Goal: Transaction & Acquisition: Purchase product/service

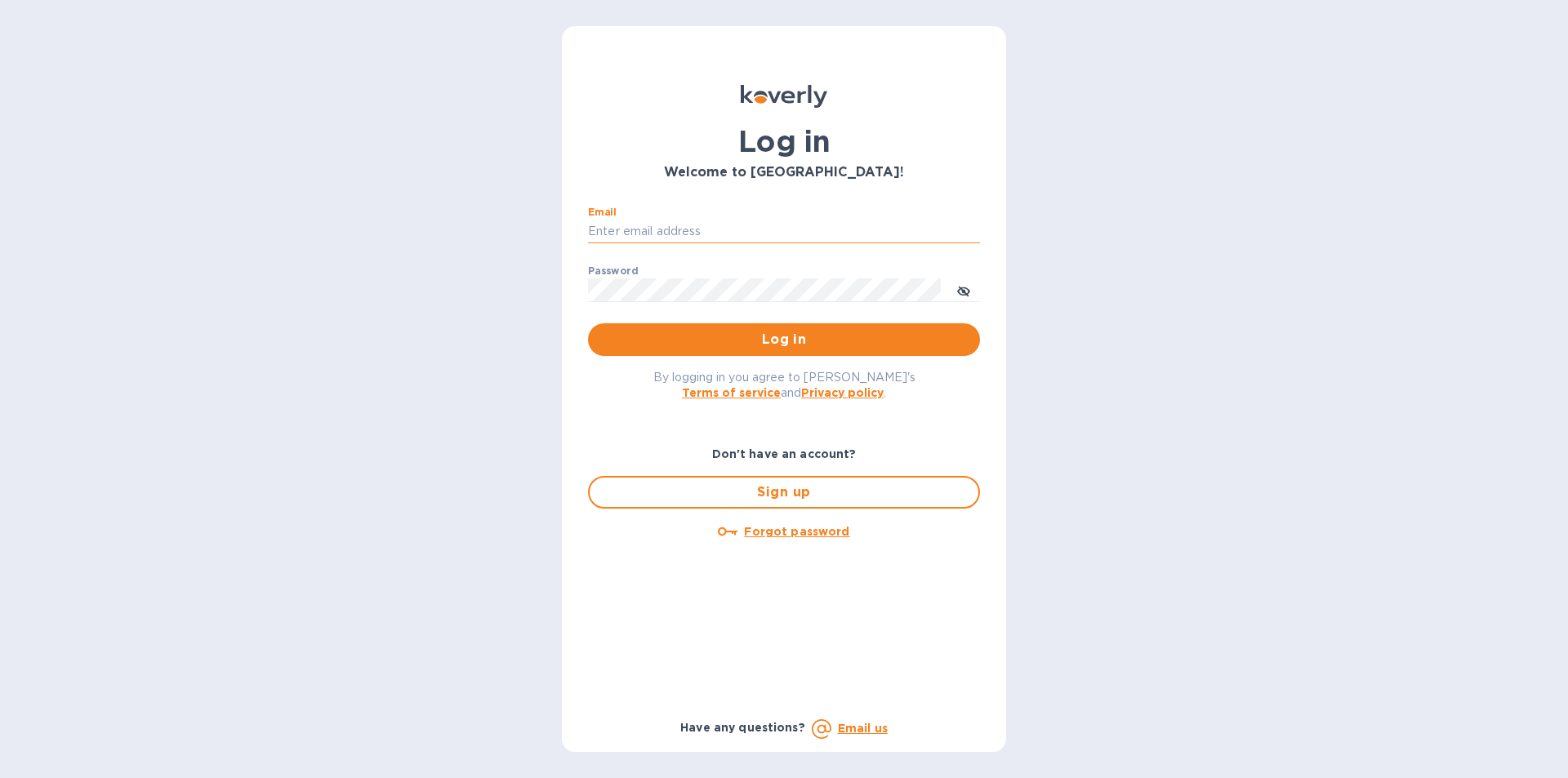
click at [642, 223] on input "Email" at bounding box center [784, 232] width 392 height 25
paste input "[EMAIL_ADDRESS][DOMAIN_NAME]"
type input "[EMAIL_ADDRESS][DOMAIN_NAME]"
click at [729, 335] on span "Log in" at bounding box center [784, 340] width 366 height 19
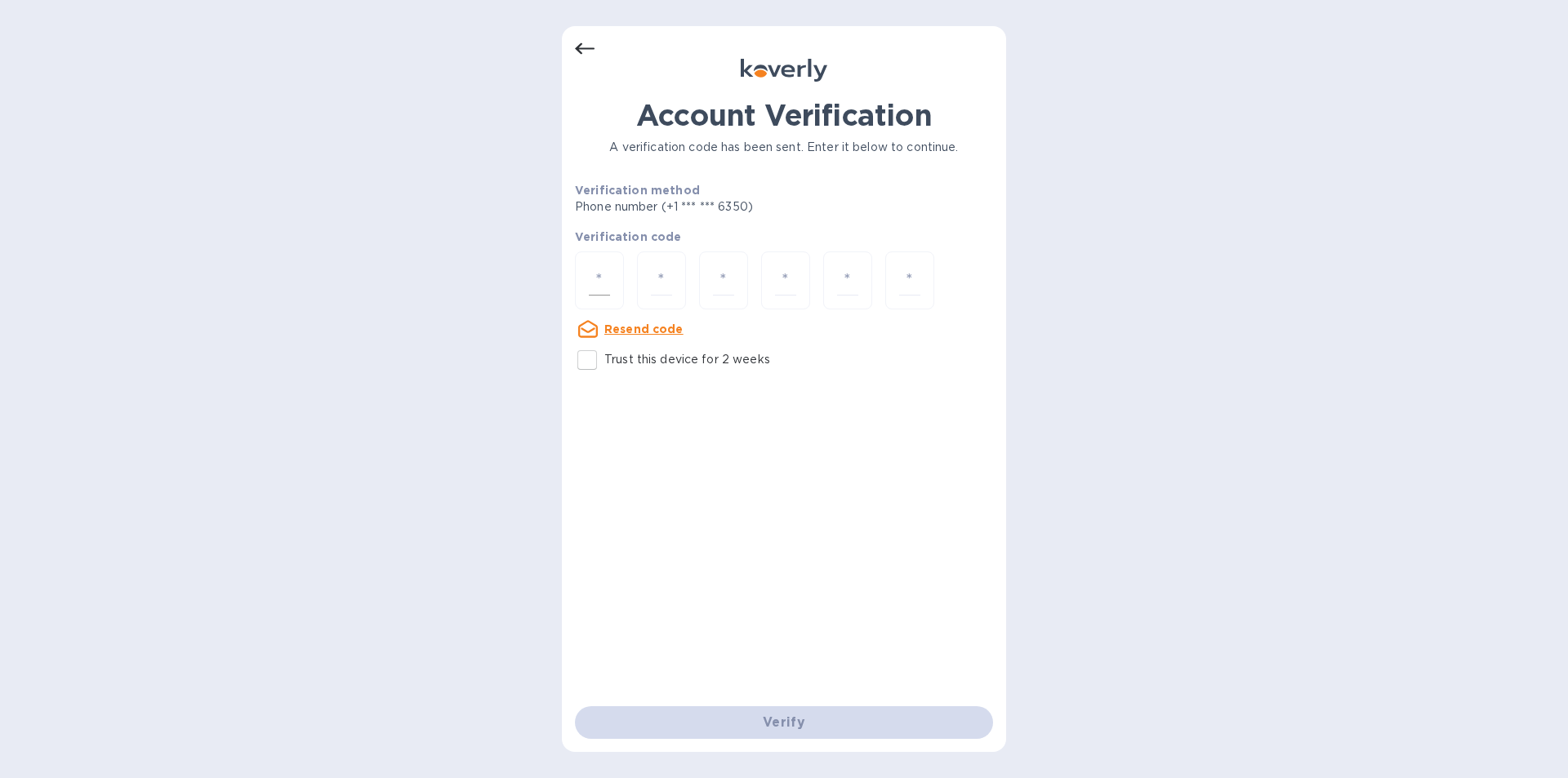
click at [593, 261] on div at bounding box center [599, 281] width 49 height 58
type input "1"
type input "0"
type input "9"
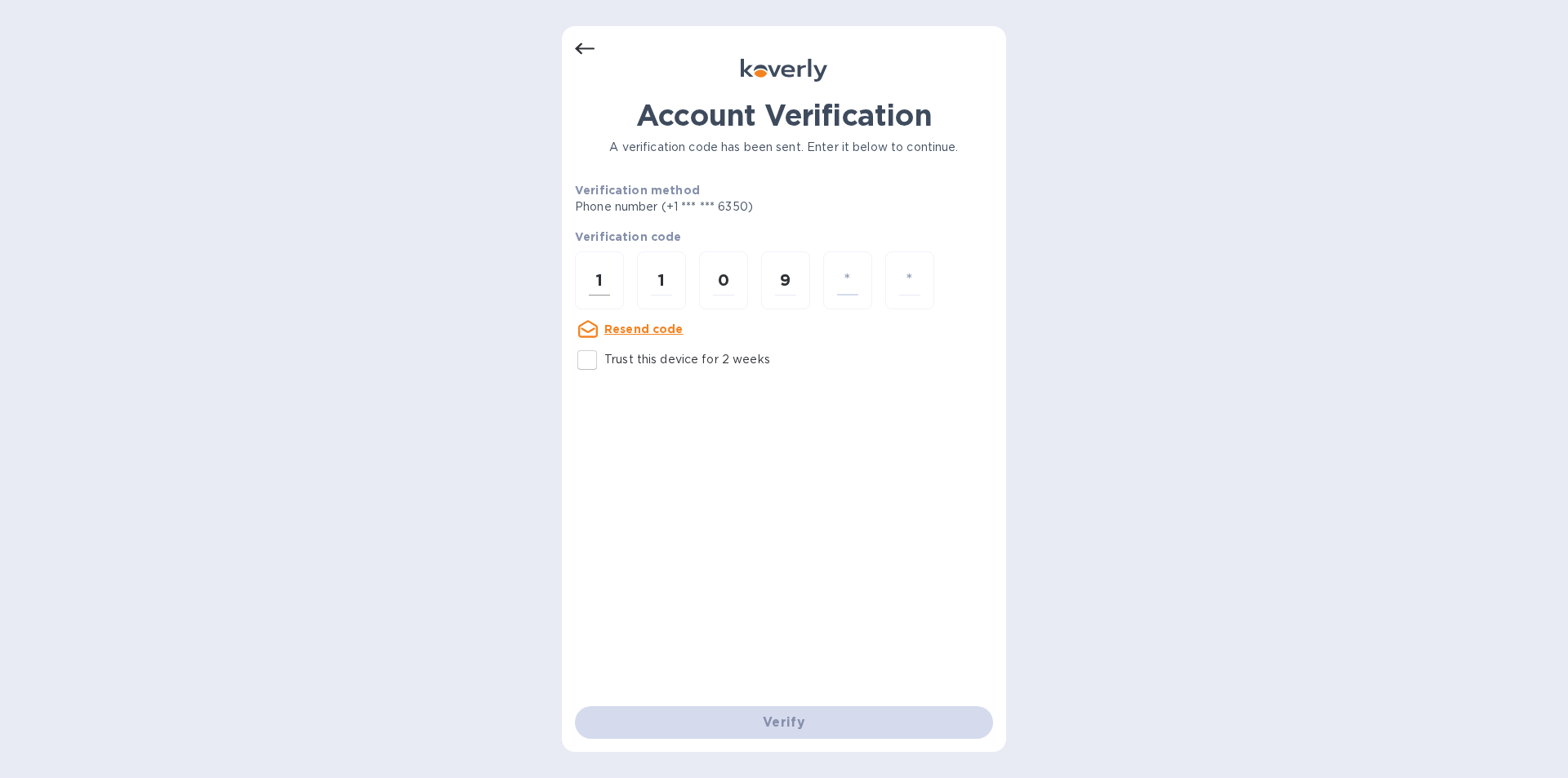
type input "2"
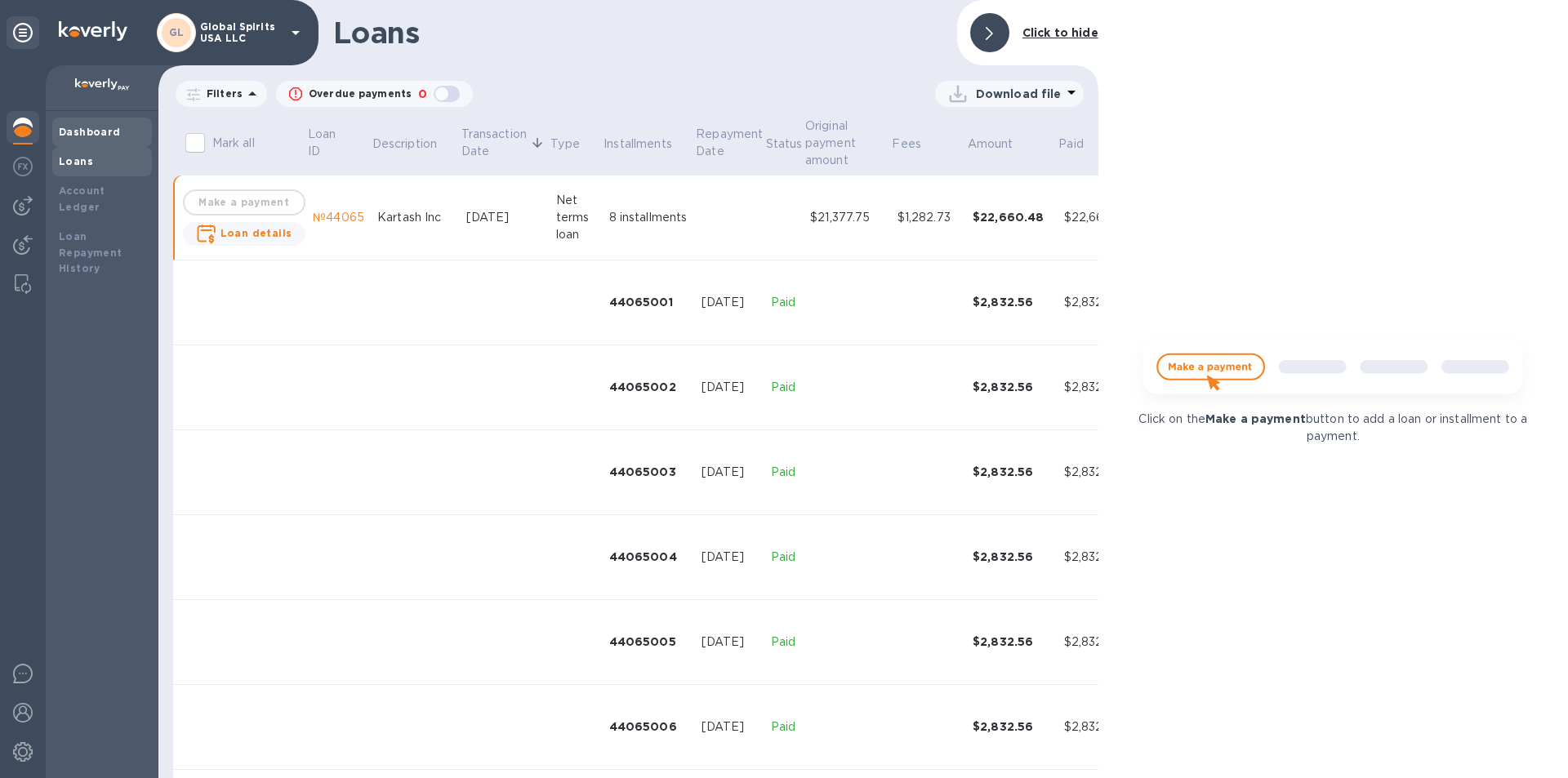
click at [79, 129] on b "Dashboard" at bounding box center [90, 132] width 62 height 12
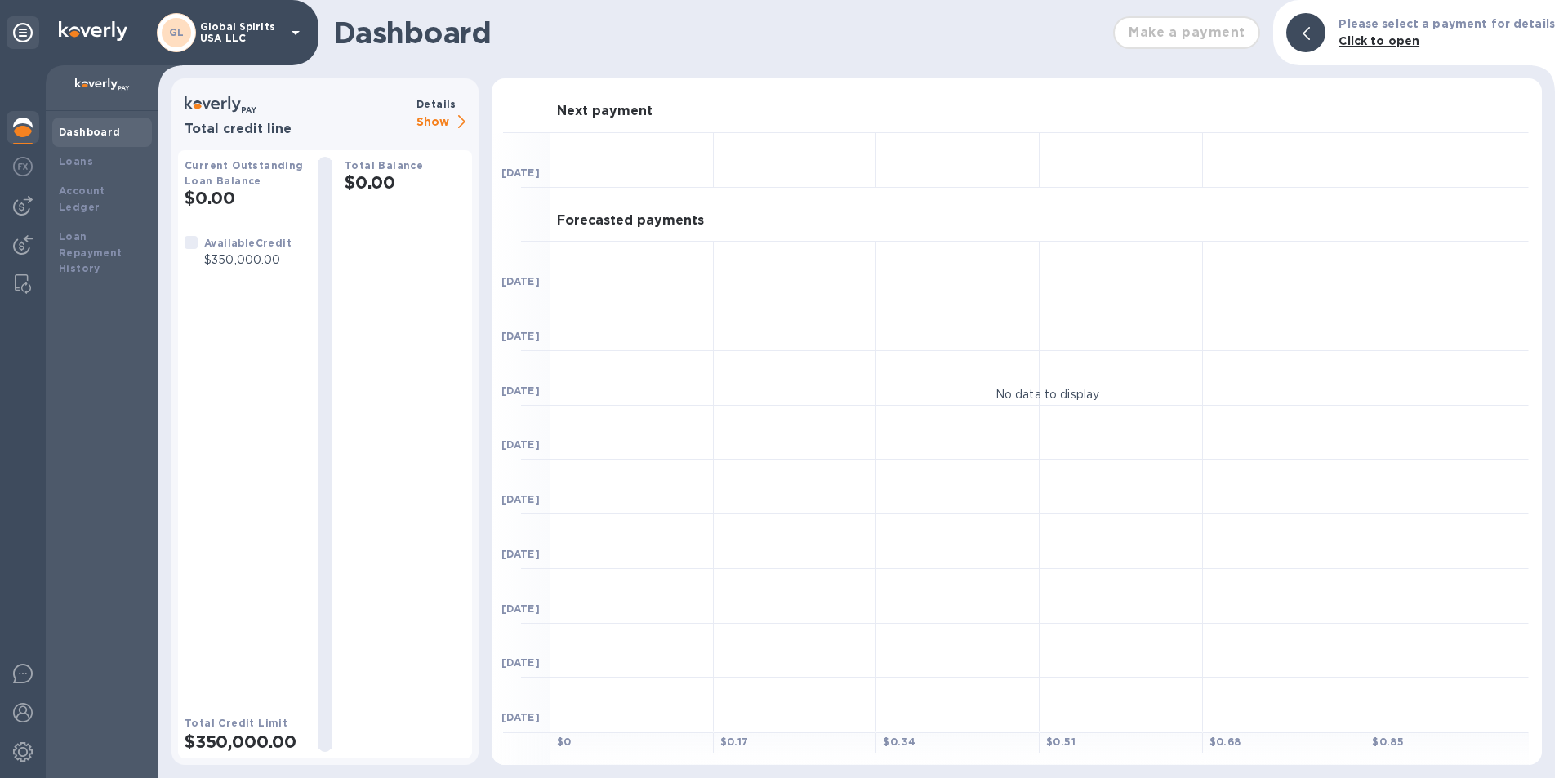
click at [378, 220] on div "Total Balance $0.00" at bounding box center [404, 455] width 121 height 595
click at [441, 117] on p "Show" at bounding box center [444, 123] width 56 height 20
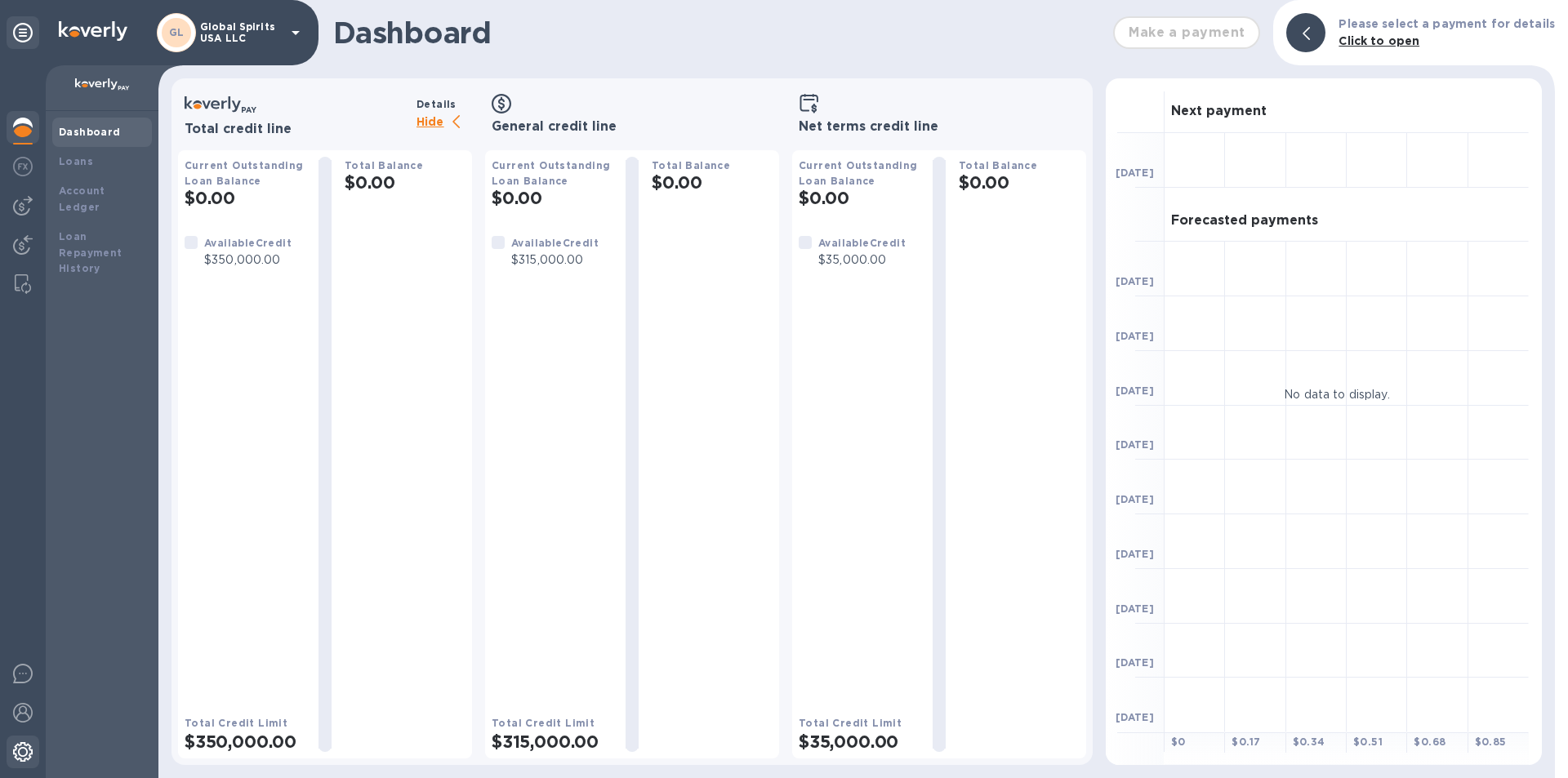
click at [17, 751] on img at bounding box center [23, 752] width 19 height 19
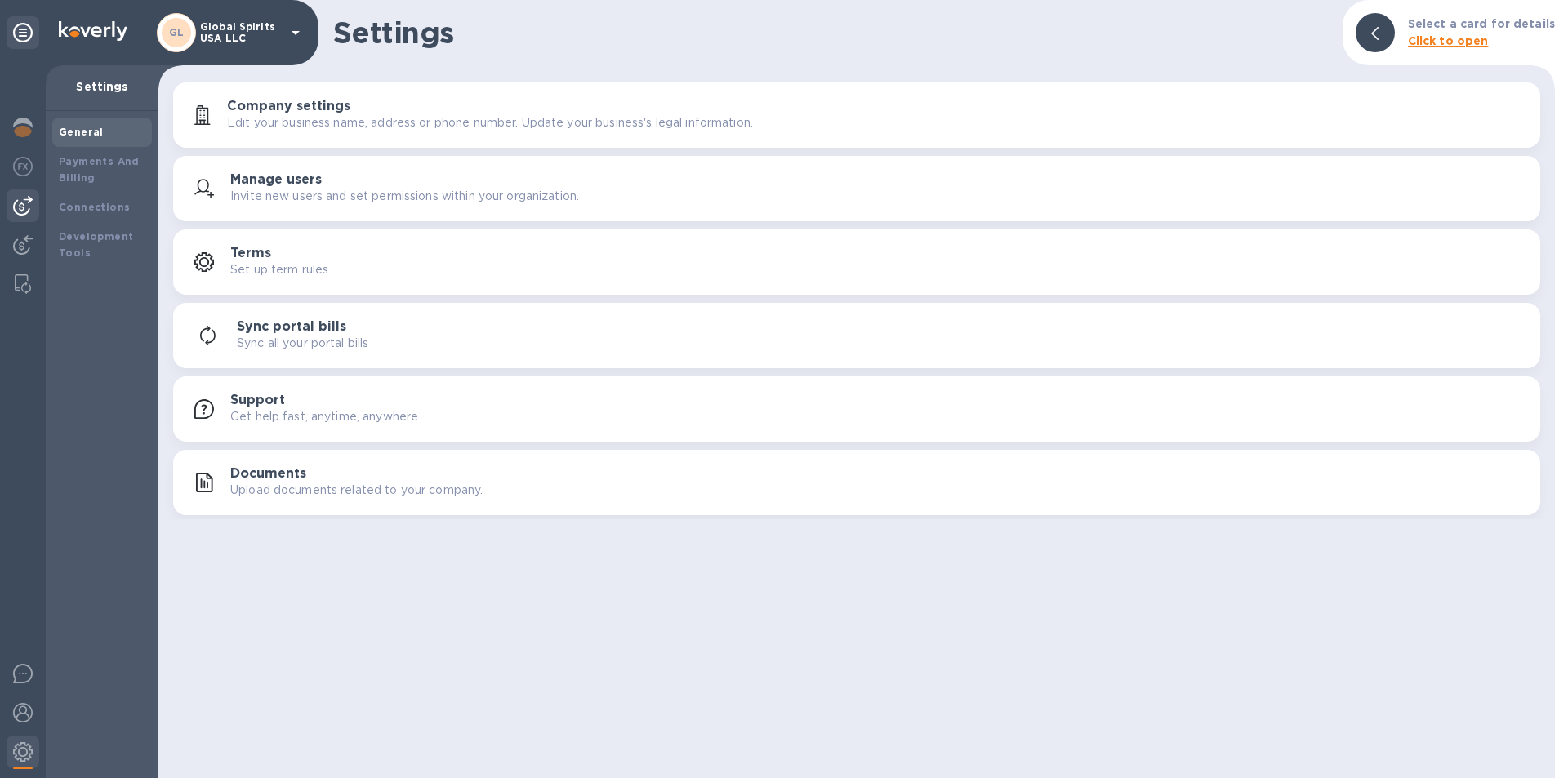
click at [19, 209] on img at bounding box center [23, 206] width 19 height 19
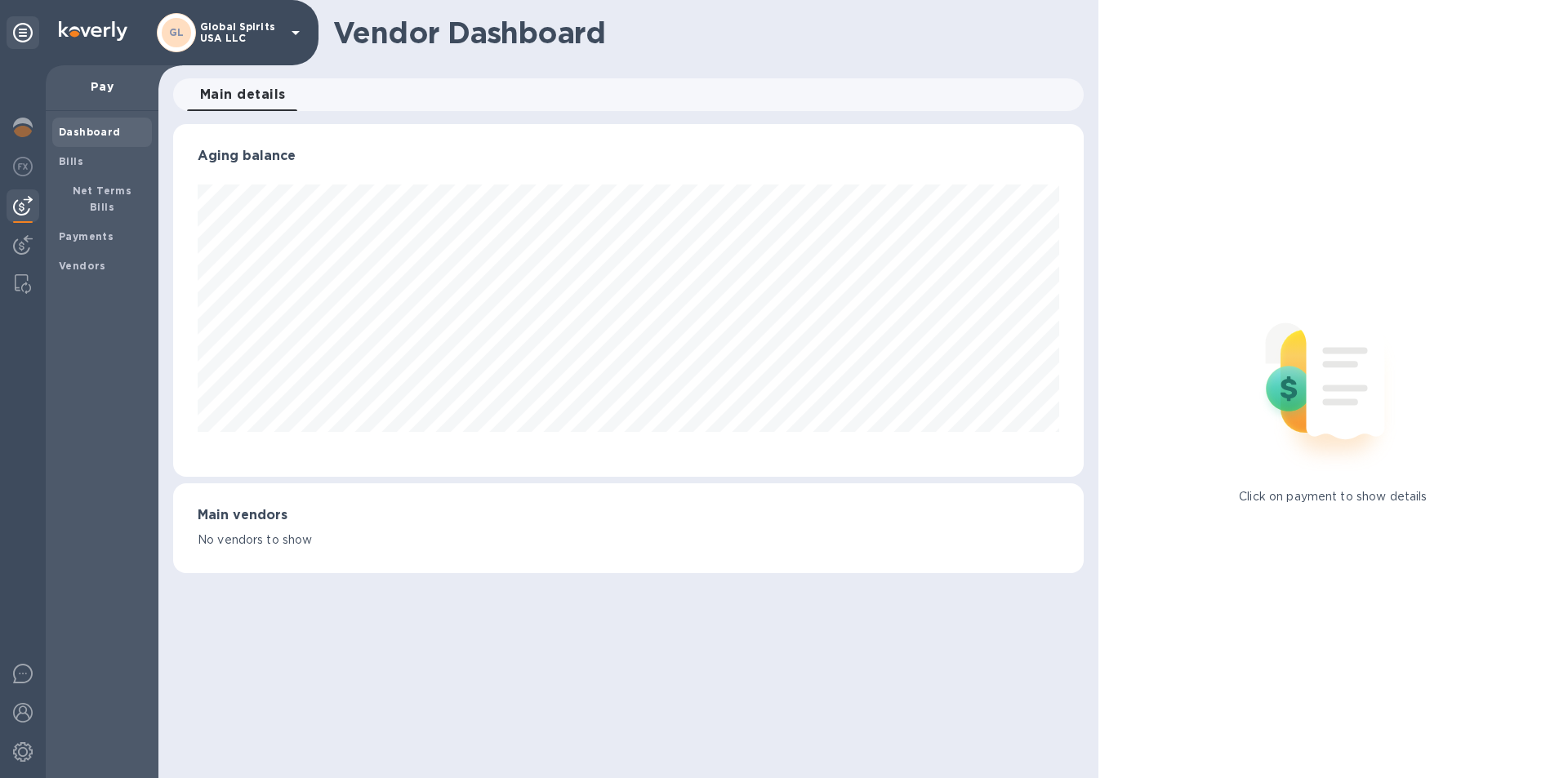
scroll to position [353, 909]
click at [75, 260] on b "Vendors" at bounding box center [83, 266] width 48 height 12
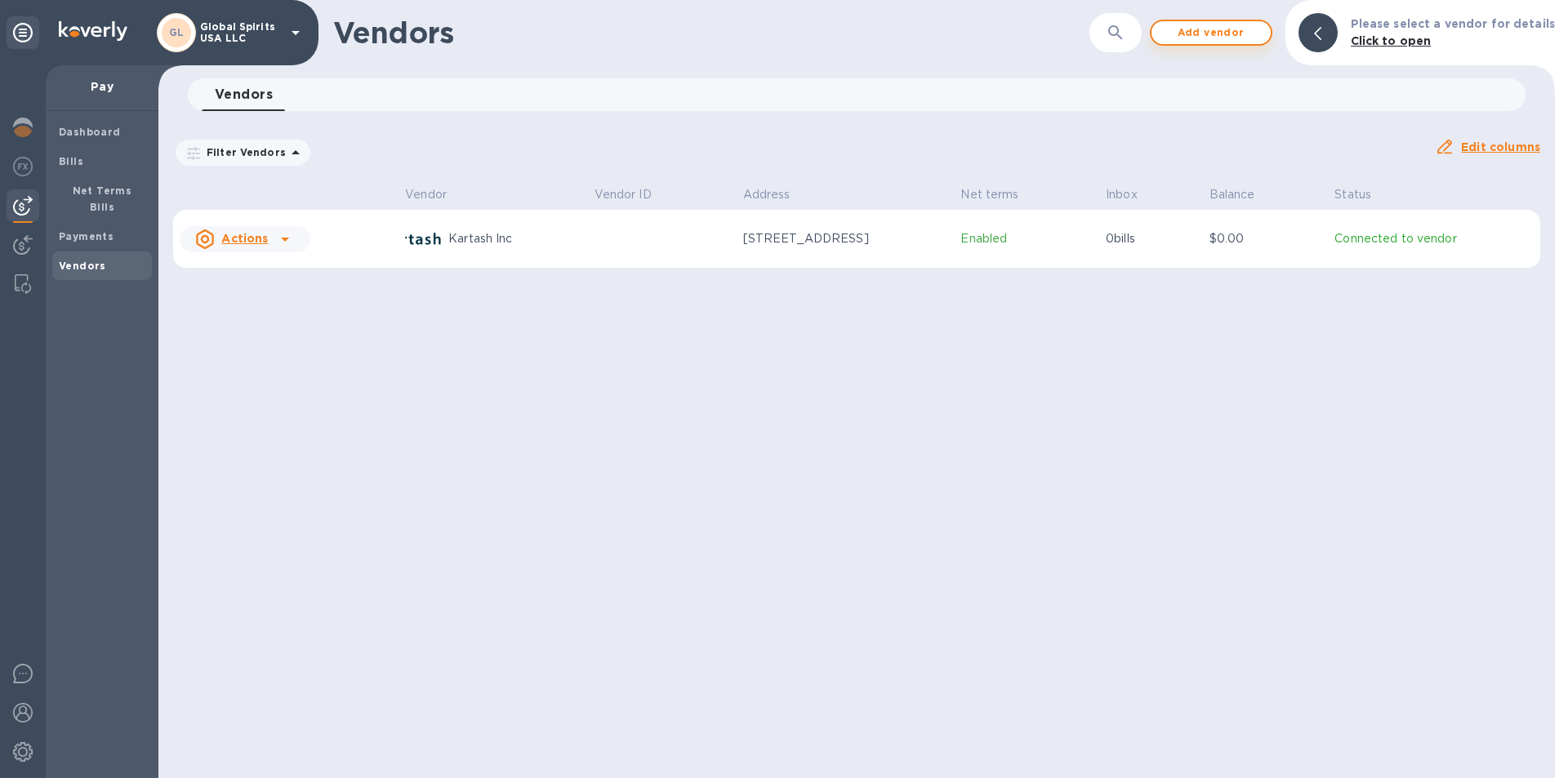
click at [1210, 31] on span "Add vendor" at bounding box center [1210, 33] width 93 height 19
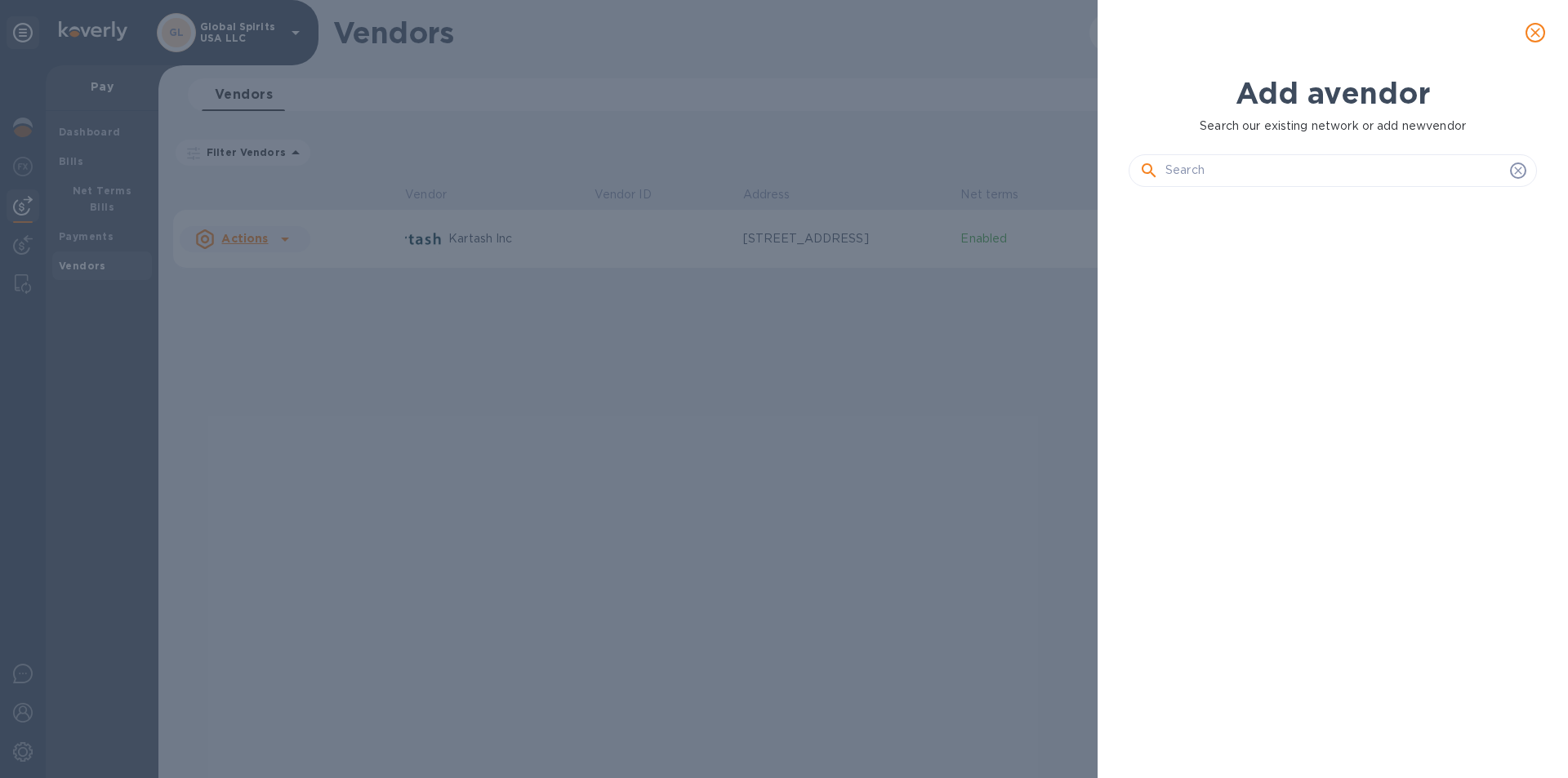
scroll to position [523, 415]
click at [1394, 126] on p "Search our existing network or add new vendor" at bounding box center [1332, 125] width 408 height 17
click at [1197, 170] on input "text" at bounding box center [1334, 170] width 338 height 25
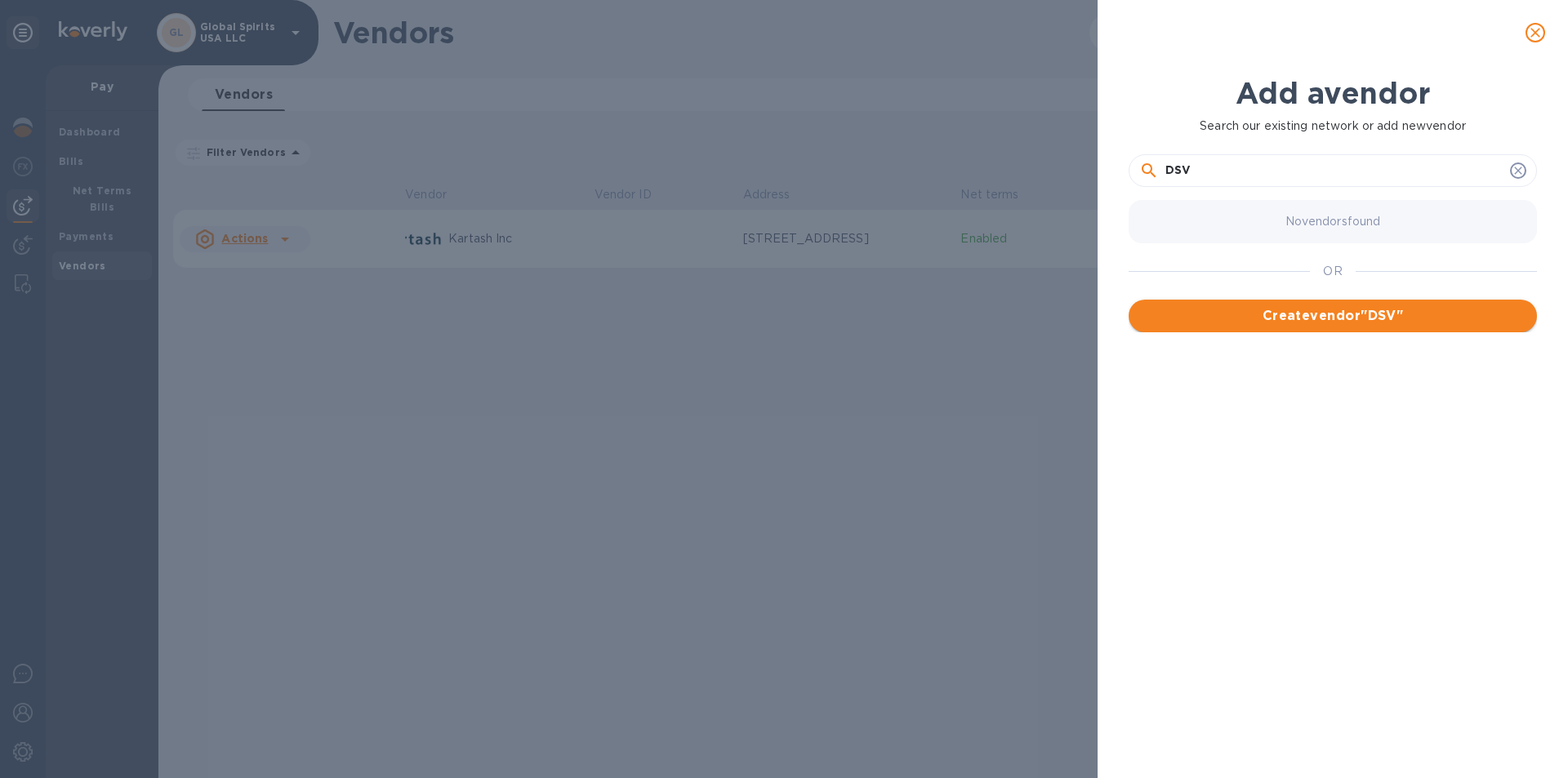
type input "DSV"
click at [1290, 318] on span "Create vendor " DSV "" at bounding box center [1332, 316] width 382 height 19
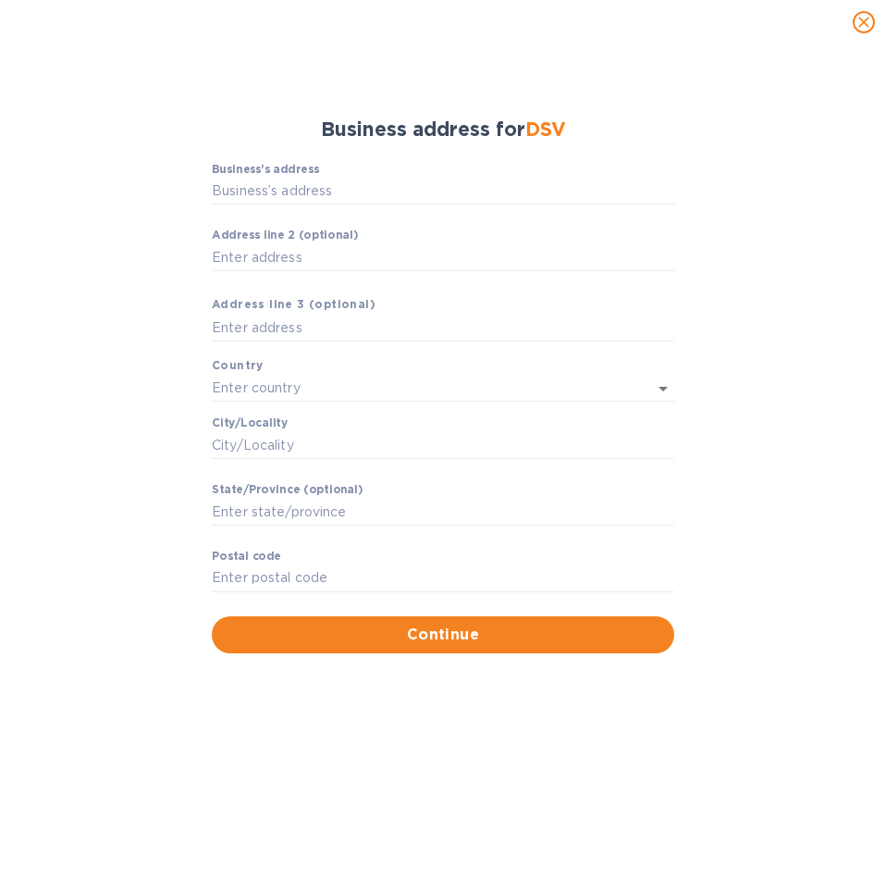
click at [263, 165] on label "Business’s аddress" at bounding box center [265, 169] width 107 height 11
click at [263, 178] on input "Business’s аddress" at bounding box center [443, 192] width 462 height 28
click at [259, 181] on input "Business’s аddress" at bounding box center [443, 192] width 462 height 28
paste input "7D Sim'yi Sosninyh street"
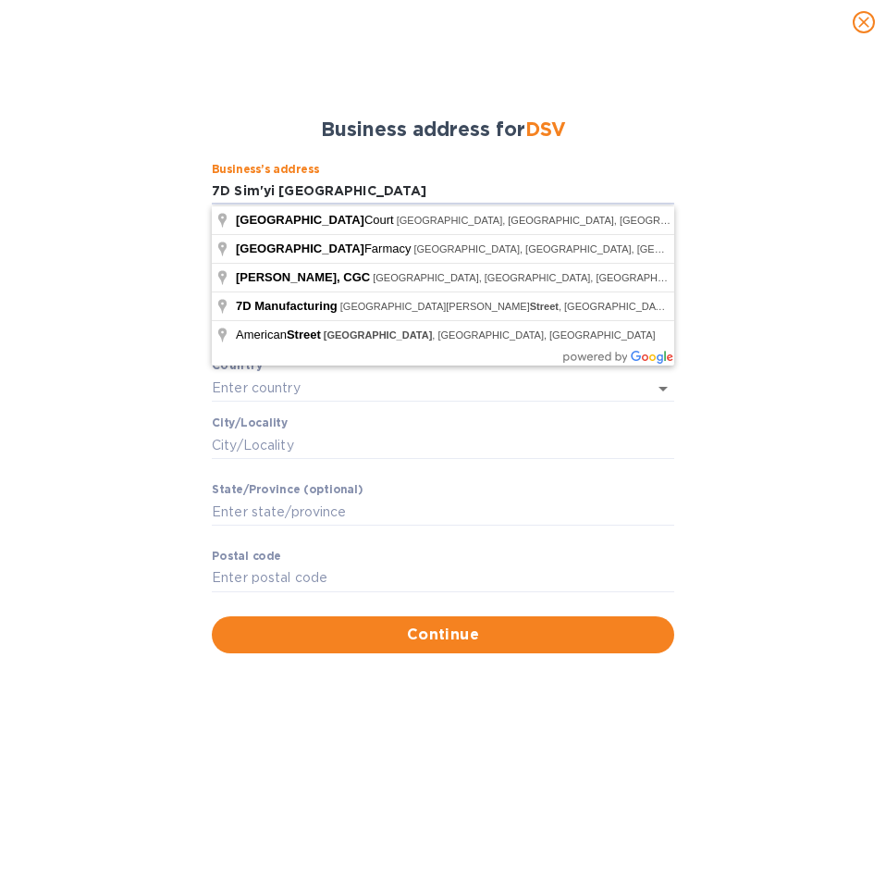
type input "7D Sim'yi Sosninyh street"
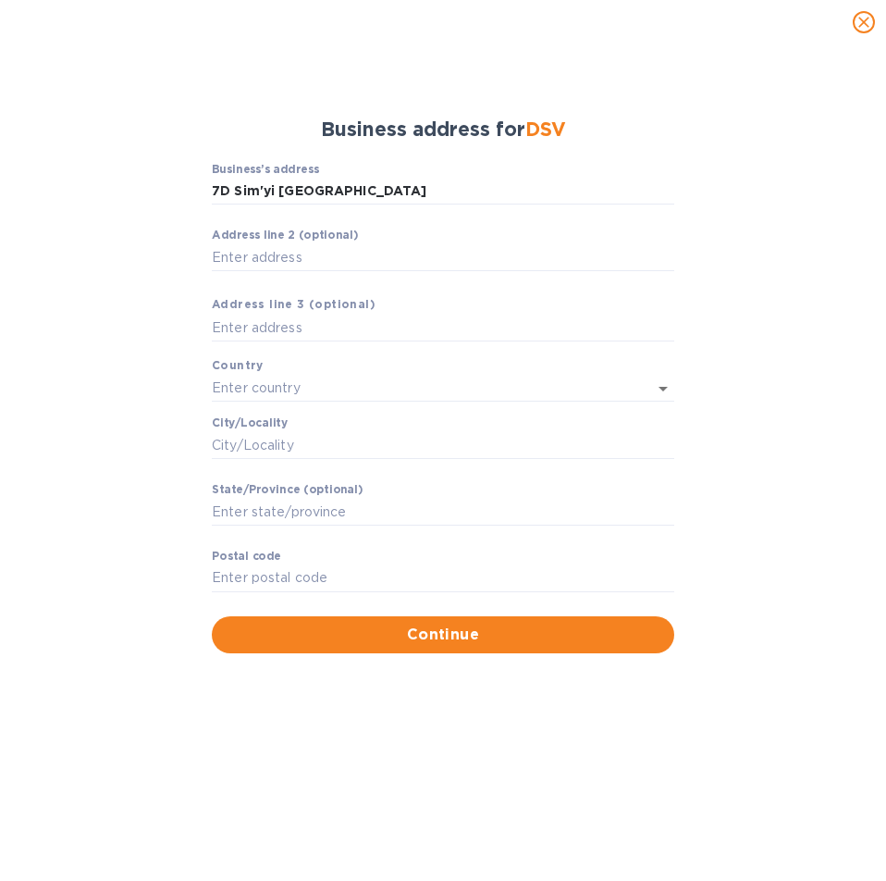
click at [343, 425] on div "Сity/Locаlity ​" at bounding box center [443, 449] width 462 height 67
click at [247, 443] on input "Сity/Locаlity" at bounding box center [443, 445] width 462 height 28
type input "Kyiv"
click at [240, 375] on input "text" at bounding box center [417, 388] width 411 height 27
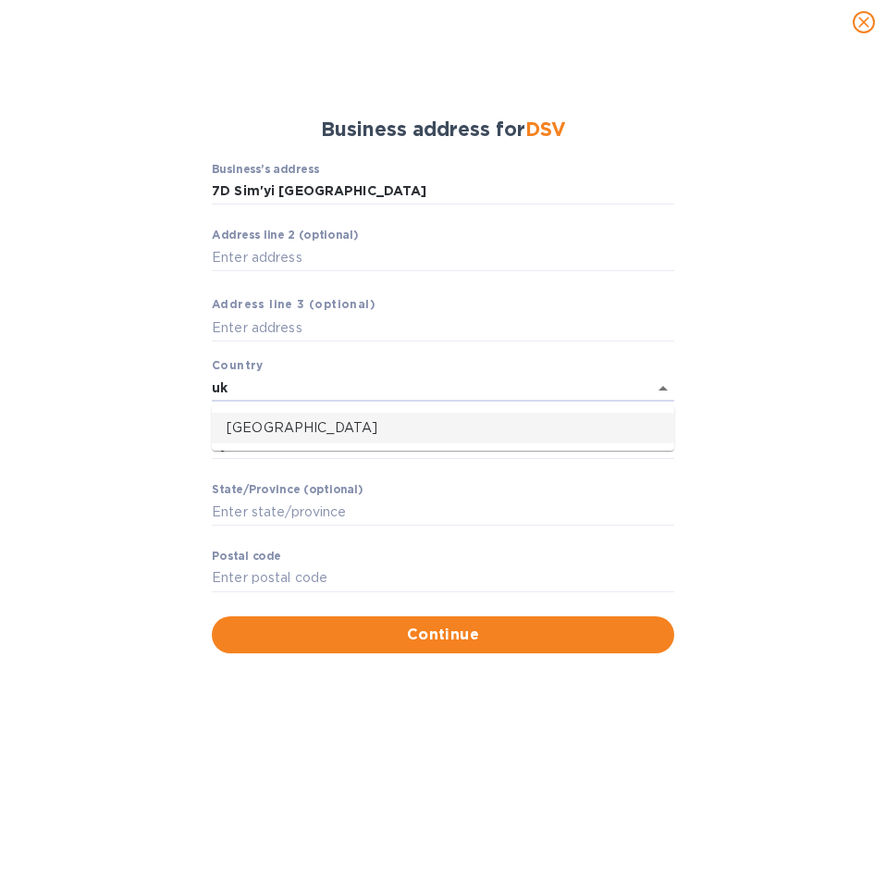
click at [270, 422] on p "Ukraine" at bounding box center [443, 427] width 433 height 19
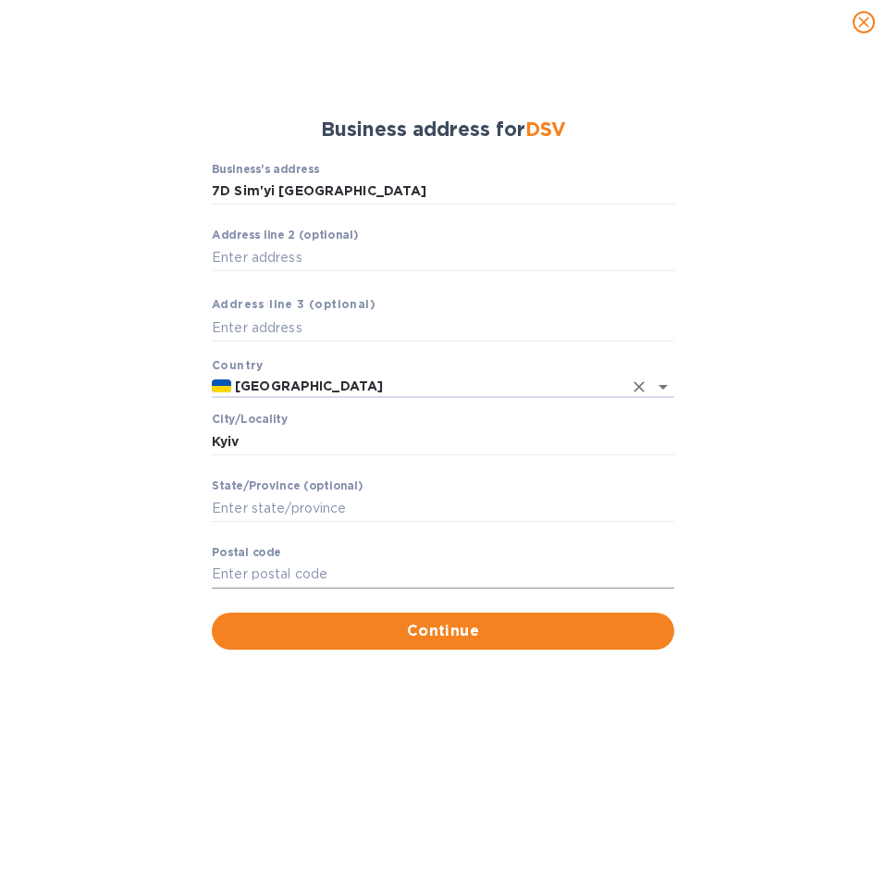
type input "Ukraine"
click at [252, 573] on input "Pоstal cоde" at bounding box center [443, 574] width 462 height 28
type input "UA-03134"
click at [435, 634] on span "Continue" at bounding box center [443, 631] width 433 height 22
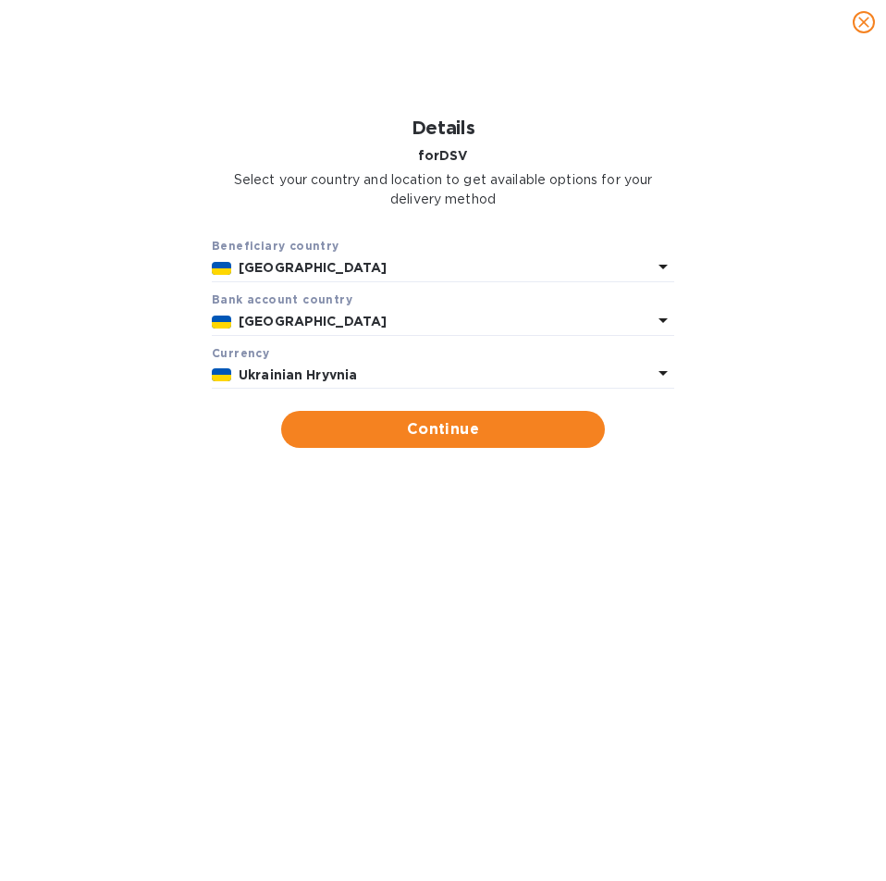
click at [265, 319] on b "Ukraine" at bounding box center [313, 321] width 148 height 15
click at [152, 352] on div "Beneficiary country Ukraine Bank account cоuntry Ukraine Currency Ukrainian Hry…" at bounding box center [443, 342] width 838 height 235
click at [378, 386] on div "Ukrainian Hryvnia" at bounding box center [445, 375] width 421 height 27
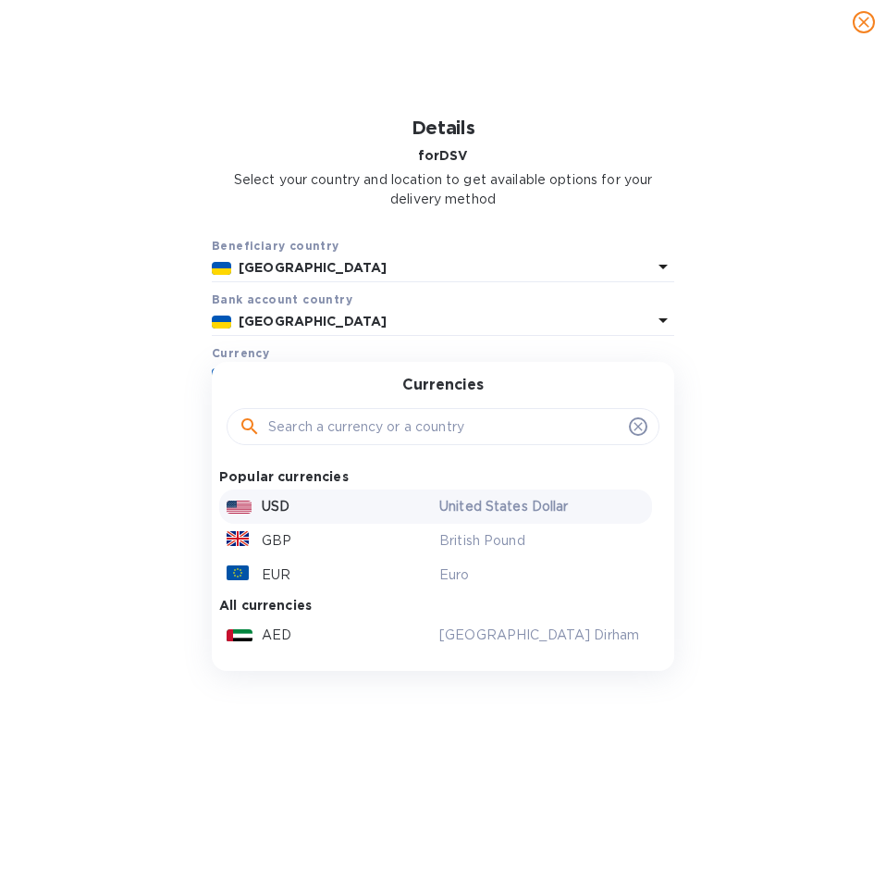
click at [244, 504] on img at bounding box center [239, 506] width 25 height 13
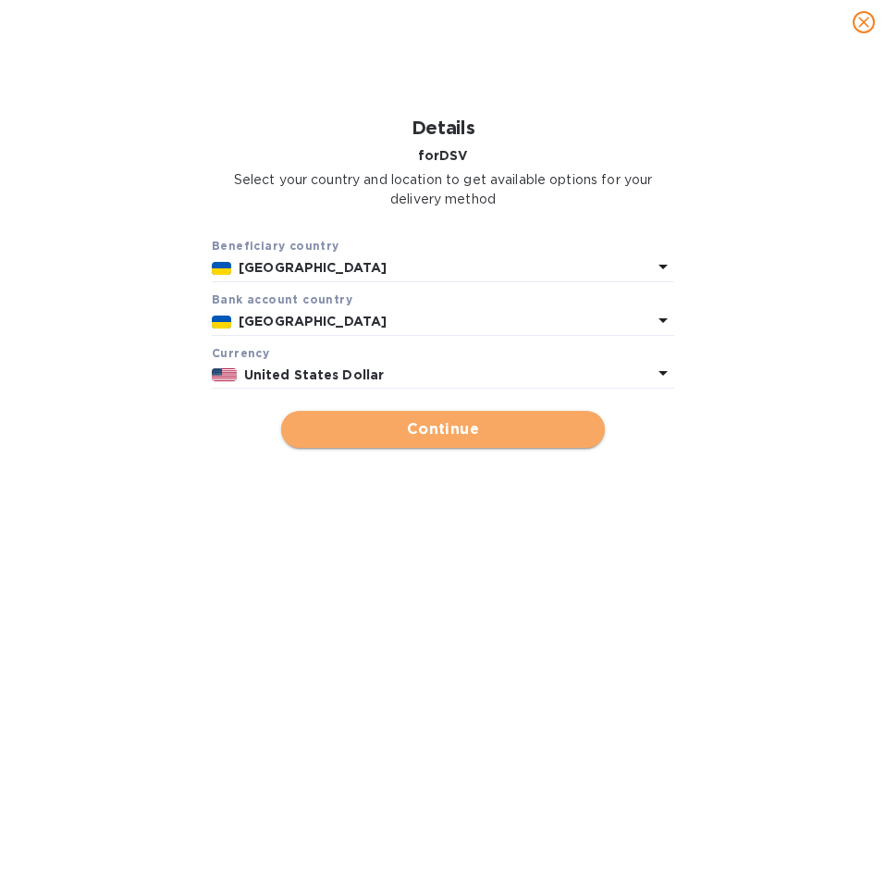
click at [382, 439] on span "Continue" at bounding box center [443, 429] width 294 height 22
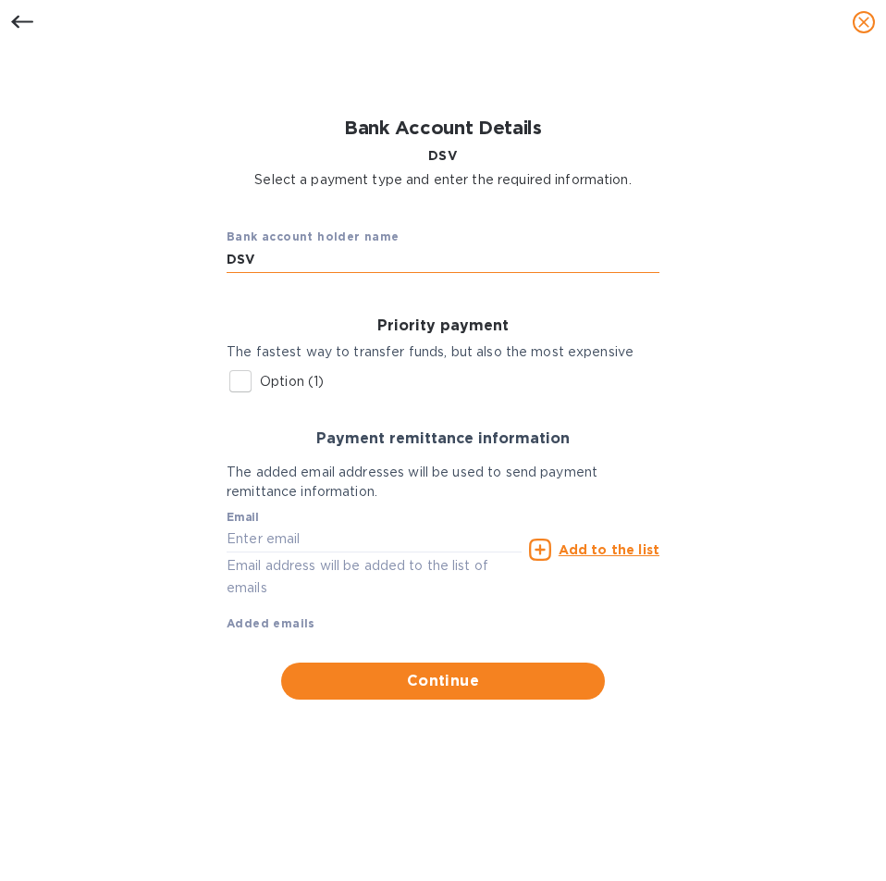
click at [260, 267] on input "DSV" at bounding box center [443, 260] width 433 height 28
click at [315, 259] on input "DSV" at bounding box center [443, 260] width 433 height 28
type input "DSV Logistics"
click at [135, 347] on div "Bank account holder name DSV Logistics Priority payment The fastest way to tran…" at bounding box center [443, 456] width 838 height 510
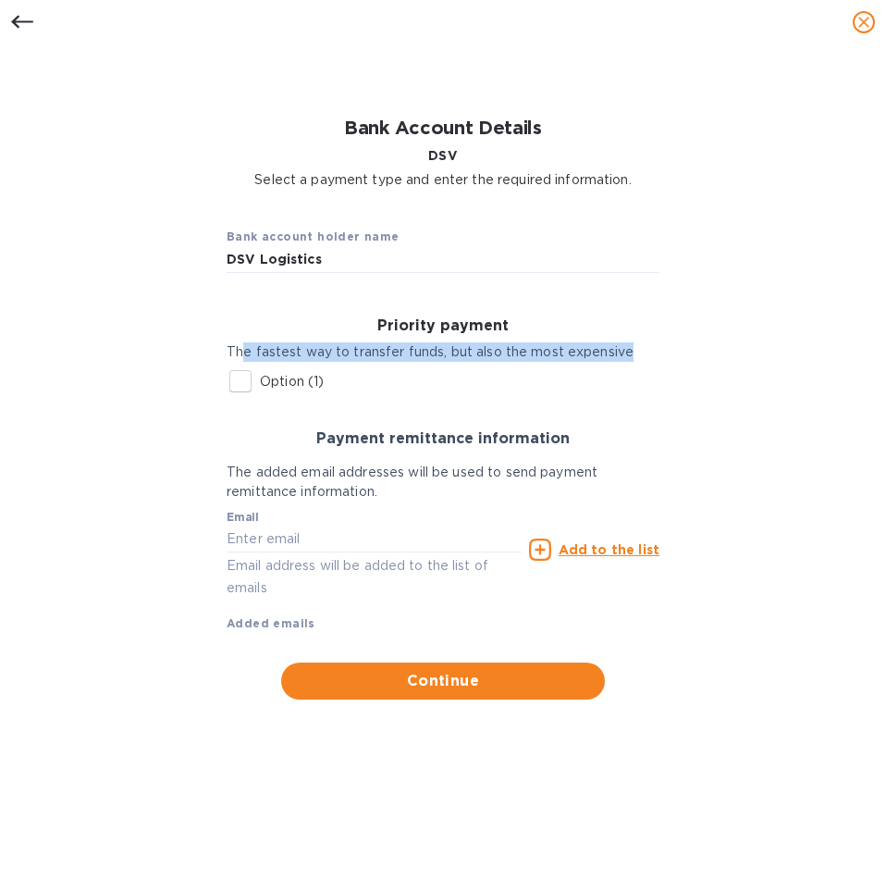
drag, startPoint x: 240, startPoint y: 351, endPoint x: 628, endPoint y: 361, distance: 387.6
click at [628, 361] on p "The fastest way to transfer funds, but also the most expensive" at bounding box center [443, 351] width 433 height 19
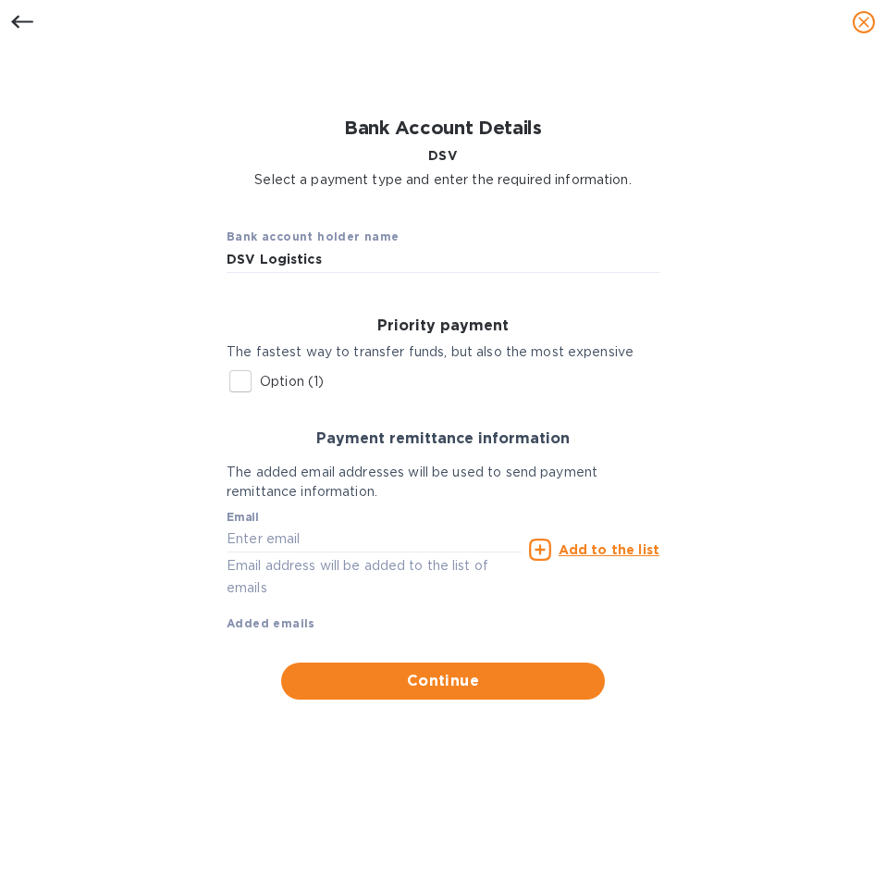
click at [232, 429] on div "Payment remittance information" at bounding box center [443, 439] width 448 height 32
click at [478, 441] on h3 "Payment remittance information" at bounding box center [443, 439] width 433 height 18
click at [289, 548] on input "text" at bounding box center [374, 539] width 295 height 28
type input "[EMAIL_ADDRESS][DOMAIN_NAME]"
drag, startPoint x: 237, startPoint y: 592, endPoint x: 281, endPoint y: 588, distance: 44.5
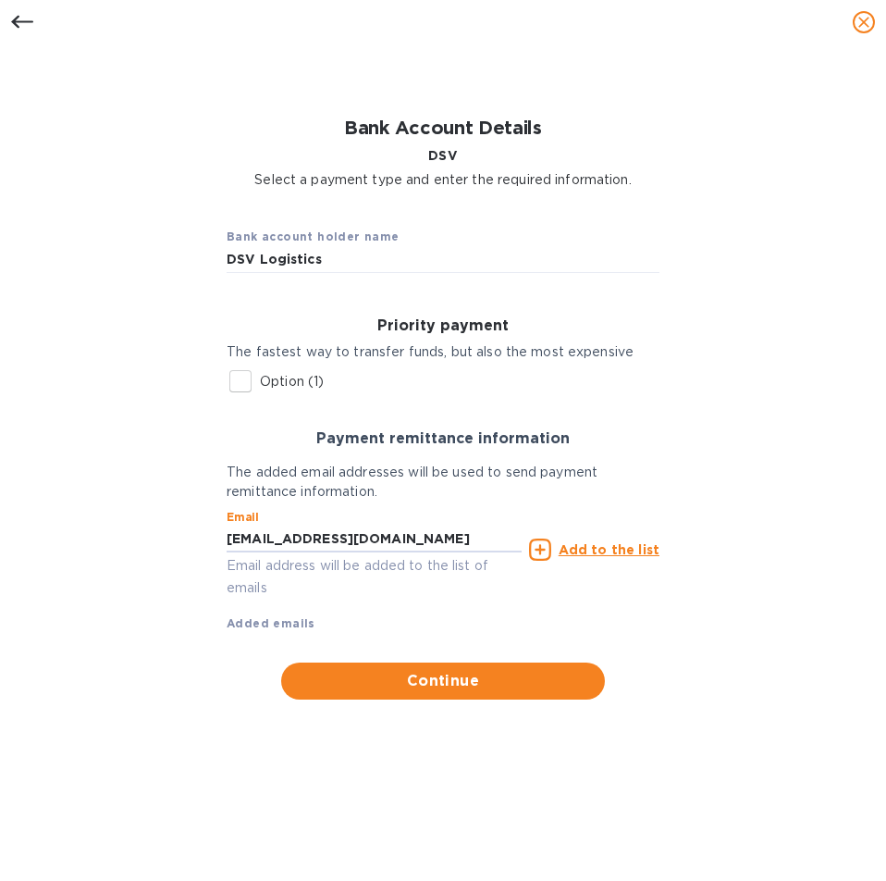
click at [238, 592] on p "Email address will be added to the list of emails" at bounding box center [374, 576] width 295 height 43
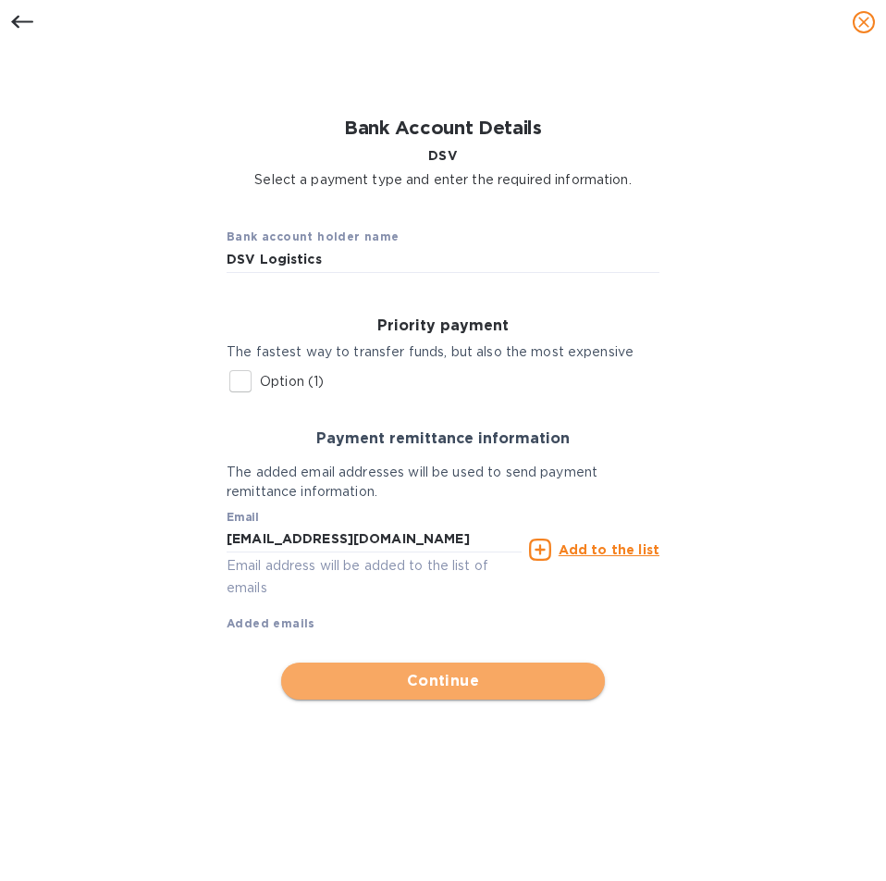
click at [402, 683] on span "Continue" at bounding box center [443, 681] width 294 height 22
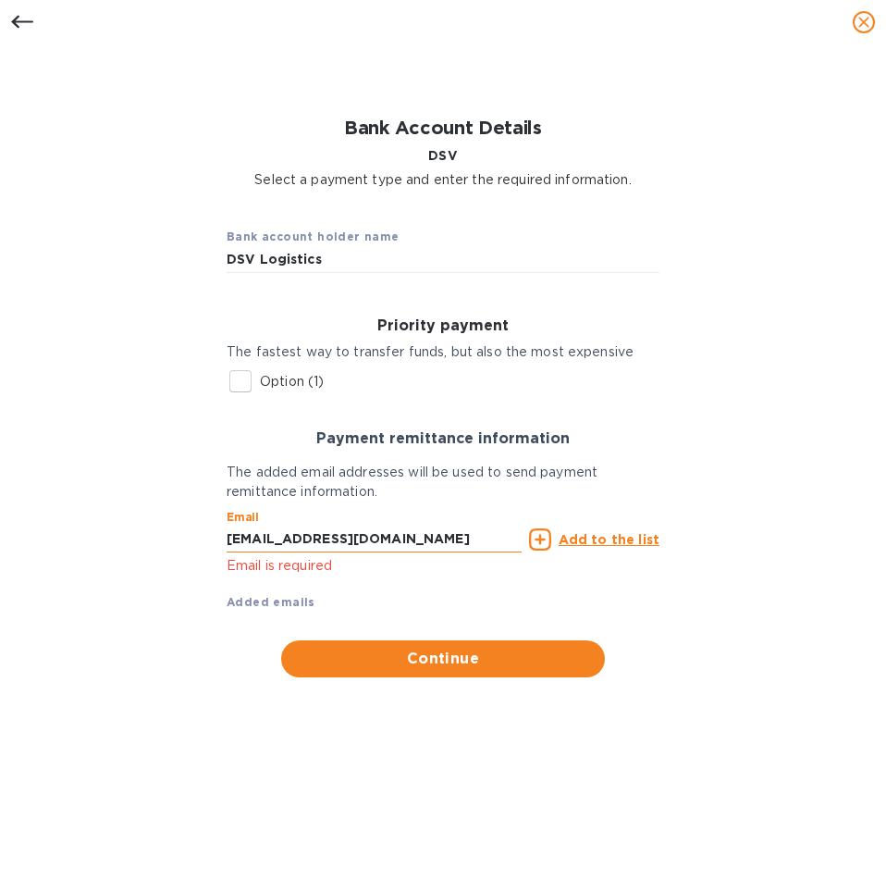
drag, startPoint x: 232, startPoint y: 535, endPoint x: 369, endPoint y: 537, distance: 136.9
click at [369, 537] on input "[EMAIL_ADDRESS][DOMAIN_NAME]" at bounding box center [374, 539] width 295 height 28
click at [447, 543] on input "[EMAIL_ADDRESS][DOMAIN_NAME]" at bounding box center [374, 539] width 295 height 28
click at [582, 539] on u "Add to the list" at bounding box center [609, 539] width 101 height 15
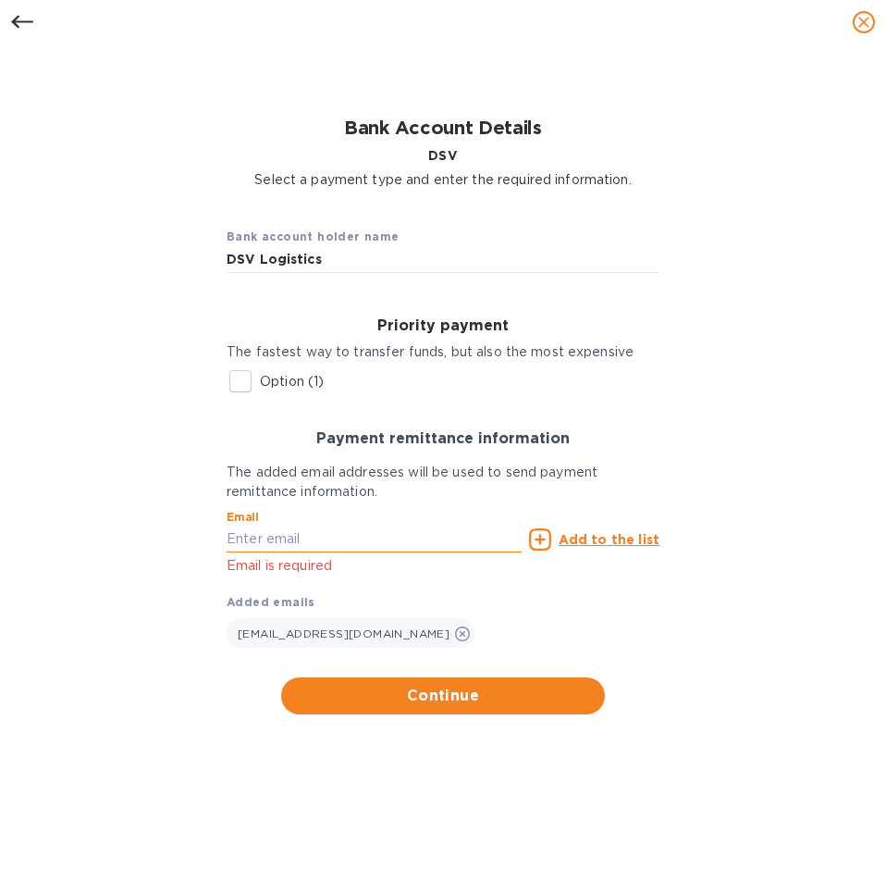
click at [239, 542] on input "text" at bounding box center [374, 539] width 295 height 28
type input "[EMAIL_ADDRESS][DOMAIN_NAME]"
click at [606, 536] on u "Add to the list" at bounding box center [609, 539] width 101 height 15
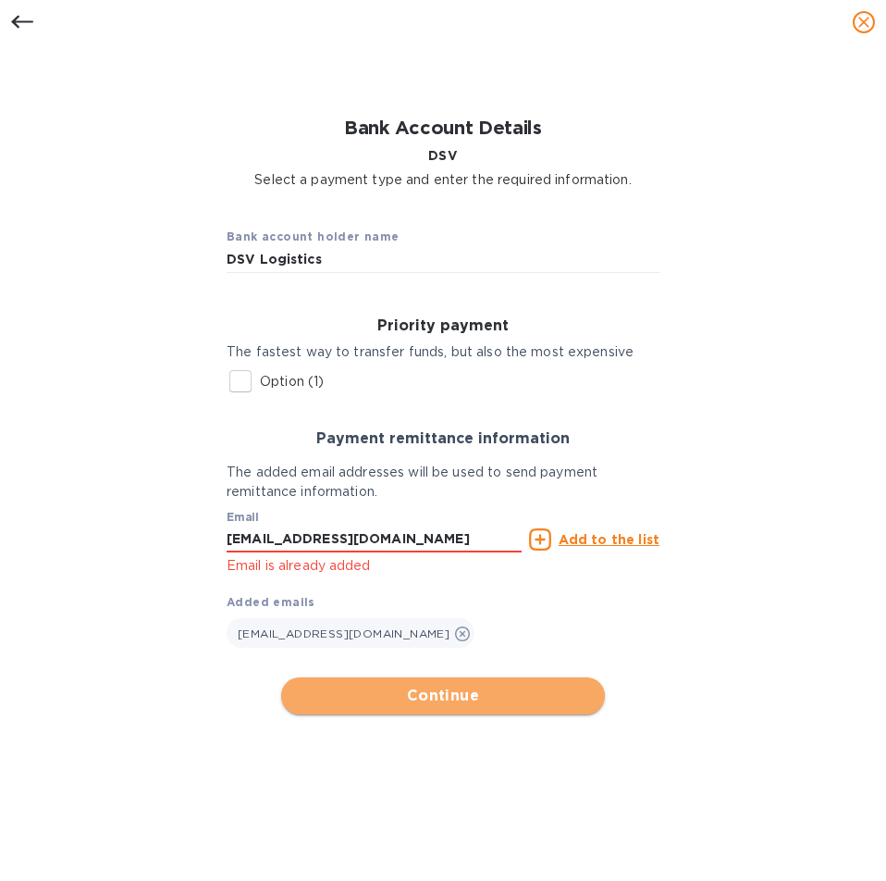
click at [456, 682] on button "Continue" at bounding box center [443, 695] width 324 height 37
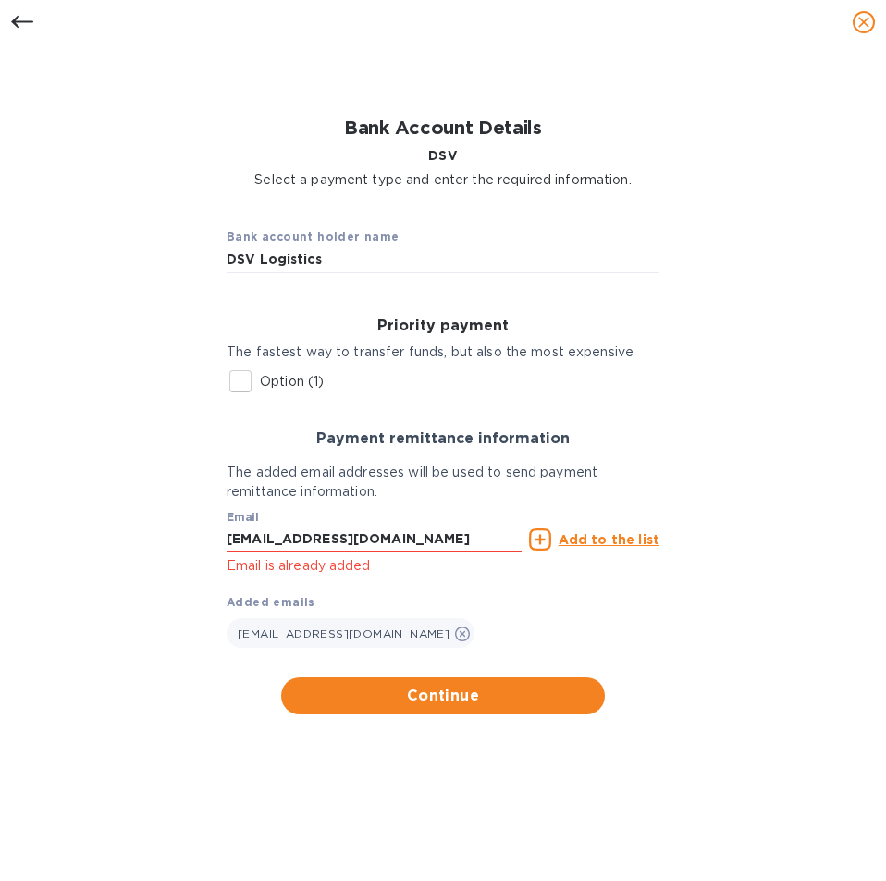
click at [314, 573] on p "Email is already added" at bounding box center [374, 565] width 295 height 21
click at [265, 603] on b "Added emails" at bounding box center [271, 602] width 89 height 14
drag, startPoint x: 487, startPoint y: 541, endPoint x: 94, endPoint y: 542, distance: 393.1
click at [94, 542] on div "Bank account holder name DSV Logistics Priority payment The fastest way to tran…" at bounding box center [443, 463] width 838 height 525
click at [462, 687] on span "Continue" at bounding box center [443, 695] width 294 height 22
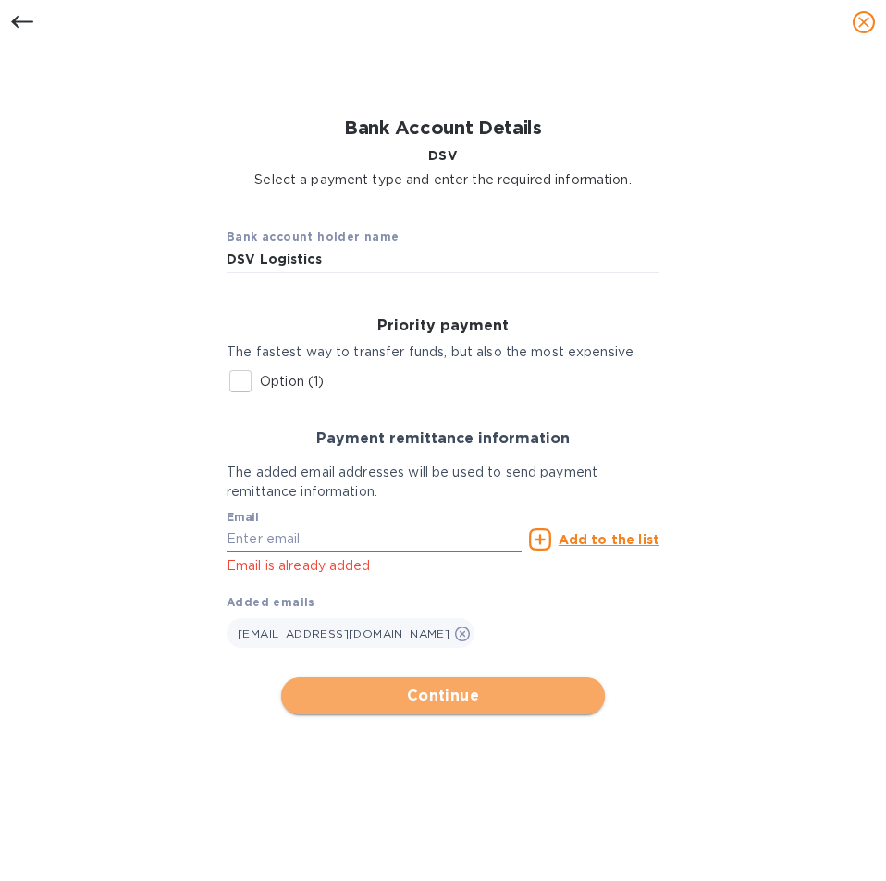
click at [374, 694] on span "Continue" at bounding box center [443, 695] width 294 height 22
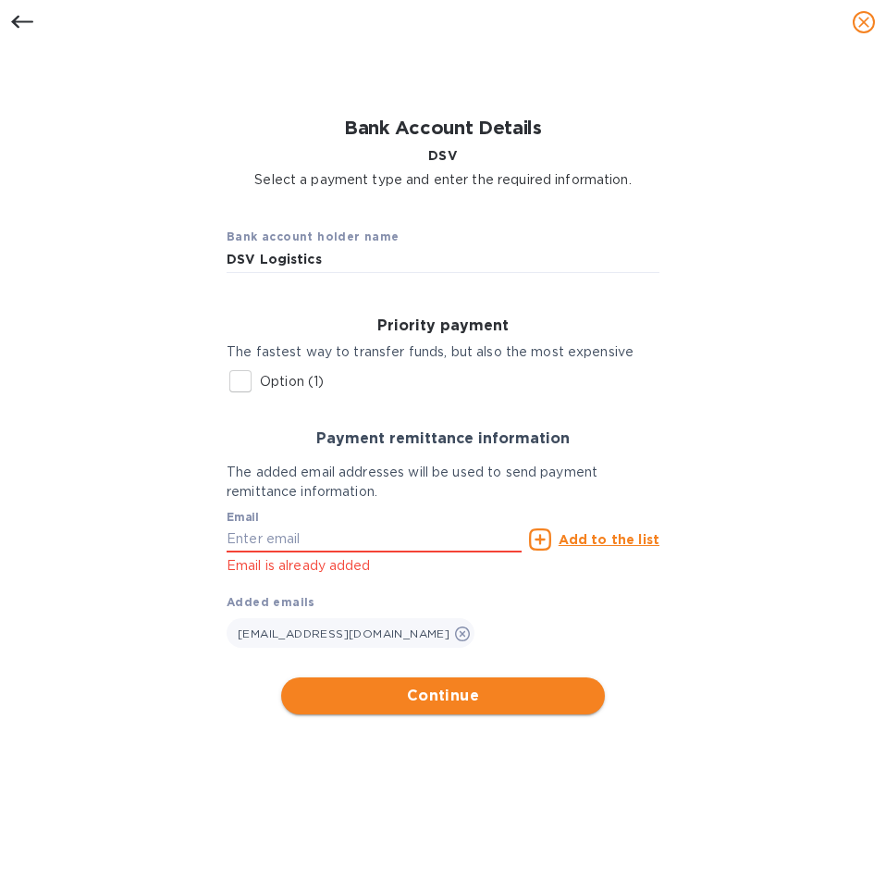
click at [374, 694] on span "Continue" at bounding box center [443, 695] width 294 height 22
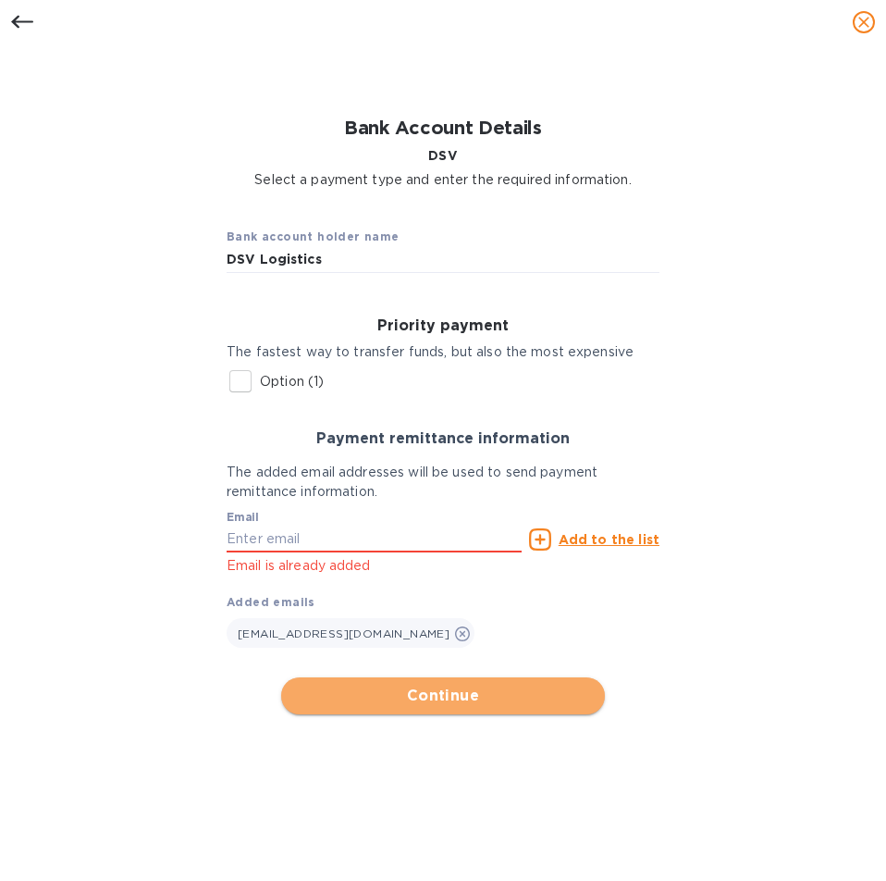
click at [374, 694] on span "Continue" at bounding box center [443, 695] width 294 height 22
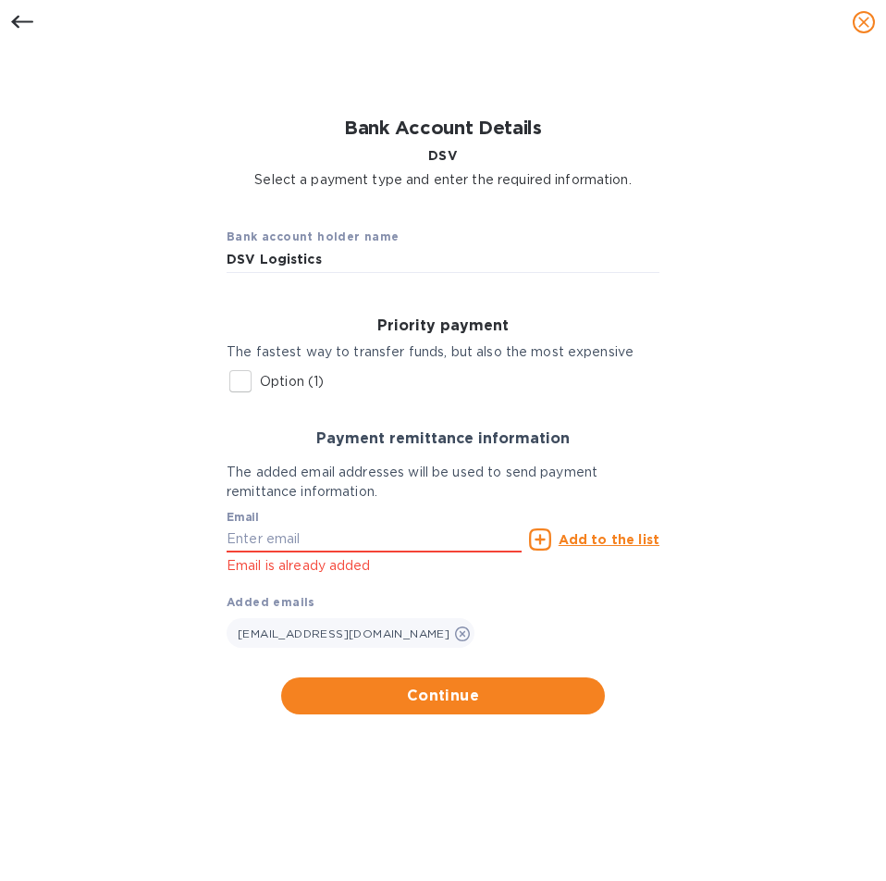
click at [624, 601] on div "Email Email is already added Add to the list Added emails rabchanka.a@globalspi…" at bounding box center [443, 574] width 433 height 147
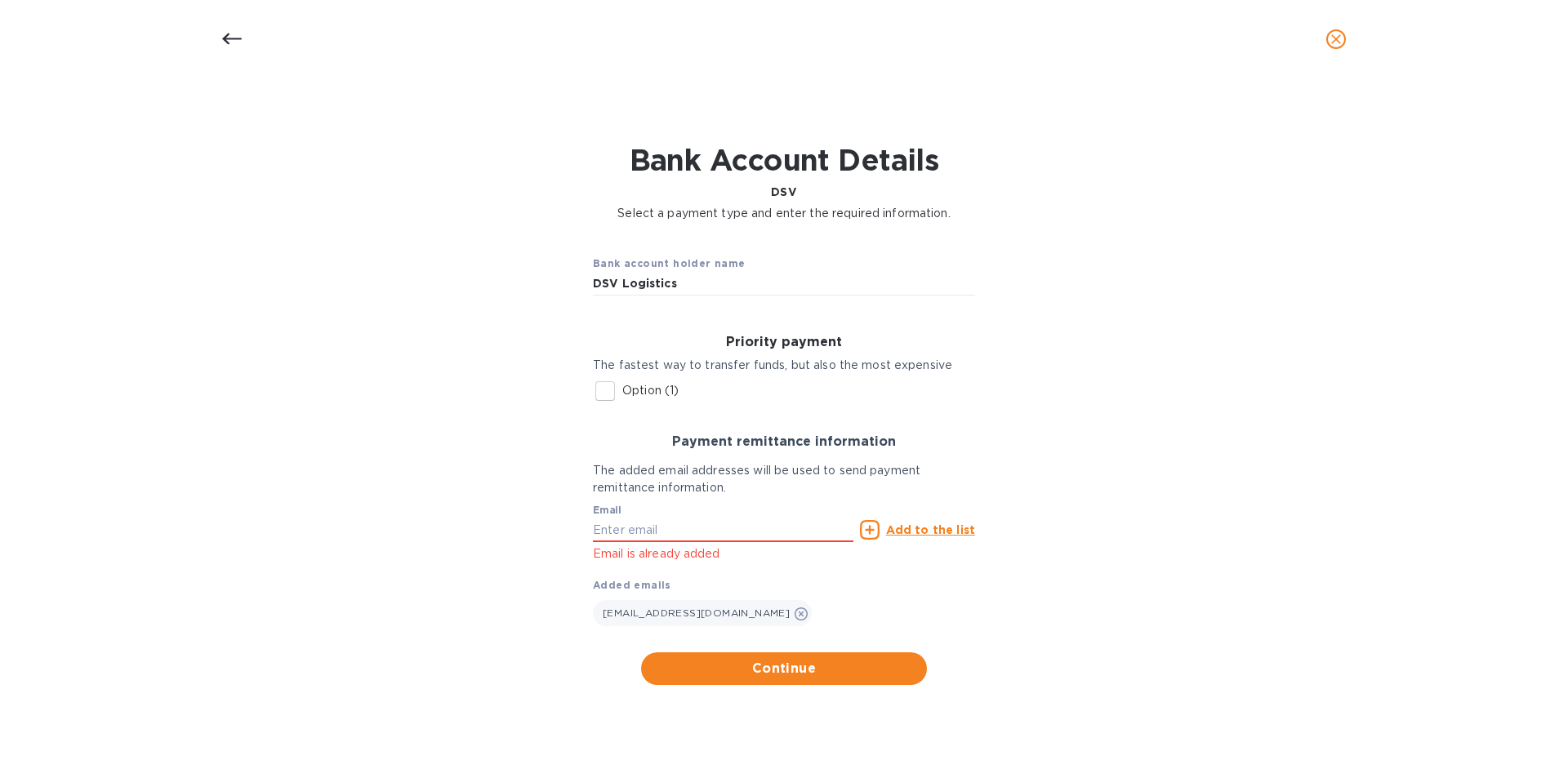
click at [1183, 379] on div "Bank account holder name DSV Logistics Priority payment The fastest way to tran…" at bounding box center [784, 464] width 1526 height 464
click at [608, 388] on input "Option (1)" at bounding box center [605, 391] width 34 height 34
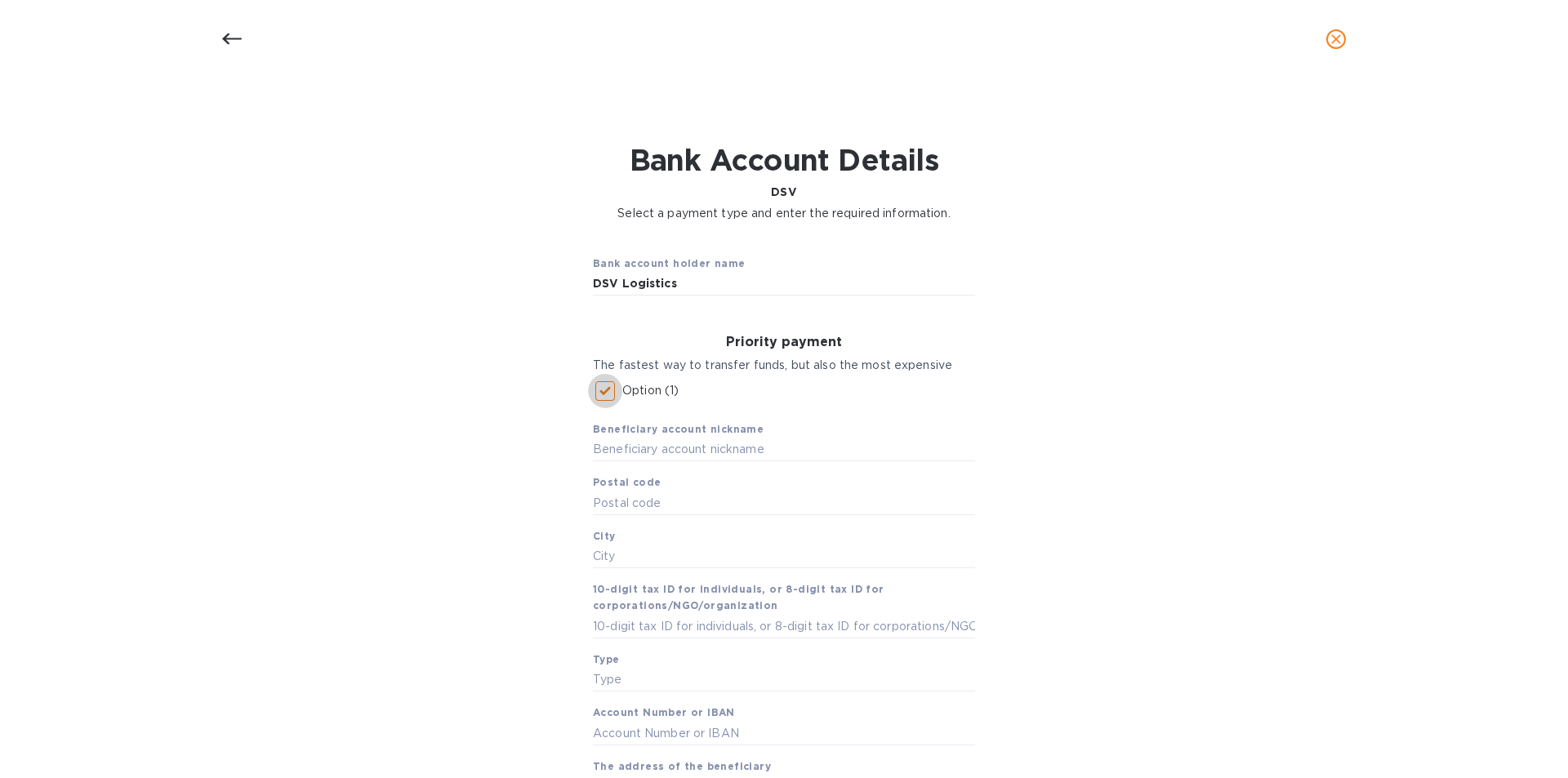
click at [608, 388] on input "Option (1)" at bounding box center [605, 391] width 34 height 34
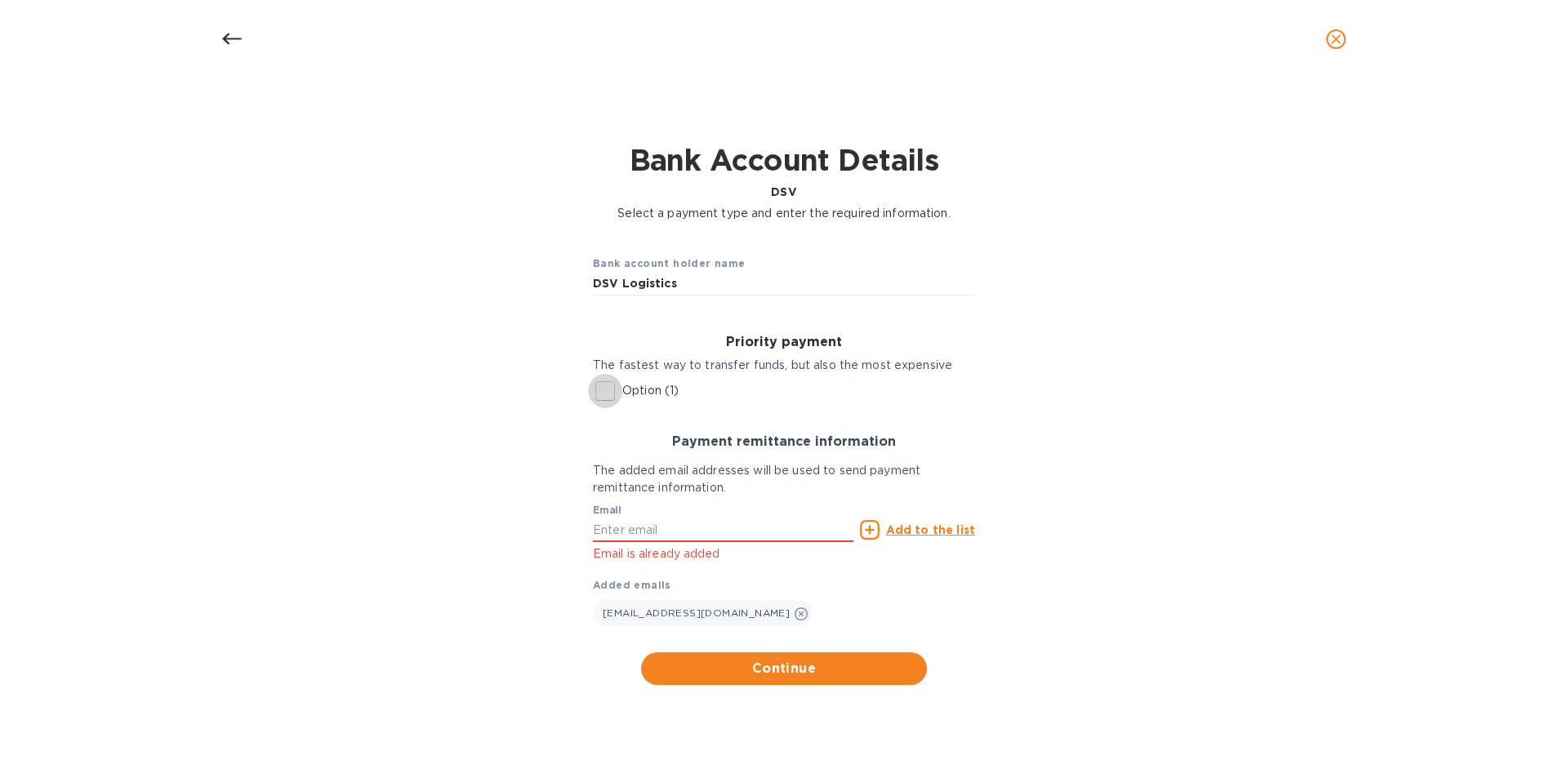
click at [607, 386] on input "Option (1)" at bounding box center [605, 391] width 34 height 34
checkbox input "true"
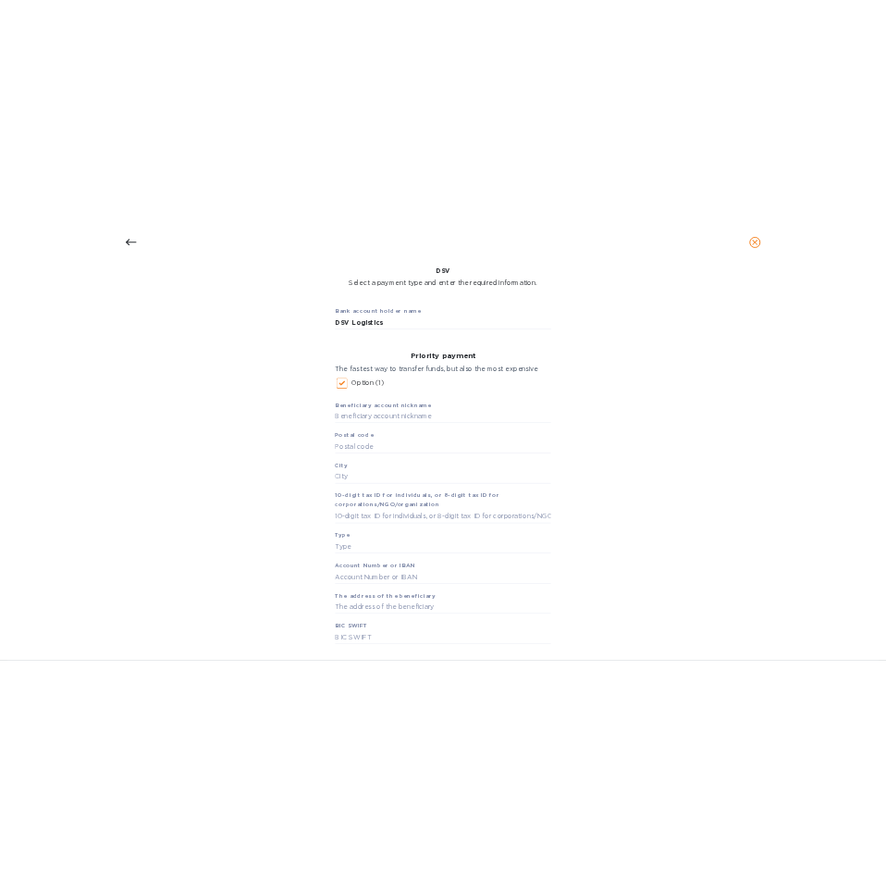
scroll to position [185, 0]
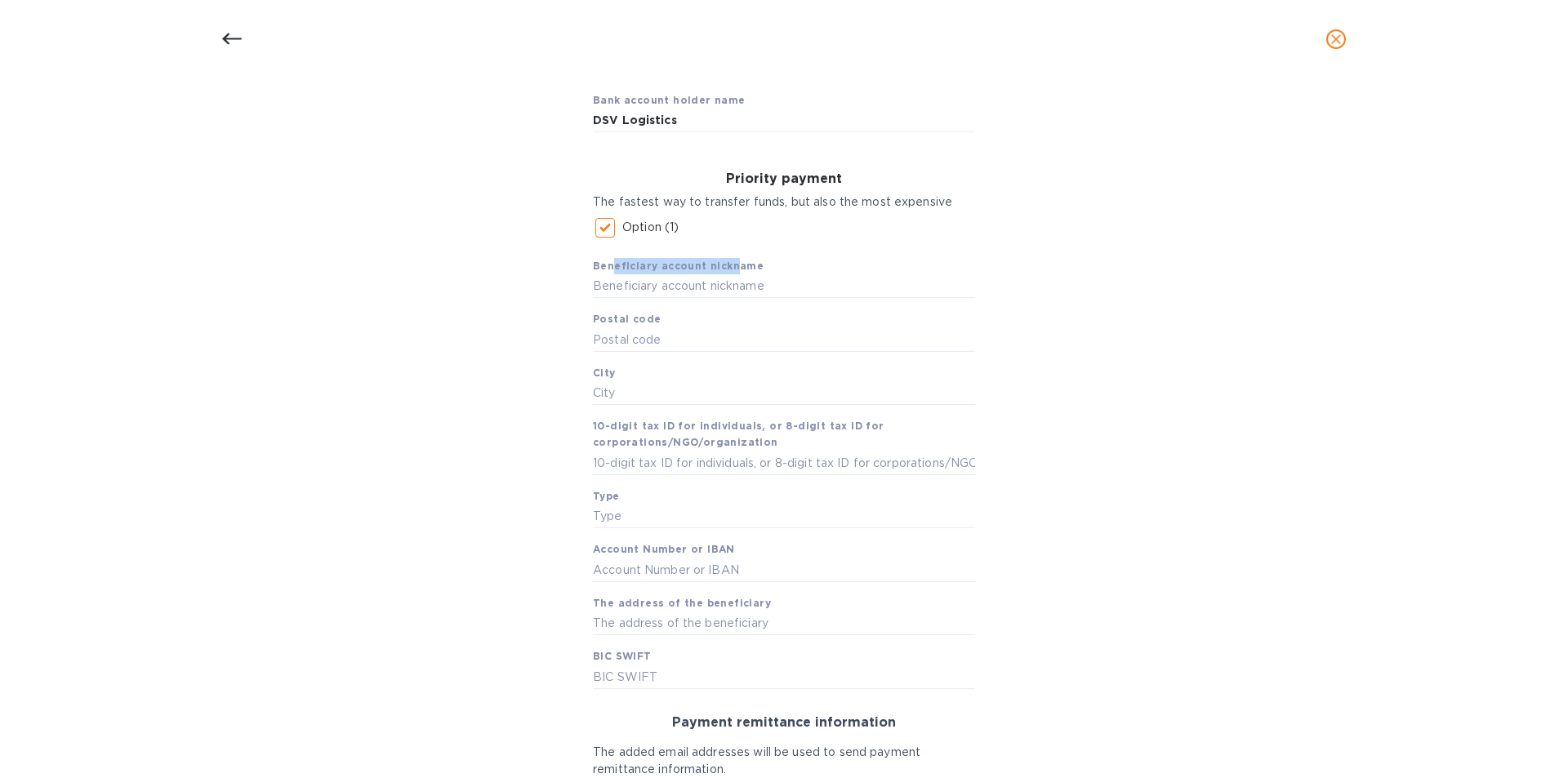
drag, startPoint x: 607, startPoint y: 273, endPoint x: 723, endPoint y: 268, distance: 116.1
click at [723, 268] on span "Beneficiary account nickname" at bounding box center [677, 266] width 170 height 16
click at [1268, 308] on div "Bank account holder name DSV Logistics Priority payment The fastest way to tran…" at bounding box center [784, 523] width 1526 height 908
drag, startPoint x: 616, startPoint y: 429, endPoint x: 934, endPoint y: 451, distance: 318.8
click at [934, 451] on div "Beneficiary account nickname Postal code City 10-digit tax ID for individuals, …" at bounding box center [783, 466] width 382 height 444
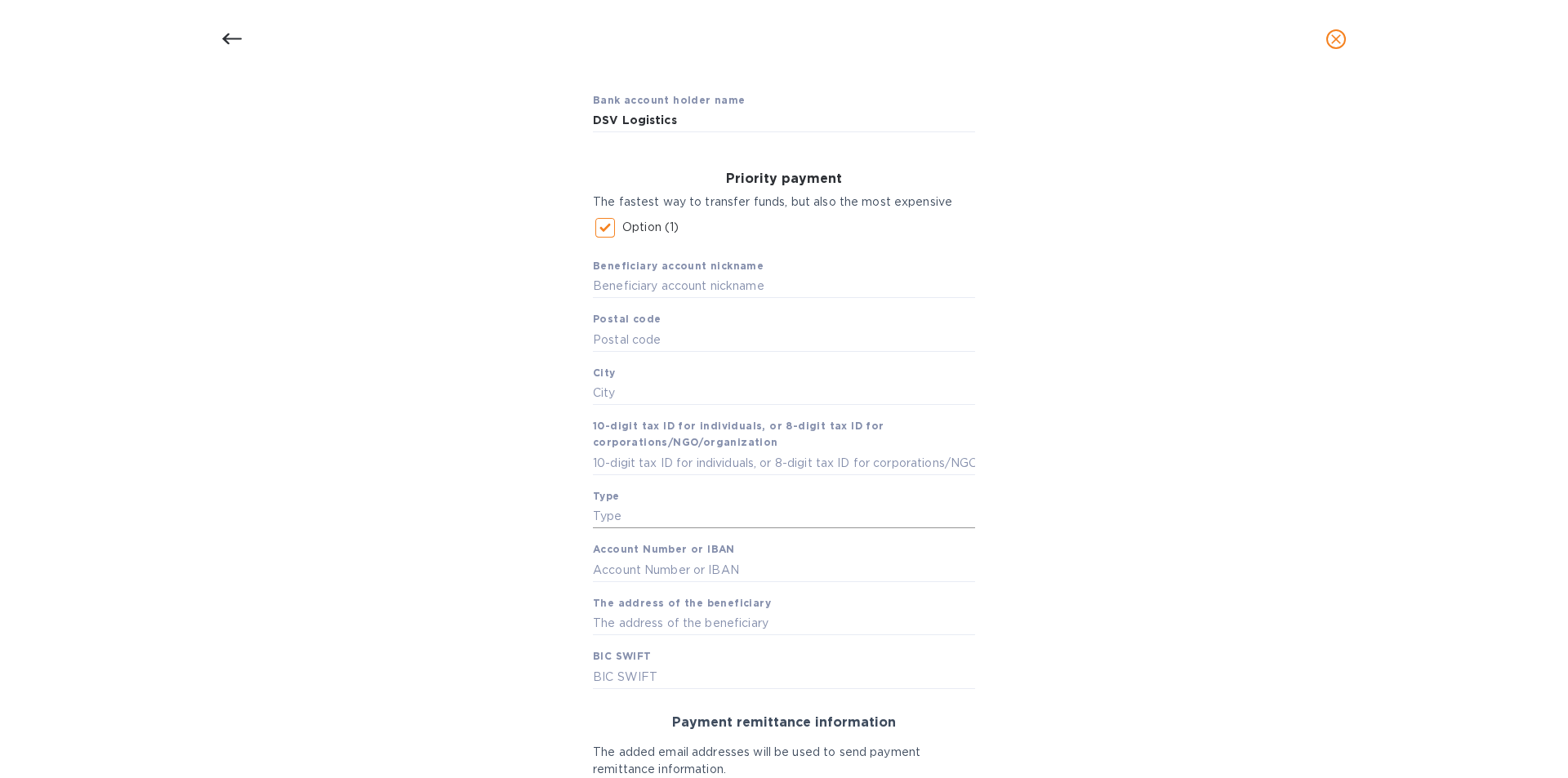
click at [642, 506] on input "text" at bounding box center [783, 517] width 382 height 25
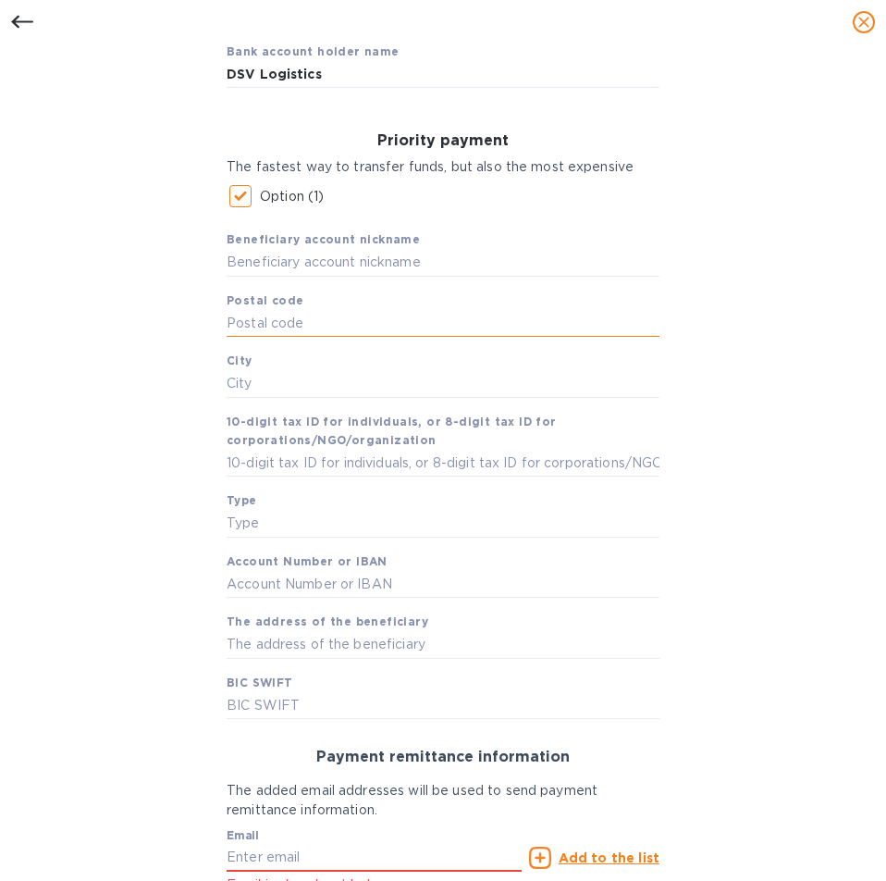
click at [292, 317] on input "text" at bounding box center [443, 323] width 433 height 28
click at [291, 263] on input "text" at bounding box center [443, 263] width 433 height 28
type input "DSV"
click at [249, 315] on input "text" at bounding box center [443, 323] width 433 height 28
type input "03134"
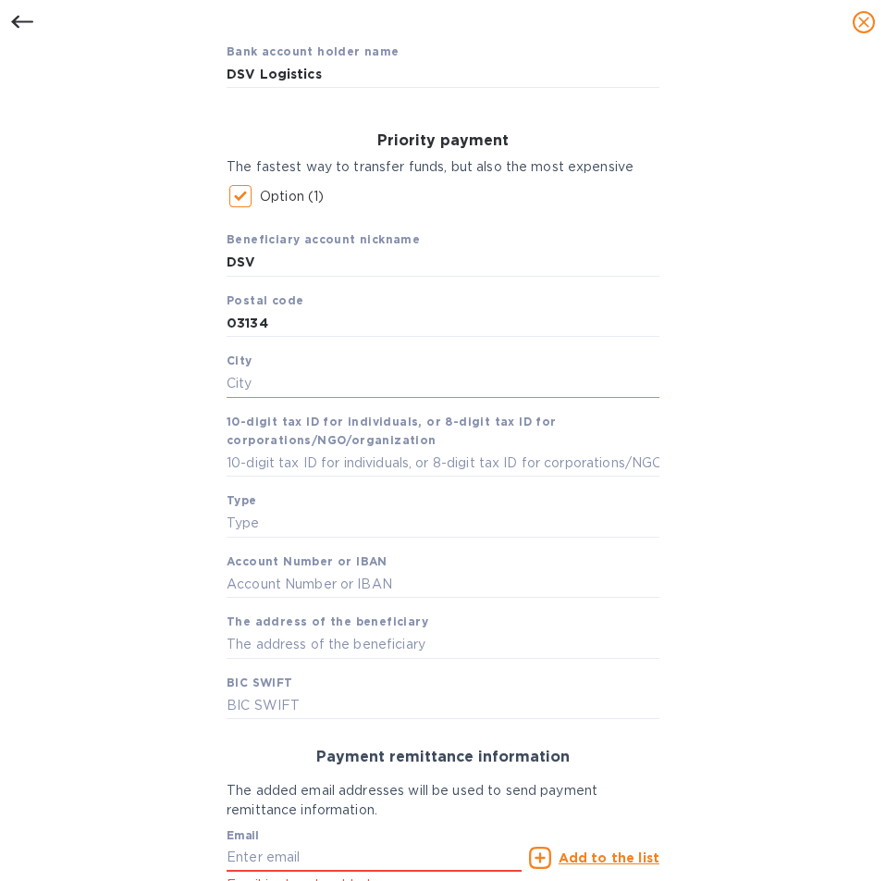
click at [259, 376] on input "text" at bounding box center [443, 384] width 433 height 28
type input "Kyiv"
click at [263, 471] on input "text" at bounding box center [443, 463] width 433 height 28
click at [240, 525] on input "text" at bounding box center [443, 524] width 433 height 28
type input "LLC"
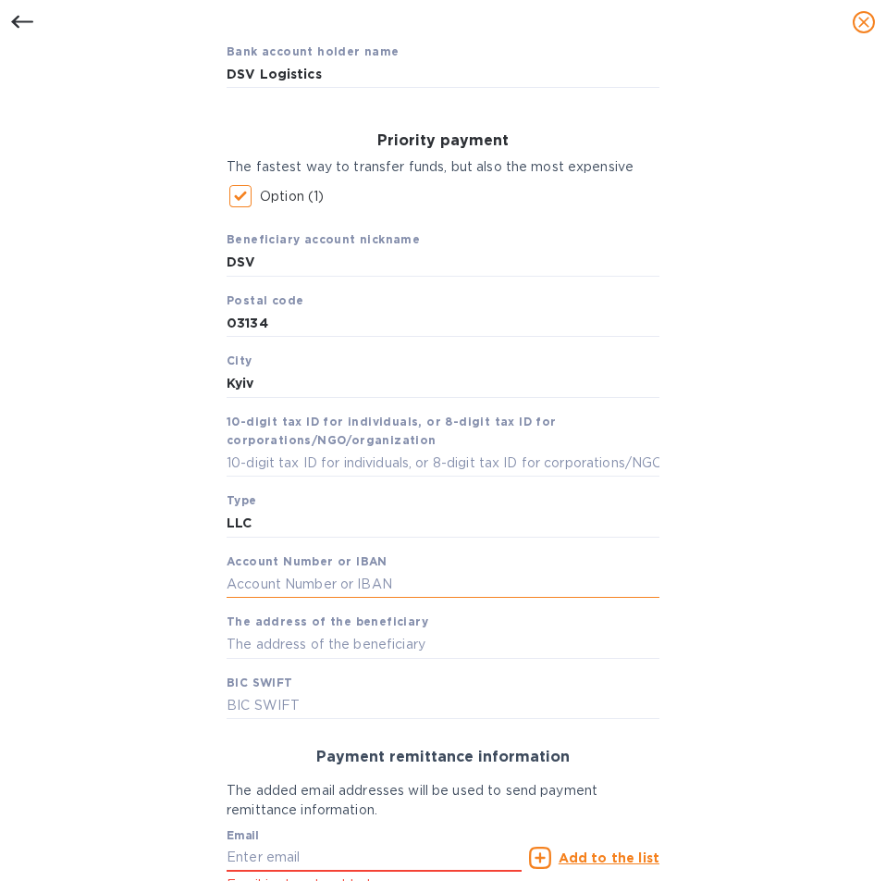
click at [268, 591] on input "text" at bounding box center [443, 585] width 433 height 28
type input "UA183807970000026001000200189"
click at [321, 650] on input "text" at bounding box center [443, 645] width 433 height 28
click at [261, 585] on input "UA183807970000026001000200189" at bounding box center [443, 585] width 433 height 28
click at [293, 636] on input "text" at bounding box center [443, 645] width 433 height 28
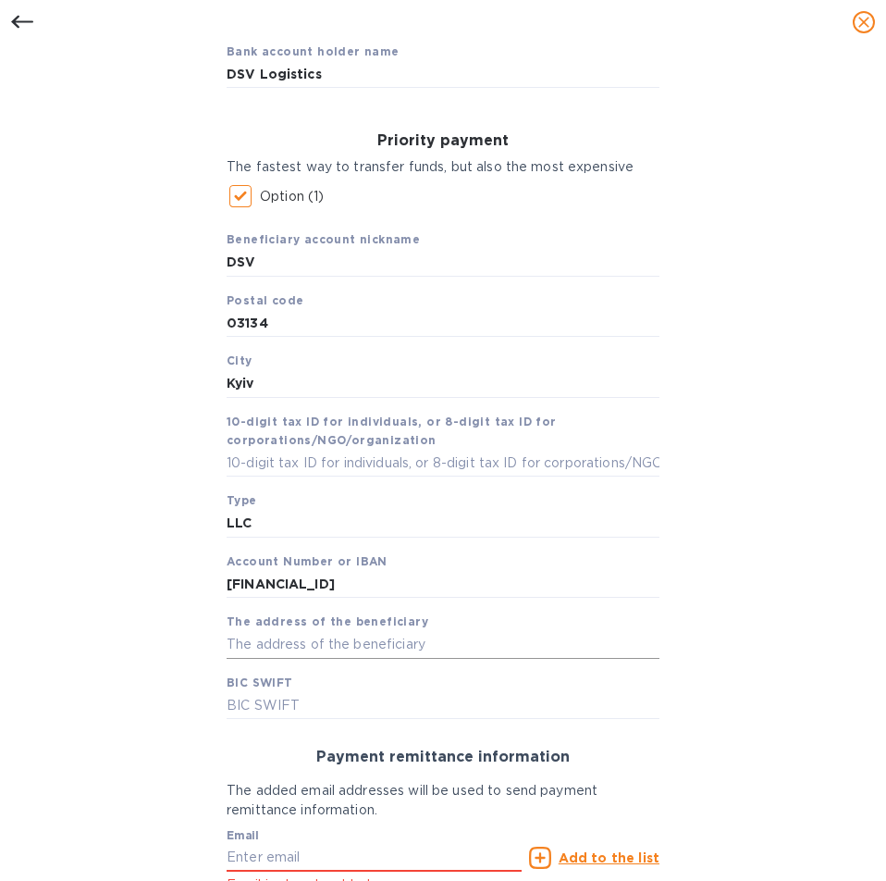
click at [303, 647] on input "text" at bounding box center [443, 645] width 433 height 28
paste input "7D Sim'yi Sosninyh street"
type input "7D Sim'yi Sosninyh street"
click at [265, 710] on input "text" at bounding box center [443, 706] width 433 height 28
drag, startPoint x: 317, startPoint y: 713, endPoint x: 84, endPoint y: 687, distance: 234.5
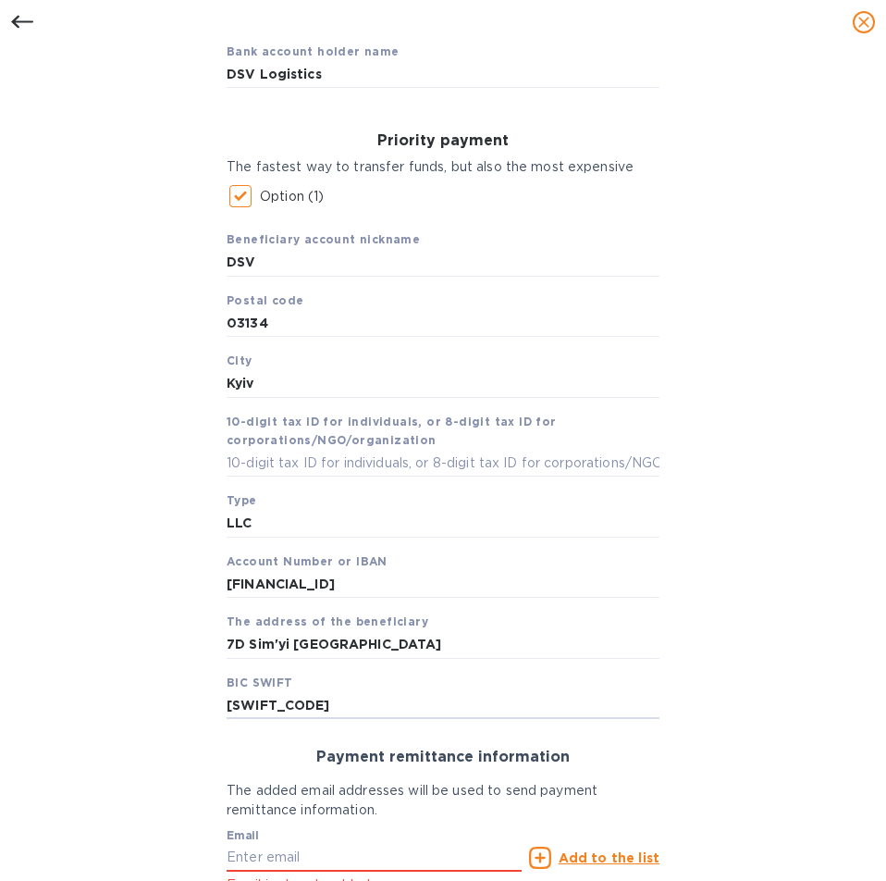
click at [84, 687] on div "Bank account holder name DSV Logistics Priority payment The fastest way to tran…" at bounding box center [443, 530] width 838 height 1028
type input "ESSEUAUK"
click at [843, 600] on div "Bank account holder name DSV Logistics Priority payment The fastest way to tran…" at bounding box center [443, 530] width 838 height 1028
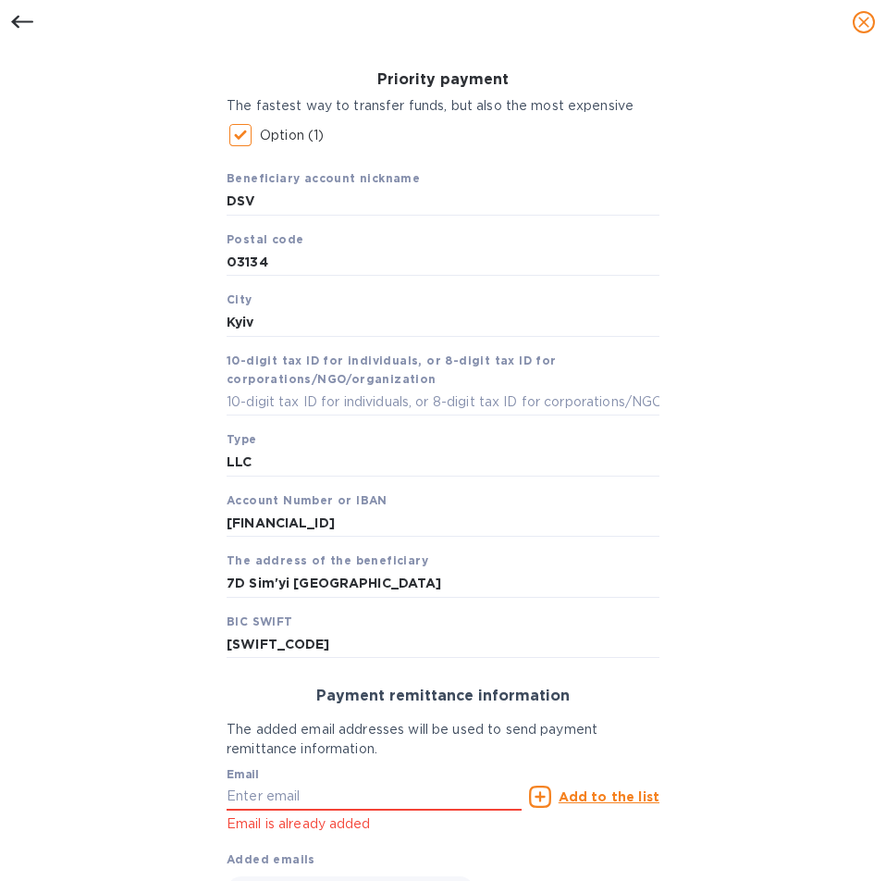
scroll to position [349, 0]
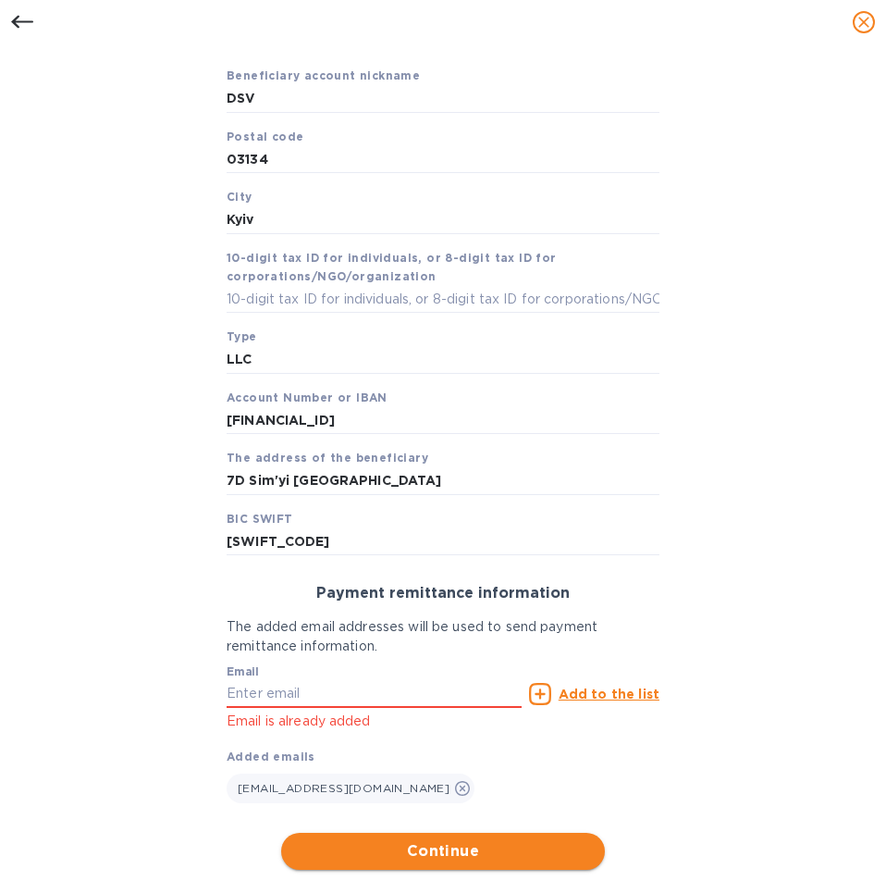
click at [415, 847] on span "Continue" at bounding box center [443, 851] width 294 height 22
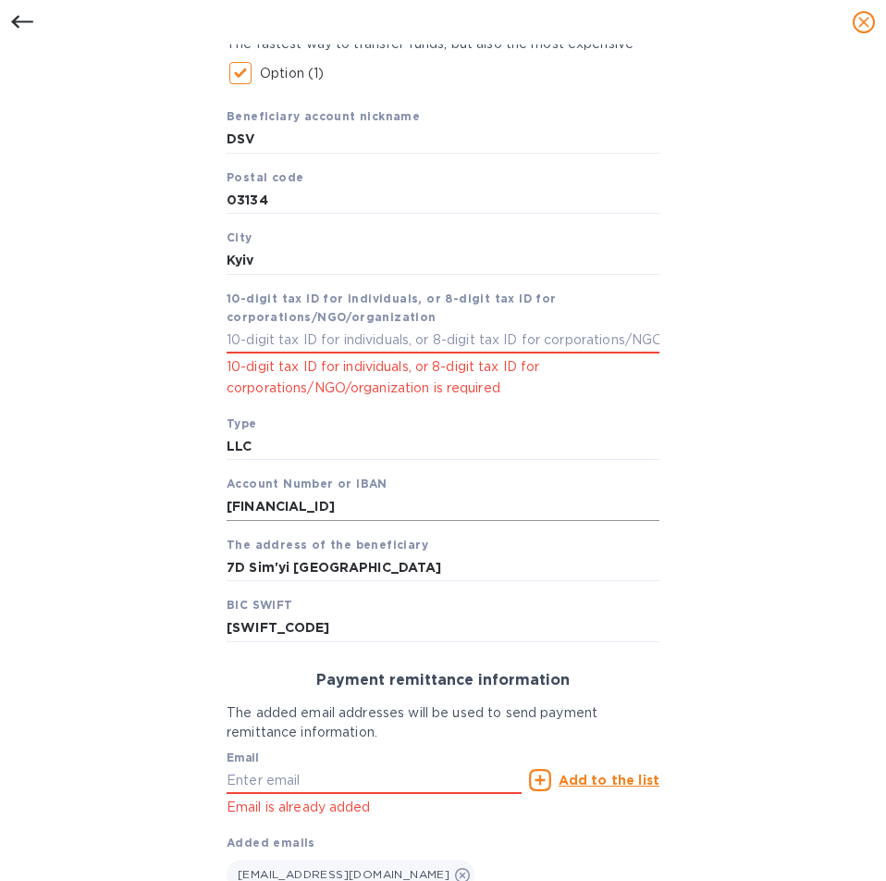
scroll to position [302, 0]
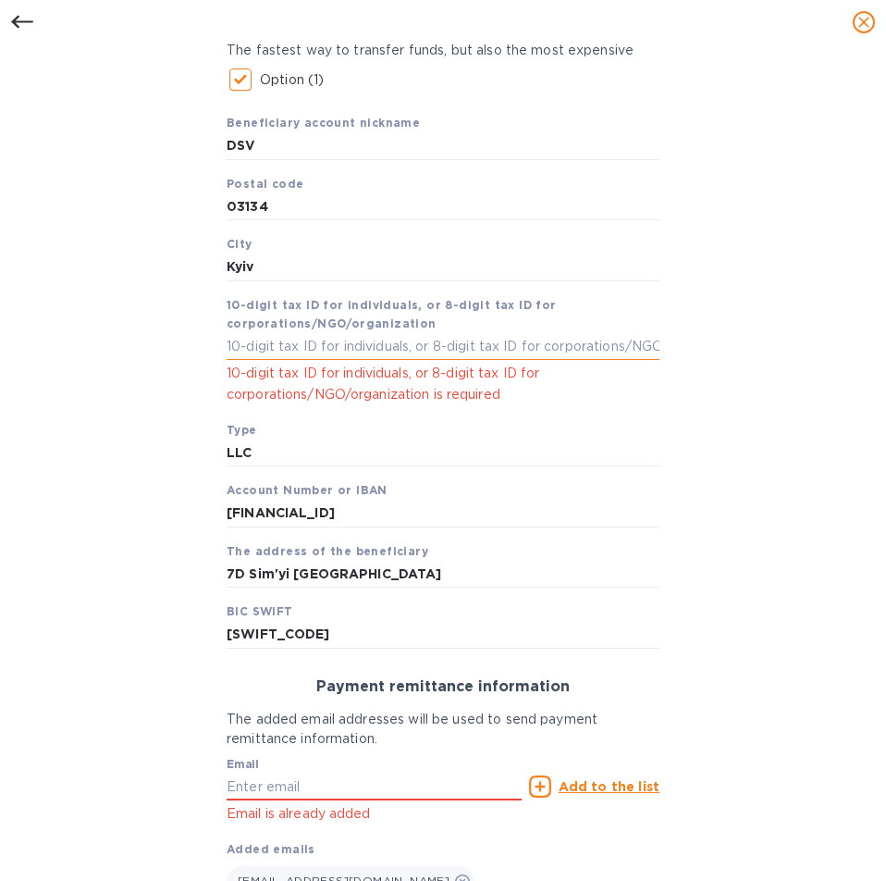
click at [248, 348] on input "text" at bounding box center [443, 346] width 433 height 28
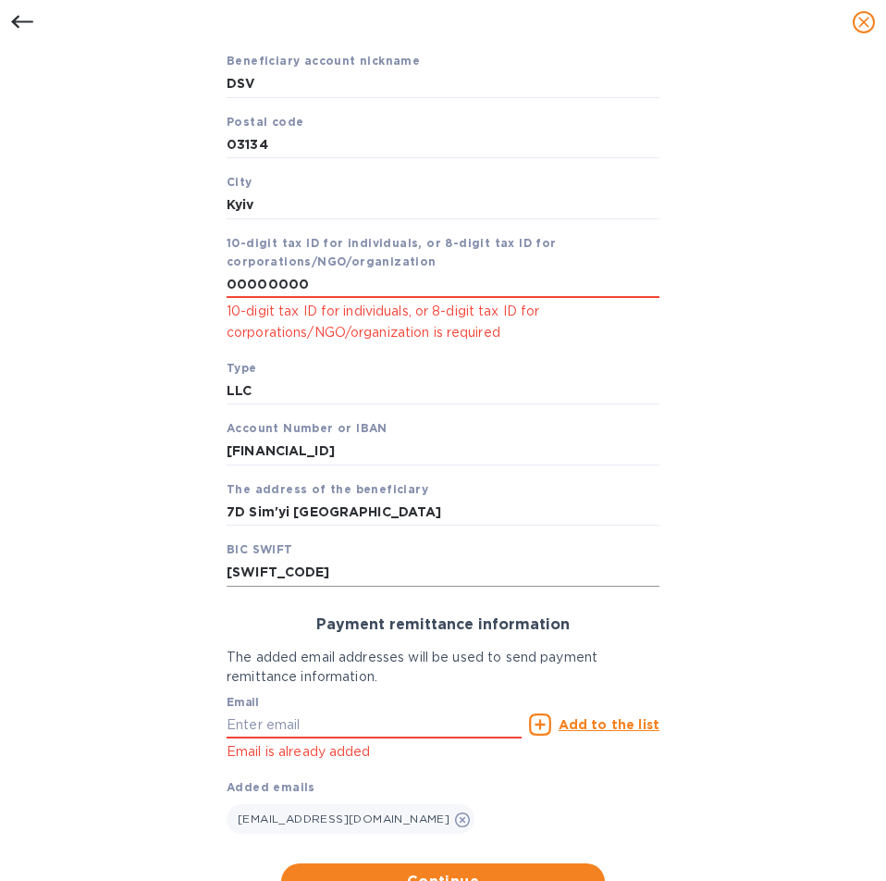
scroll to position [394, 0]
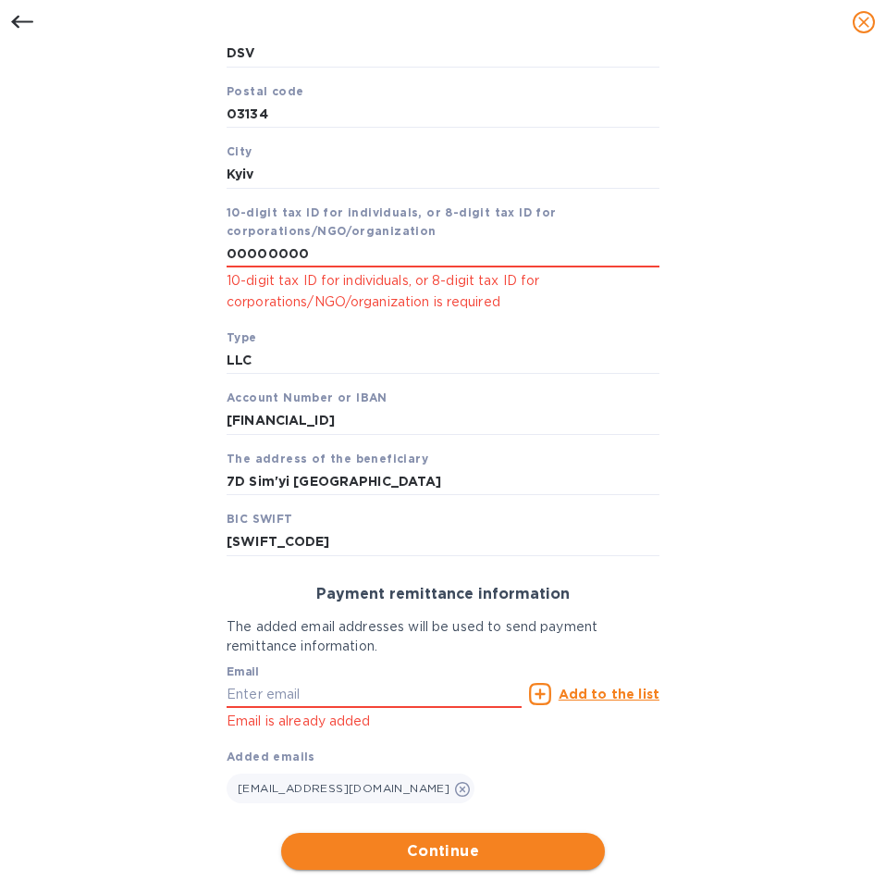
type input "00000000"
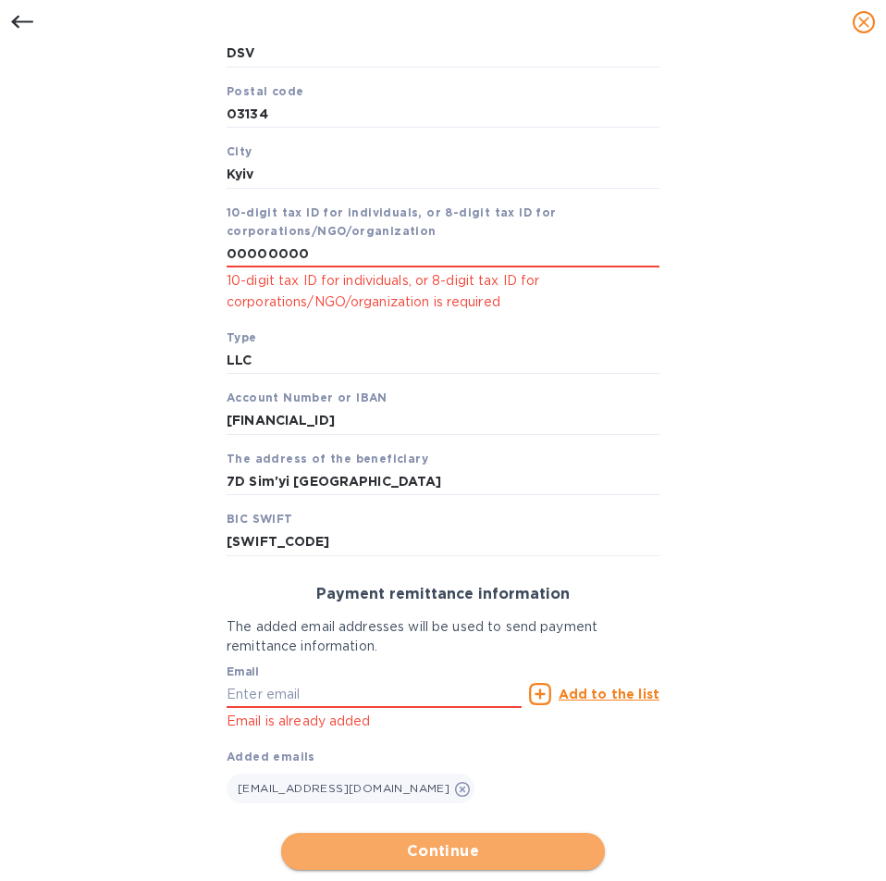
click at [390, 851] on span "Continue" at bounding box center [443, 851] width 294 height 22
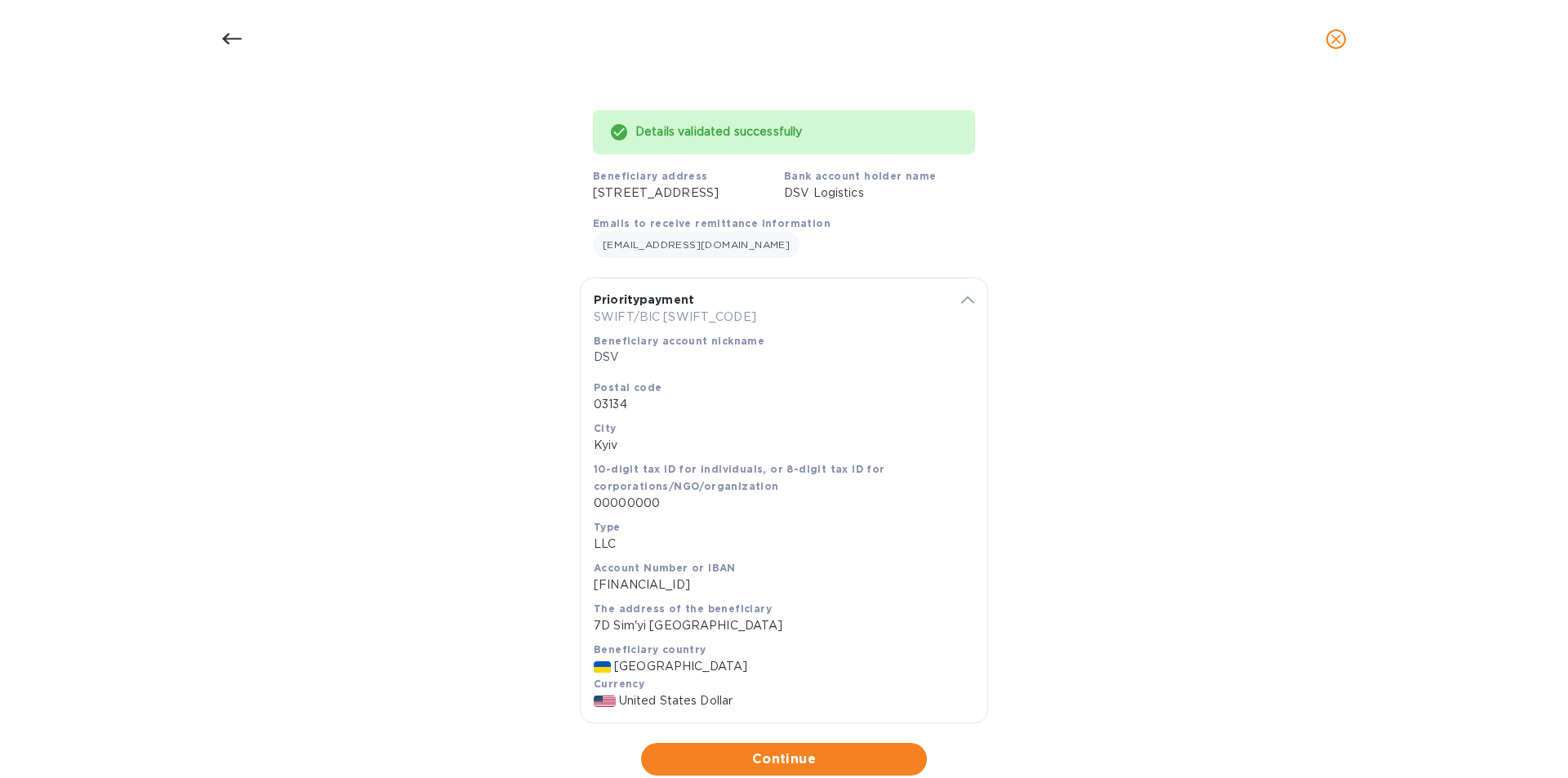
scroll to position [85, 0]
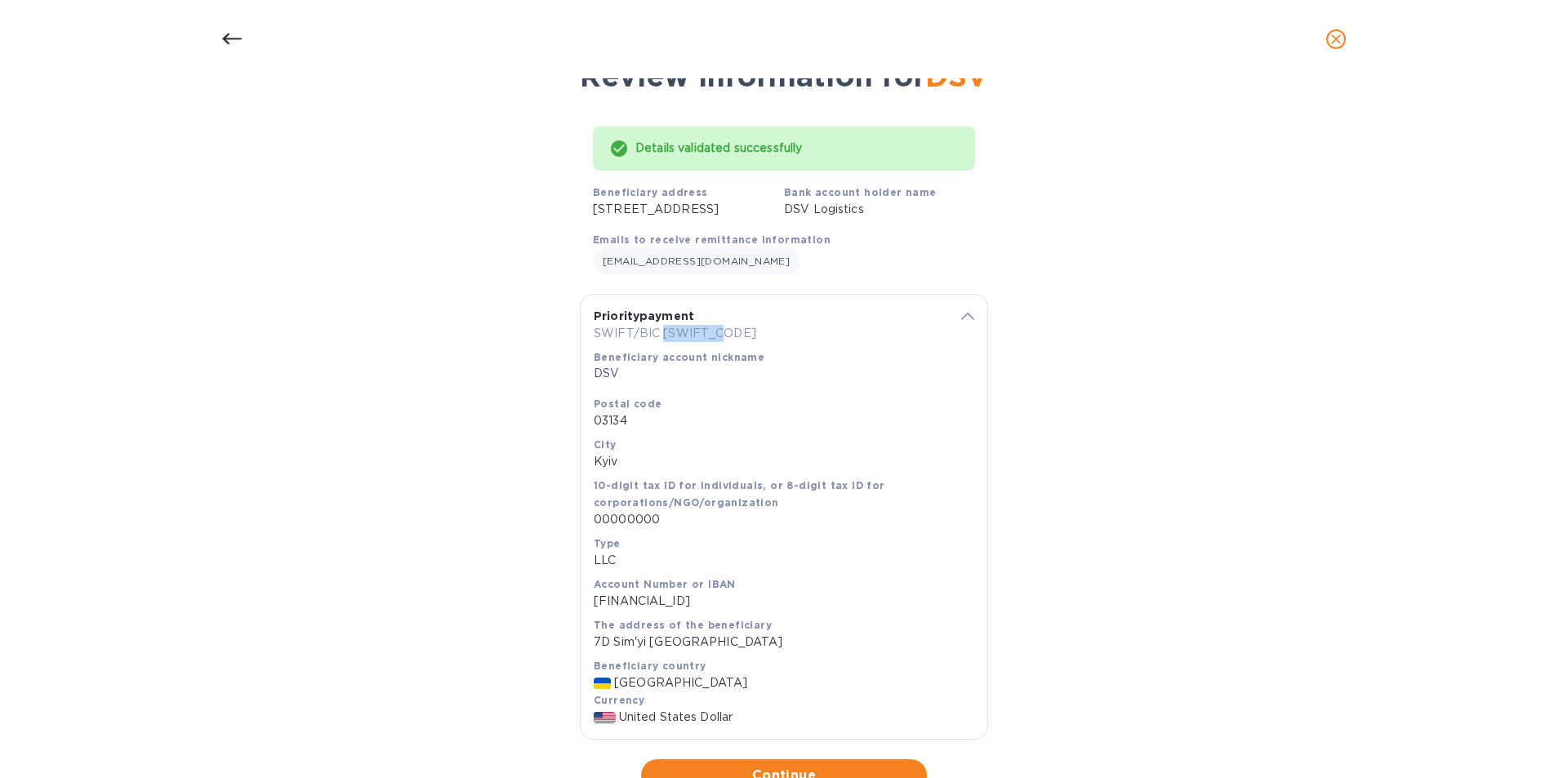
drag, startPoint x: 659, startPoint y: 351, endPoint x: 723, endPoint y: 350, distance: 64.0
click at [723, 343] on p "SWIFT/BIC ESSEUAUK" at bounding box center [767, 333] width 349 height 17
click at [702, 416] on div "Postal code 03134" at bounding box center [783, 412] width 381 height 34
drag, startPoint x: 607, startPoint y: 615, endPoint x: 660, endPoint y: 615, distance: 53.0
click at [660, 610] on p "UA183807970000026001000200189" at bounding box center [783, 600] width 381 height 17
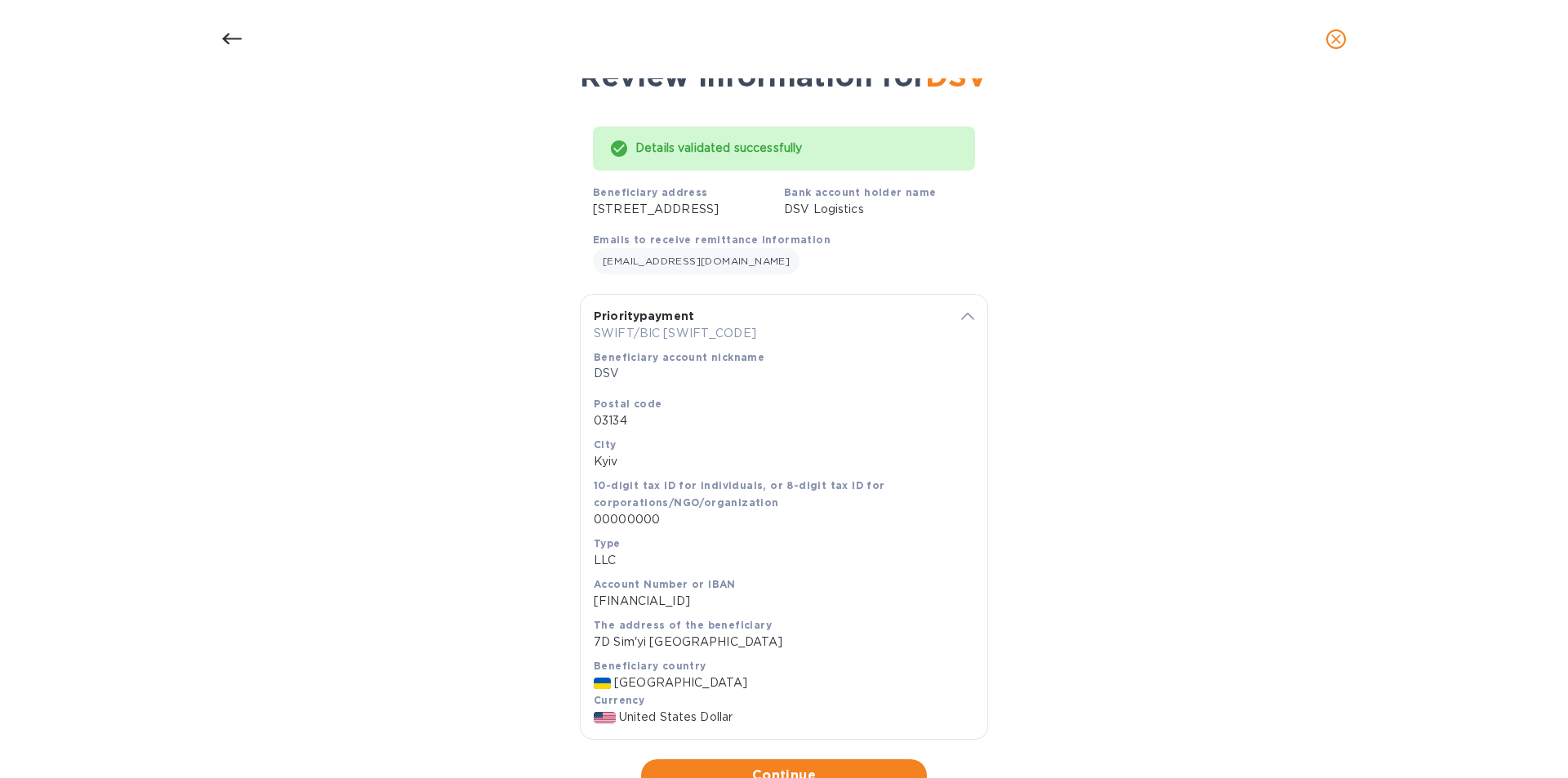
click at [913, 592] on div "Postal code 03134 City Kyiv 10-digit tax ID for individuals, or 8-digit tax ID …" at bounding box center [783, 526] width 381 height 261
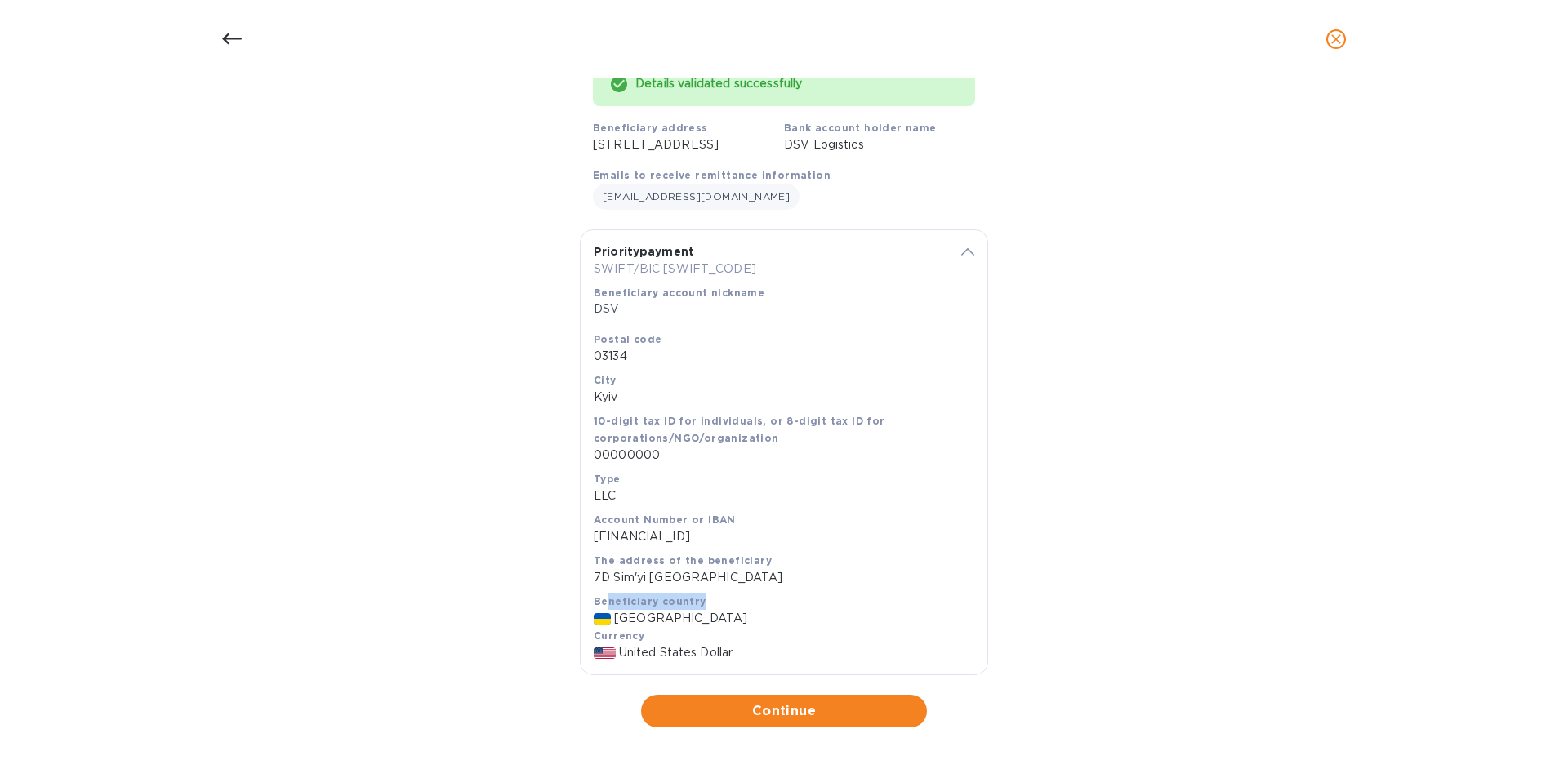
drag, startPoint x: 607, startPoint y: 603, endPoint x: 721, endPoint y: 604, distance: 114.0
click at [721, 604] on div "Beneficiary country Ukraine" at bounding box center [783, 609] width 381 height 34
click at [898, 594] on div "Beneficiary country Ukraine" at bounding box center [783, 609] width 381 height 34
click at [783, 703] on span "Continue" at bounding box center [784, 711] width 260 height 19
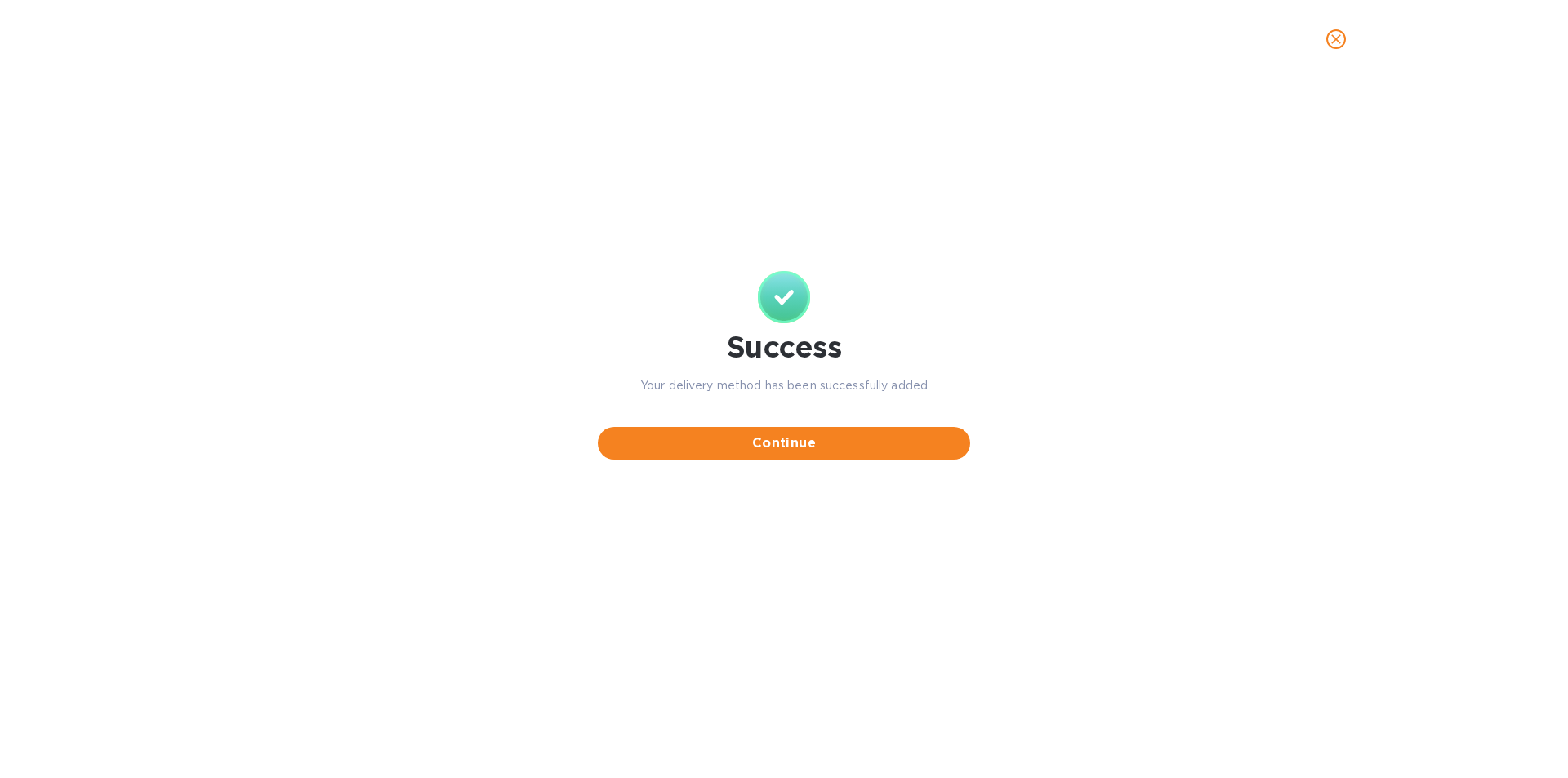
scroll to position [0, 0]
click at [789, 450] on span "Continue" at bounding box center [784, 443] width 346 height 19
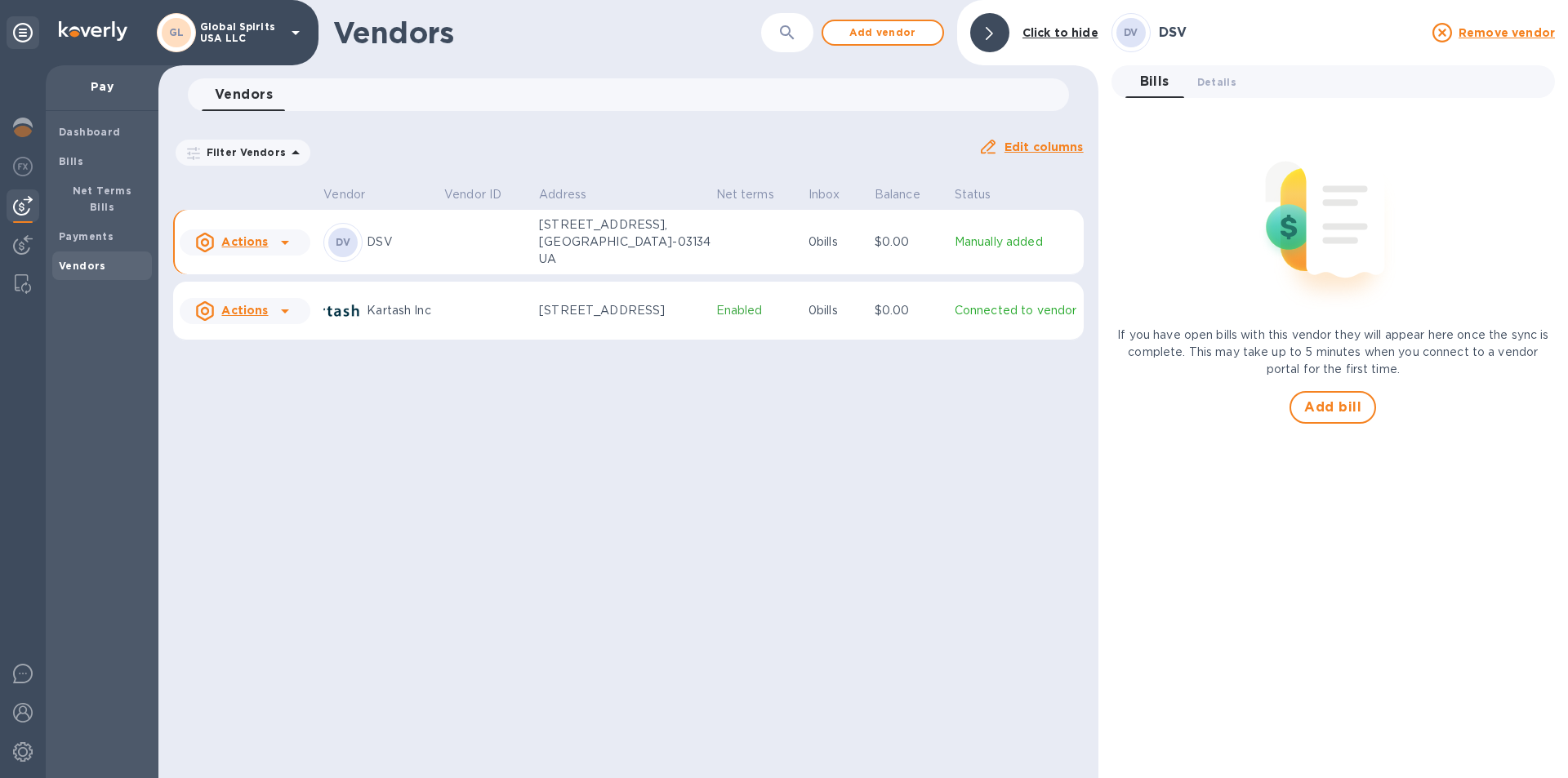
click at [241, 239] on u "Actions" at bounding box center [245, 241] width 47 height 13
click at [693, 570] on div at bounding box center [784, 389] width 1568 height 778
click at [71, 155] on b "Bills" at bounding box center [72, 162] width 25 height 12
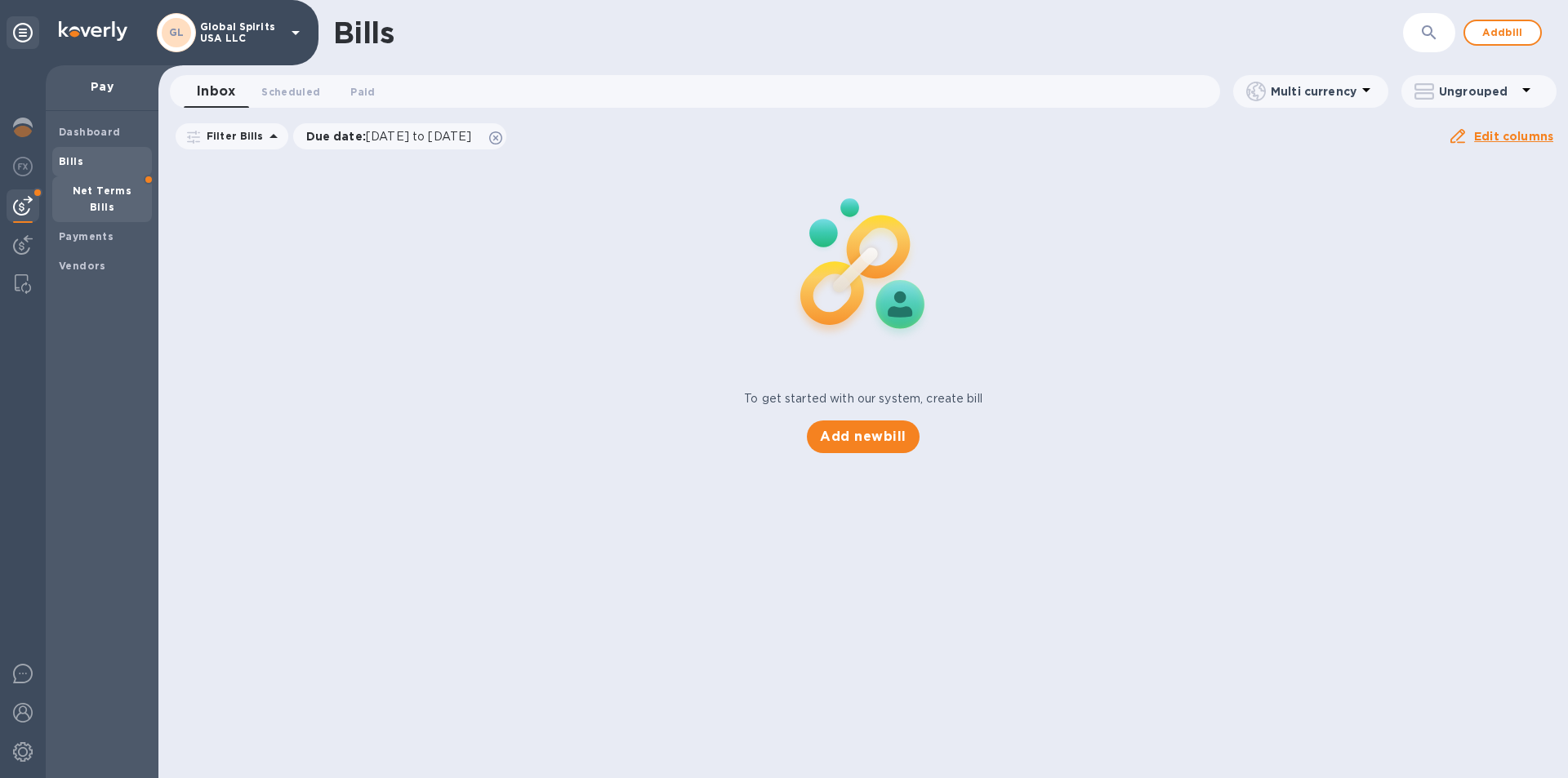
click at [90, 177] on div "Net Terms Bills" at bounding box center [102, 200] width 100 height 46
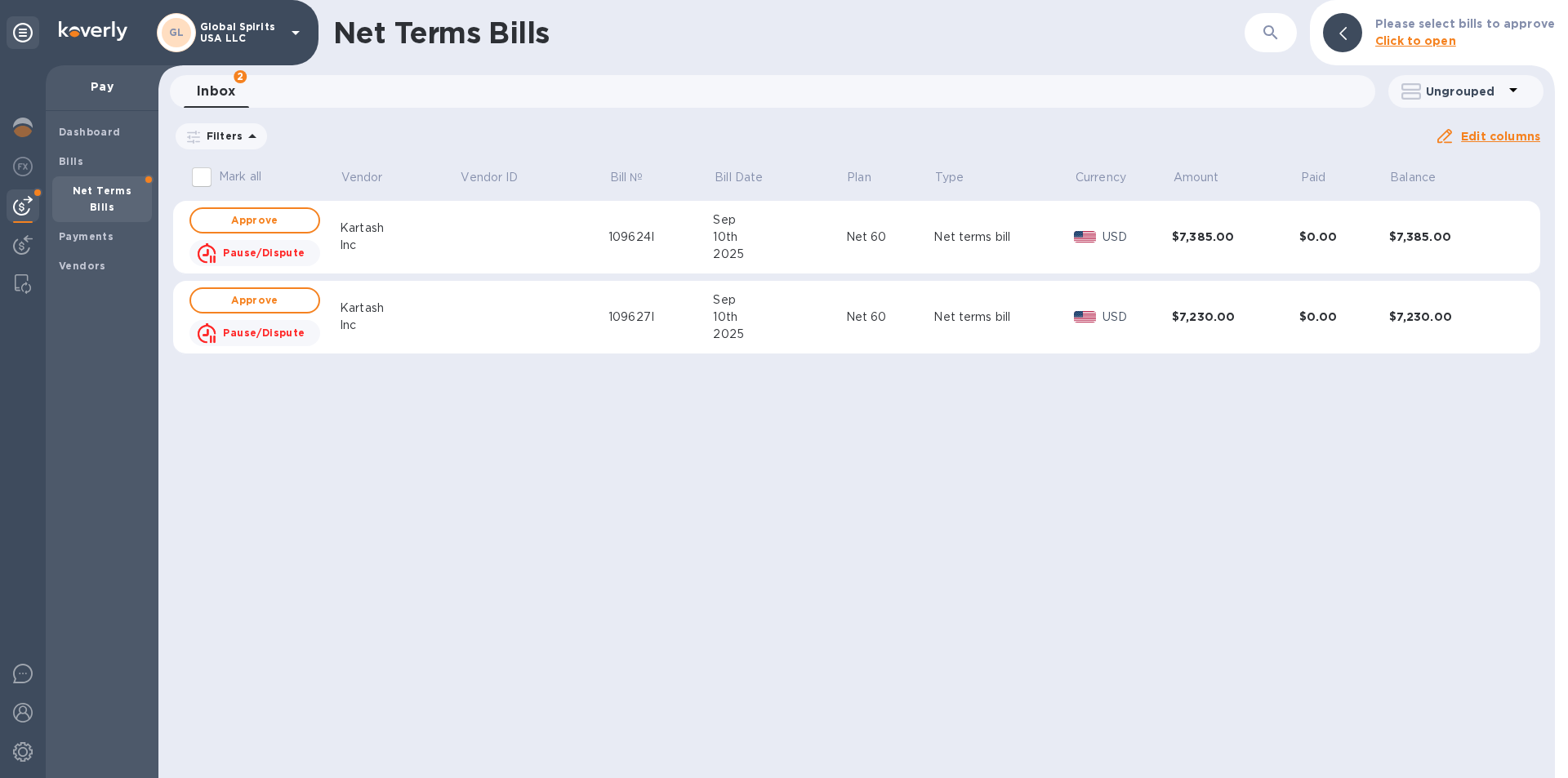
click at [200, 171] on input "Mark all" at bounding box center [201, 177] width 34 height 34
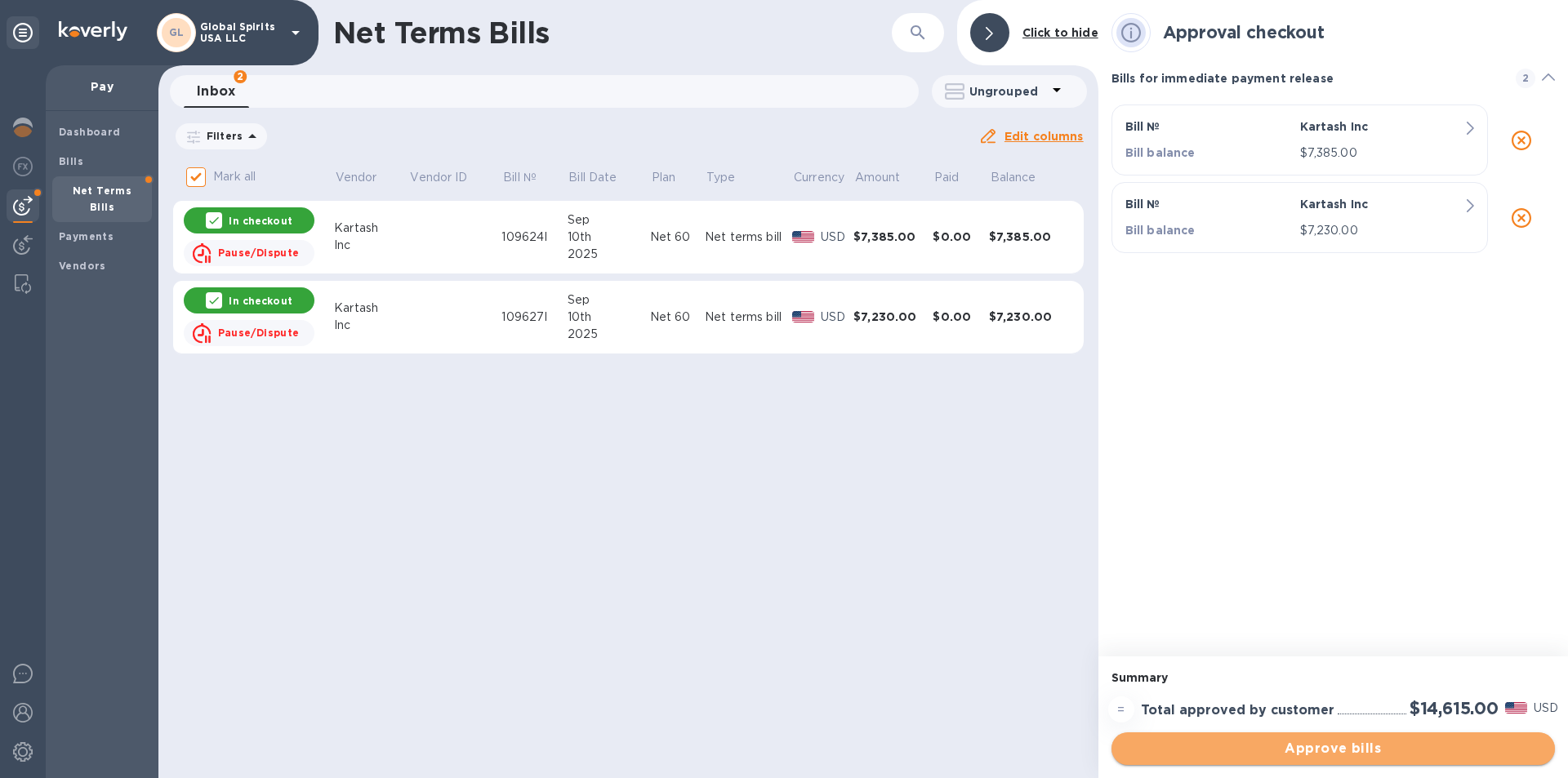
click at [1315, 742] on span "Approve bills" at bounding box center [1333, 749] width 418 height 19
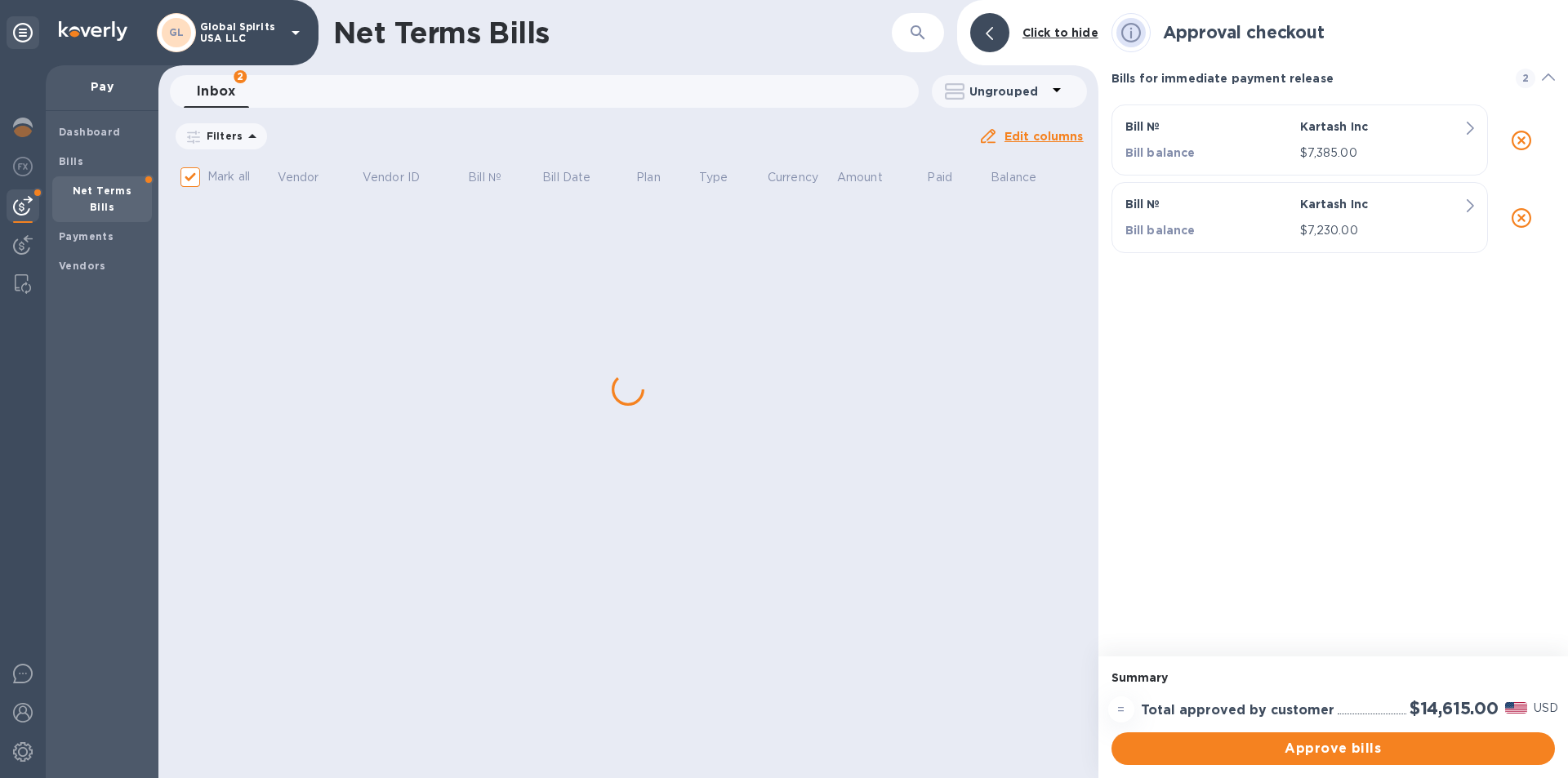
checkbox input "false"
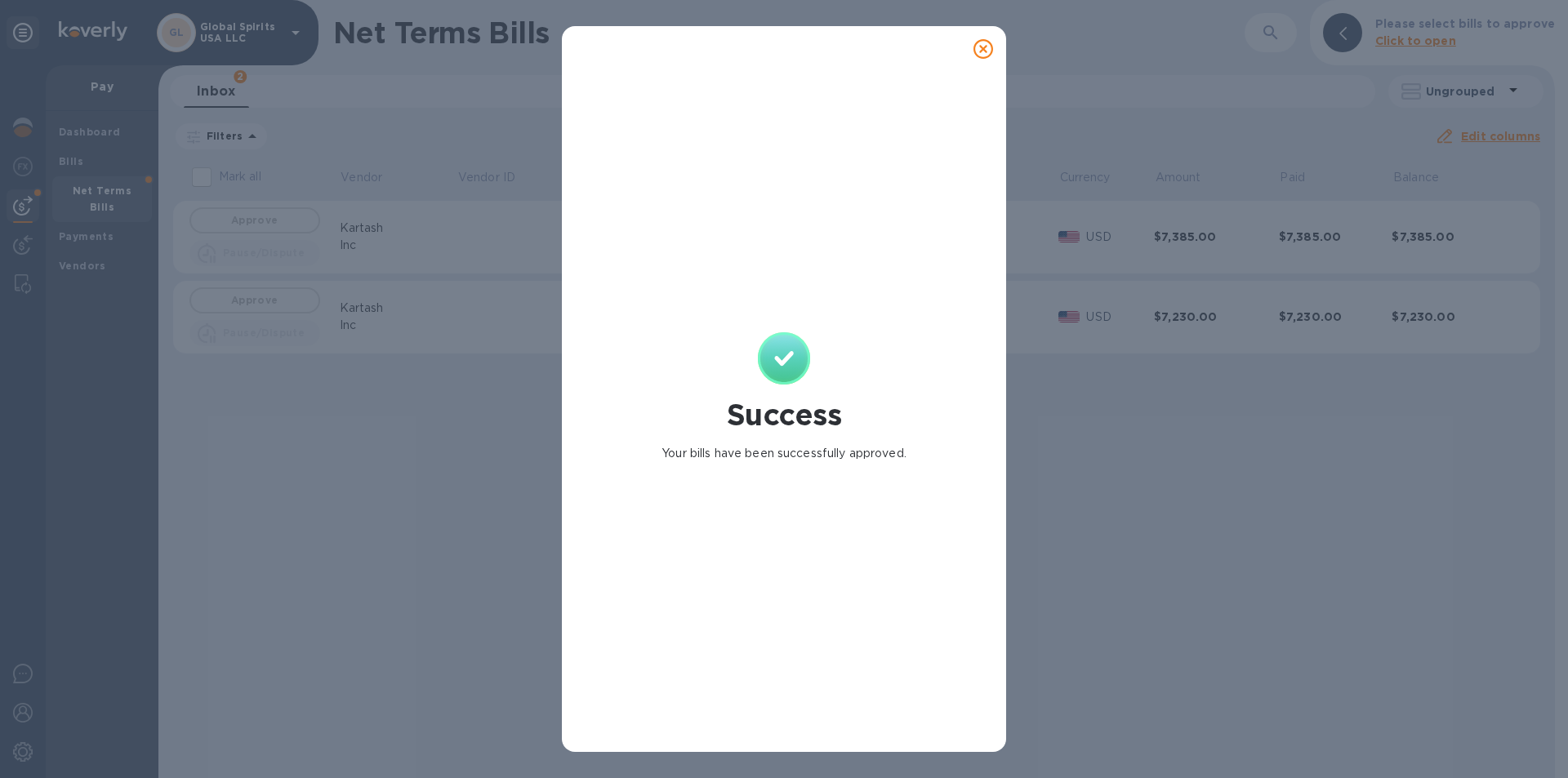
click at [982, 46] on icon at bounding box center [983, 49] width 19 height 19
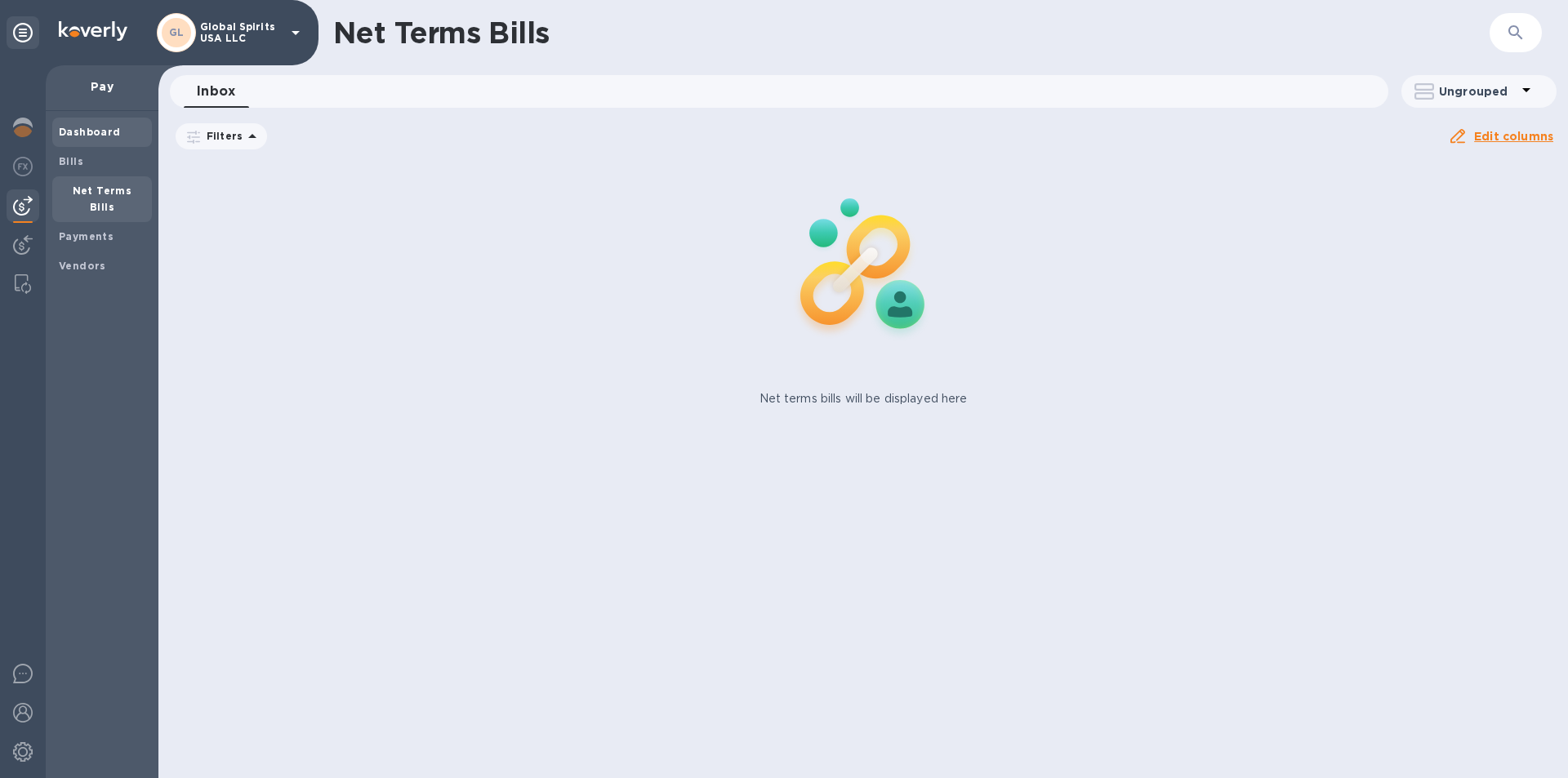
click at [67, 124] on div "Dashboard" at bounding box center [102, 132] width 100 height 29
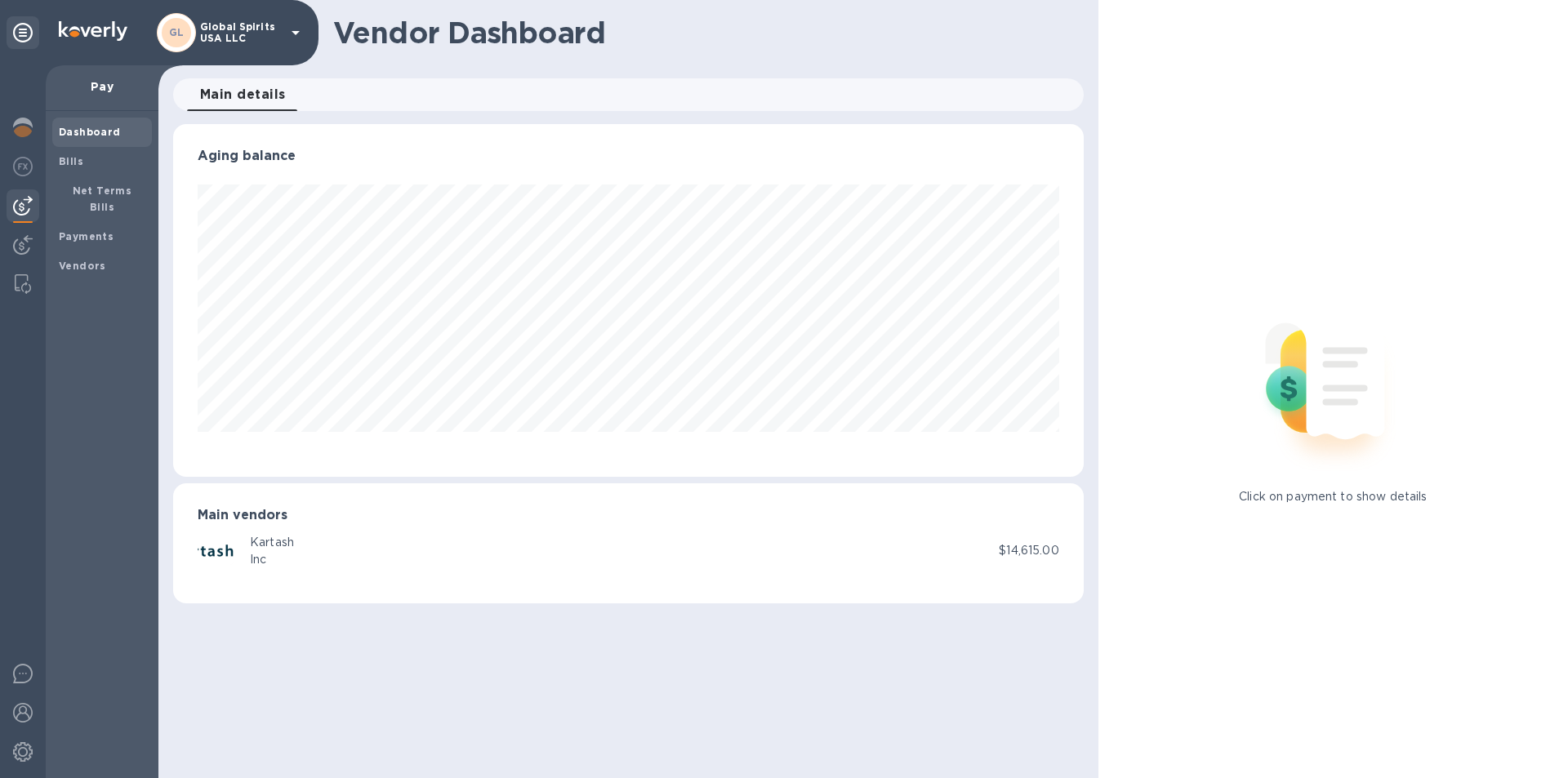
scroll to position [353, 909]
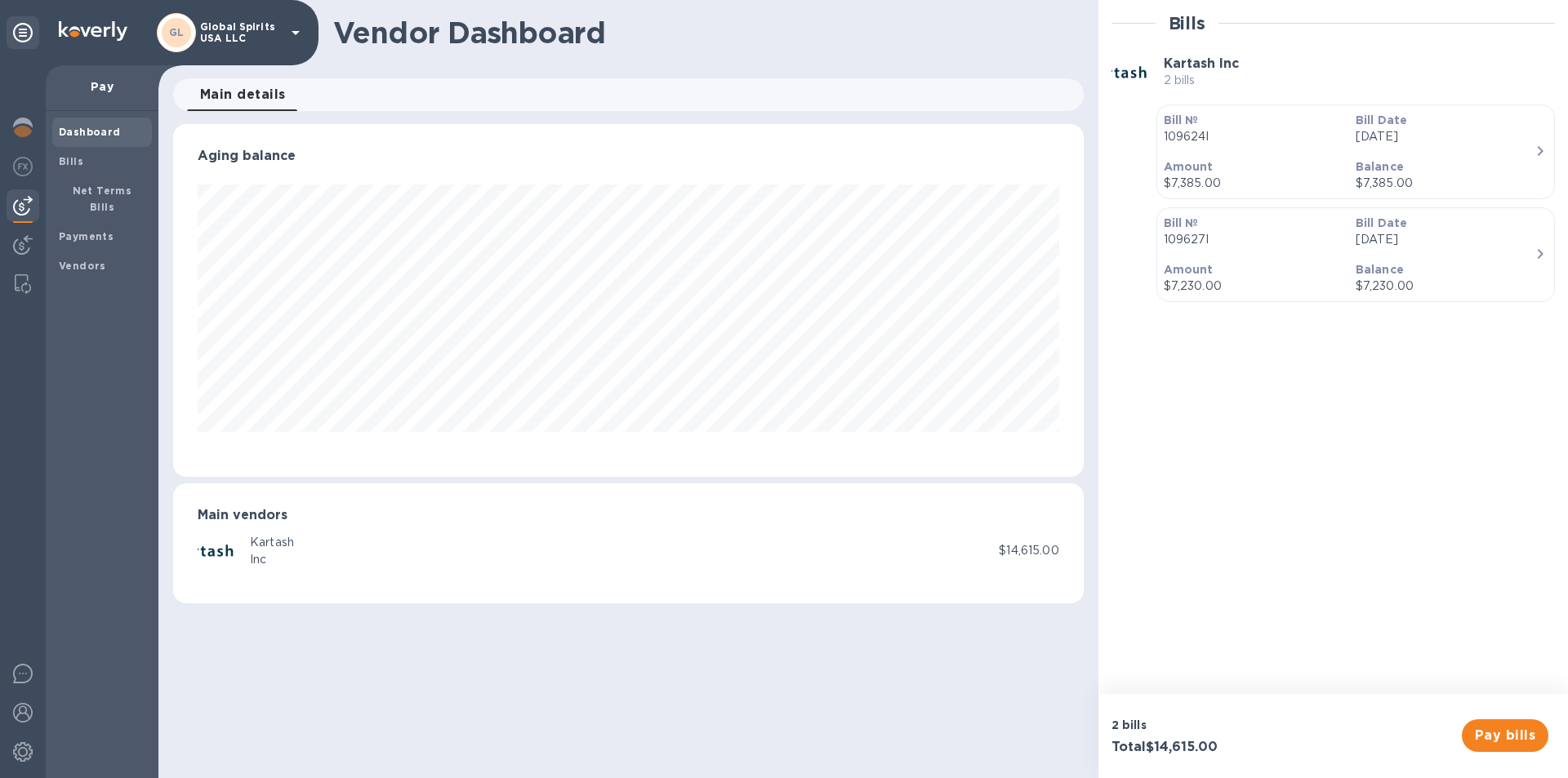
click at [1410, 125] on p "Bill Date" at bounding box center [1444, 120] width 179 height 16
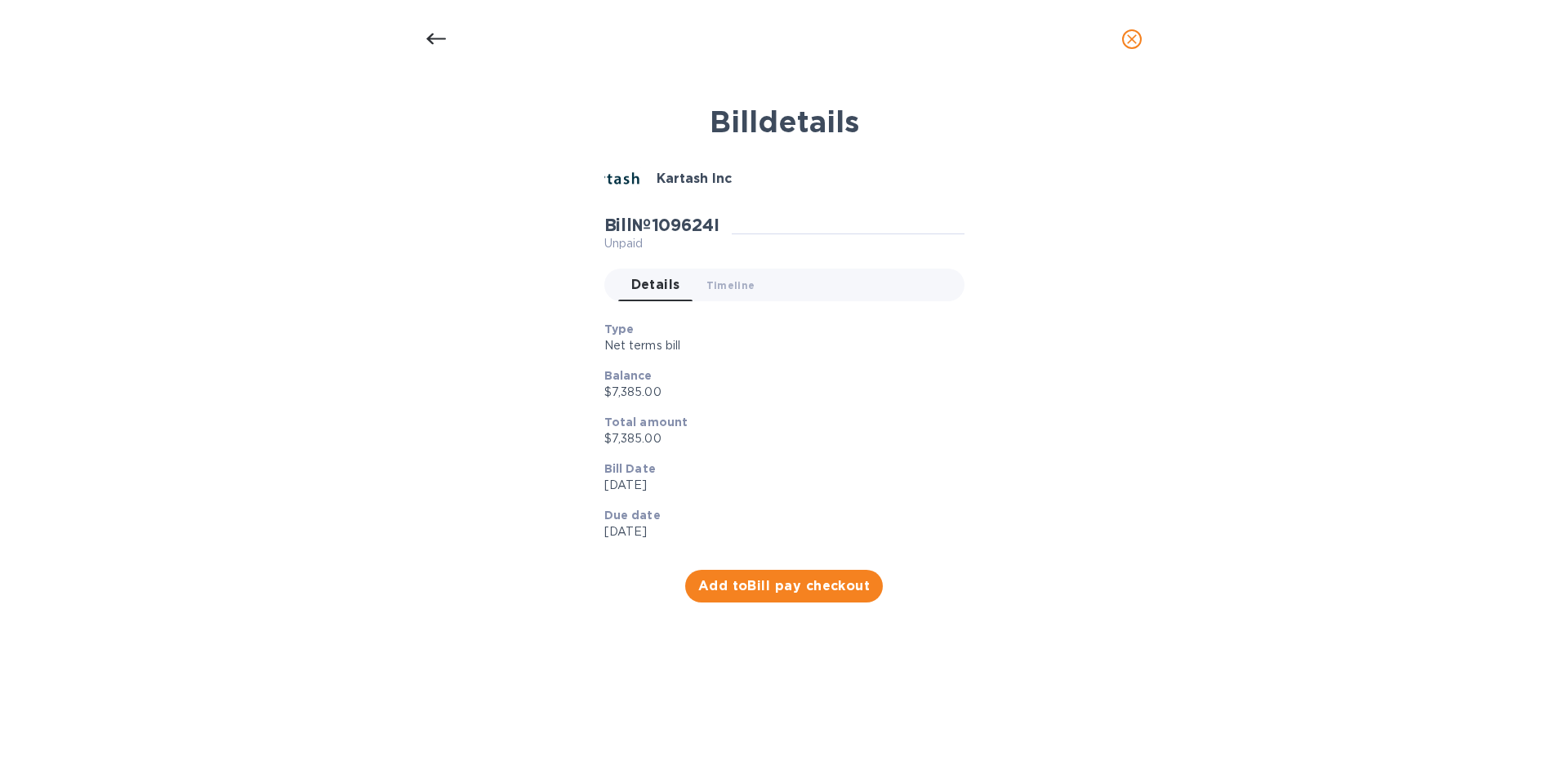
click at [438, 37] on icon at bounding box center [436, 39] width 19 height 19
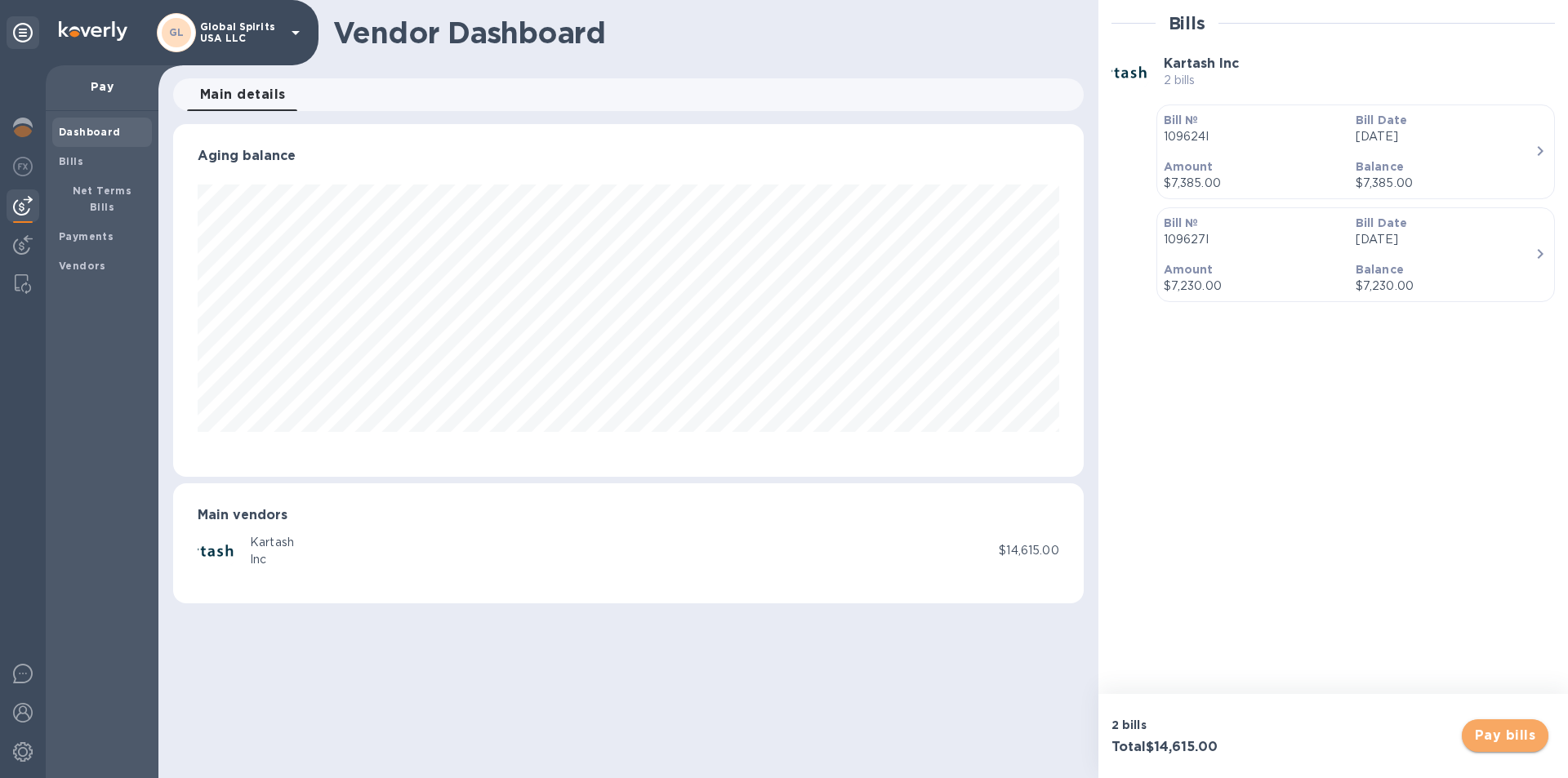
click at [1503, 735] on span "Pay bills" at bounding box center [1504, 736] width 60 height 19
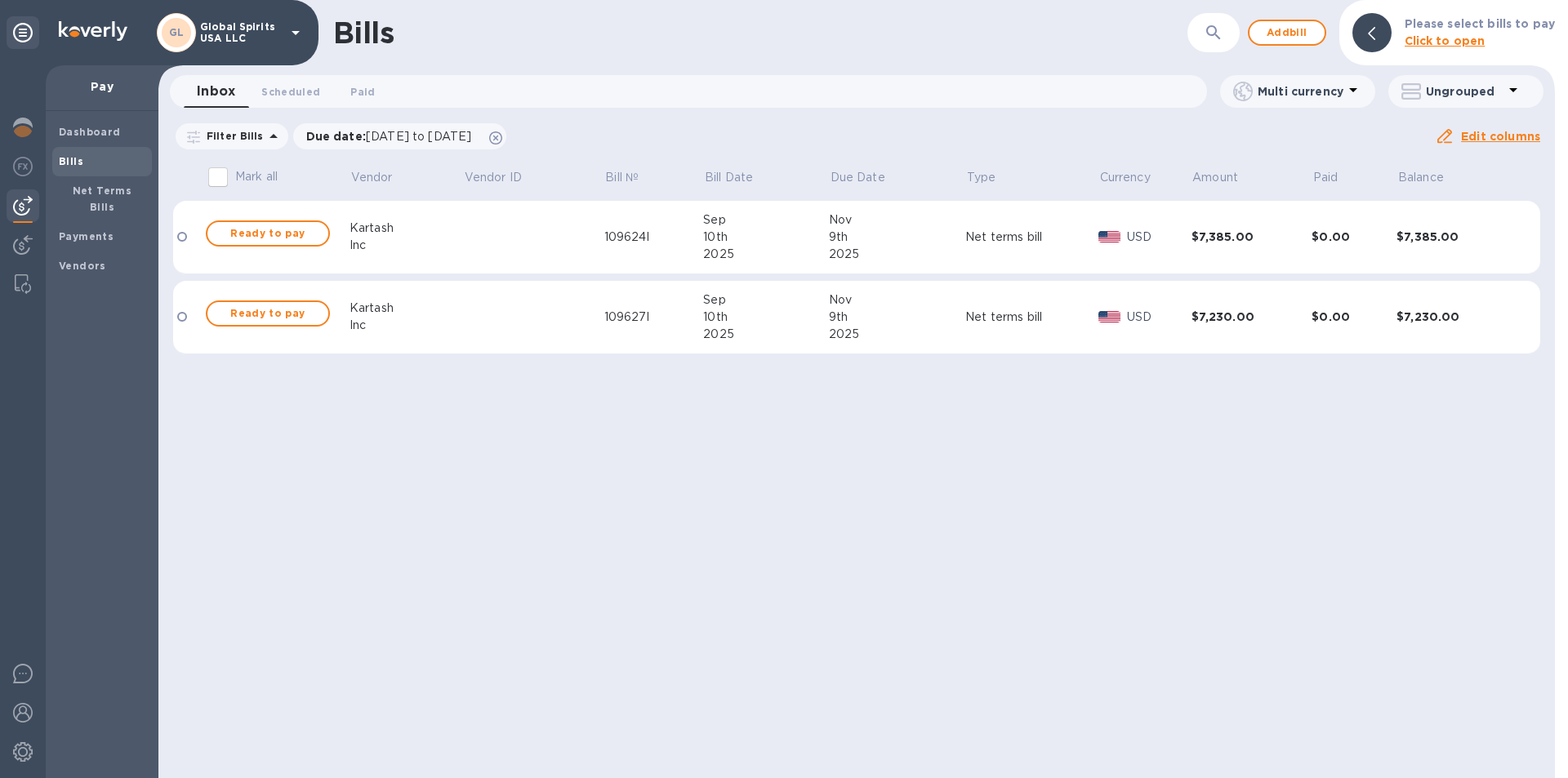
click at [212, 176] on input "Mark all" at bounding box center [218, 177] width 34 height 34
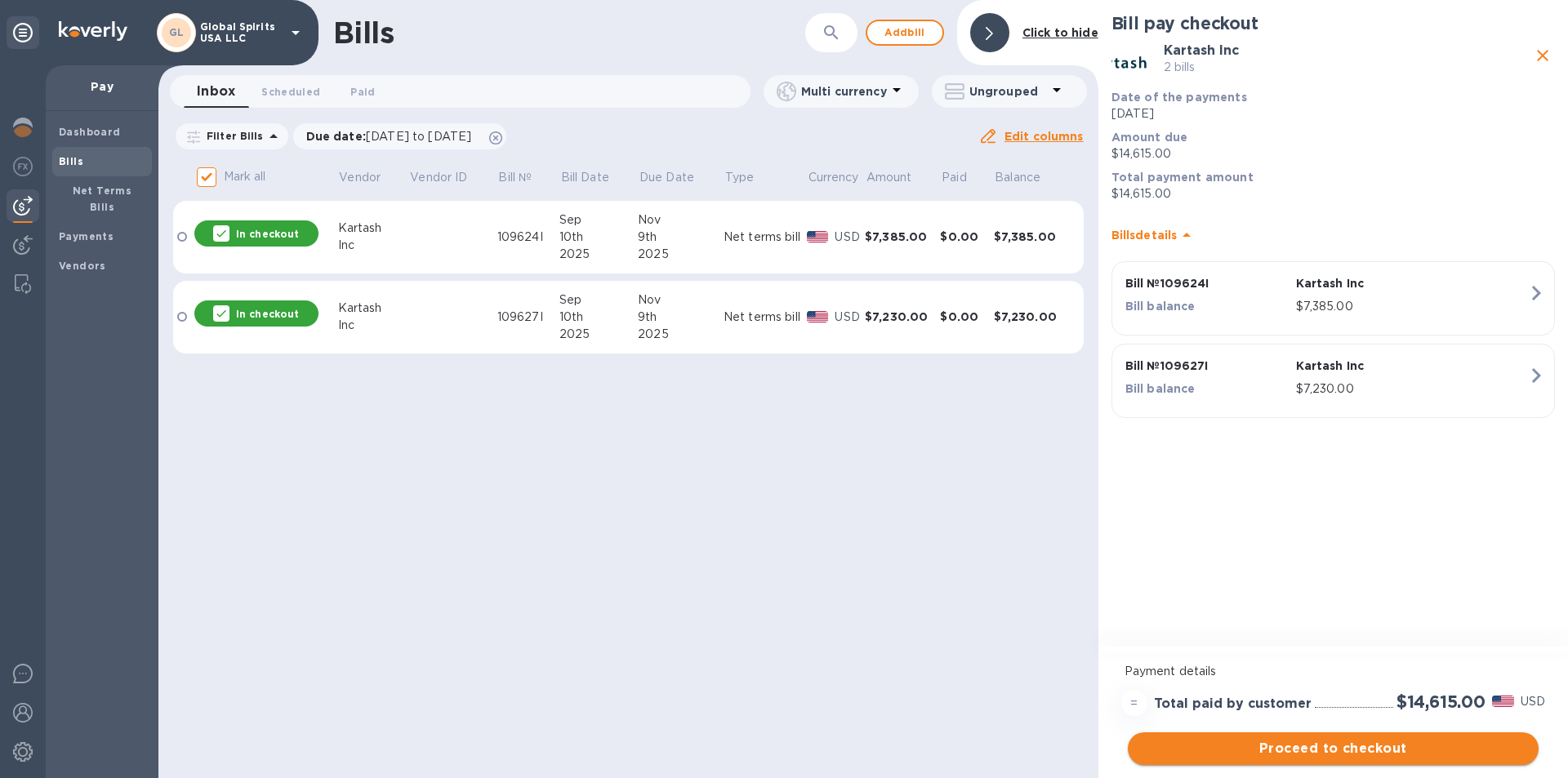
click at [1361, 747] on span "Proceed to checkout" at bounding box center [1333, 749] width 385 height 19
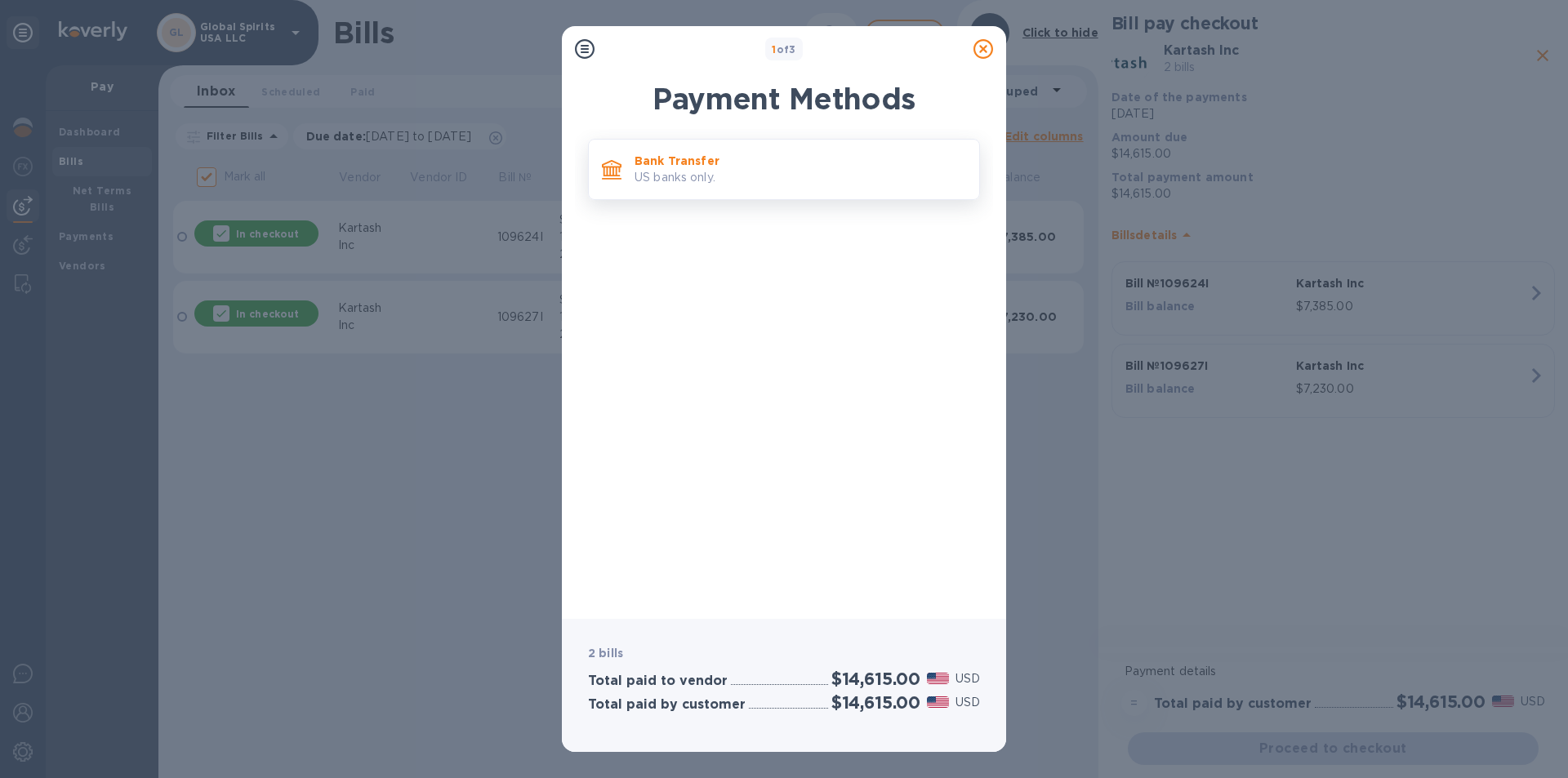
click at [677, 161] on p "Bank Transfer" at bounding box center [801, 161] width 332 height 16
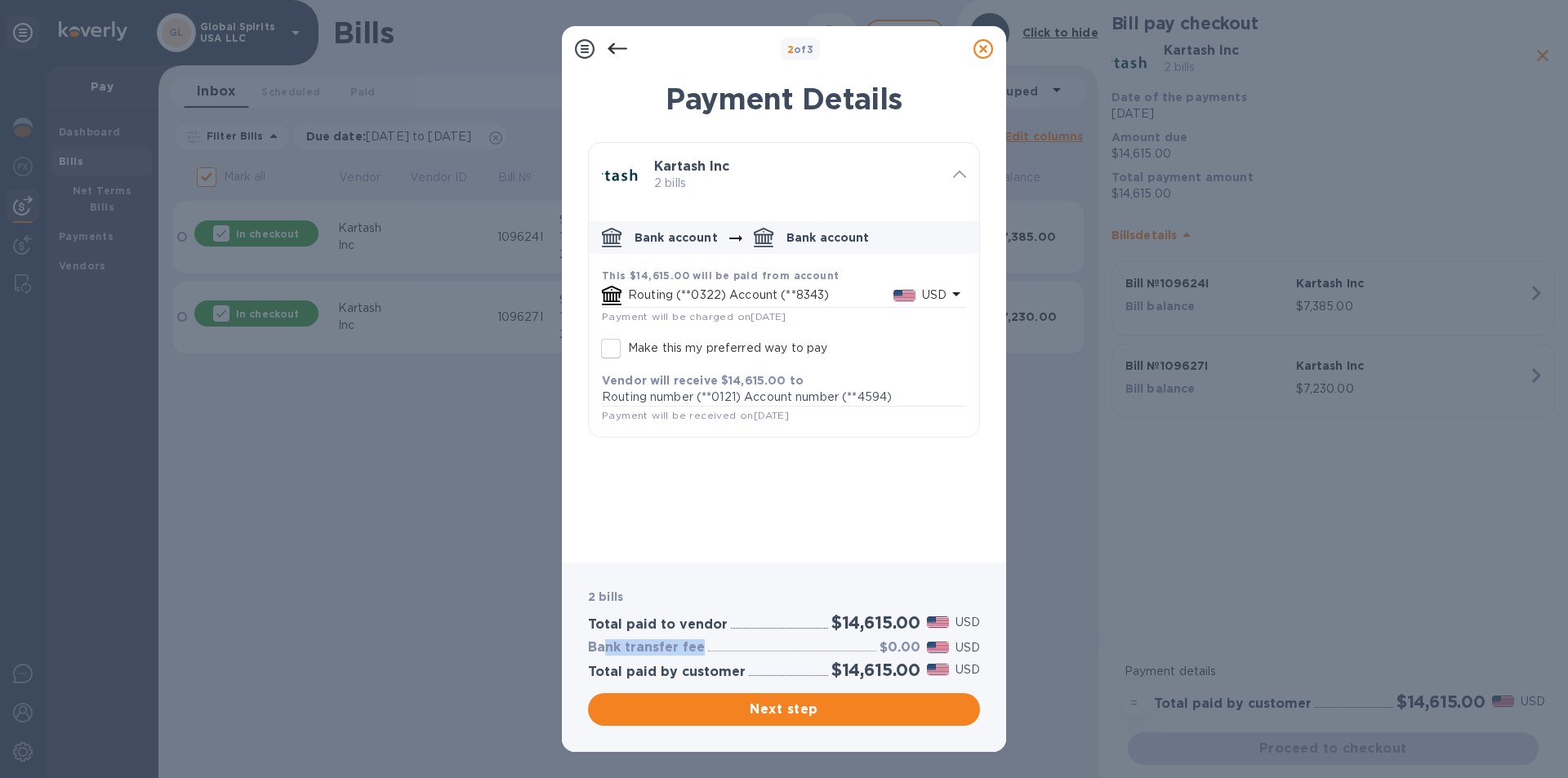
drag, startPoint x: 607, startPoint y: 647, endPoint x: 723, endPoint y: 648, distance: 116.0
click at [723, 648] on div "Bank transfer fee $0.00 USD" at bounding box center [783, 647] width 398 height 24
click at [772, 704] on span "Next step" at bounding box center [784, 710] width 366 height 19
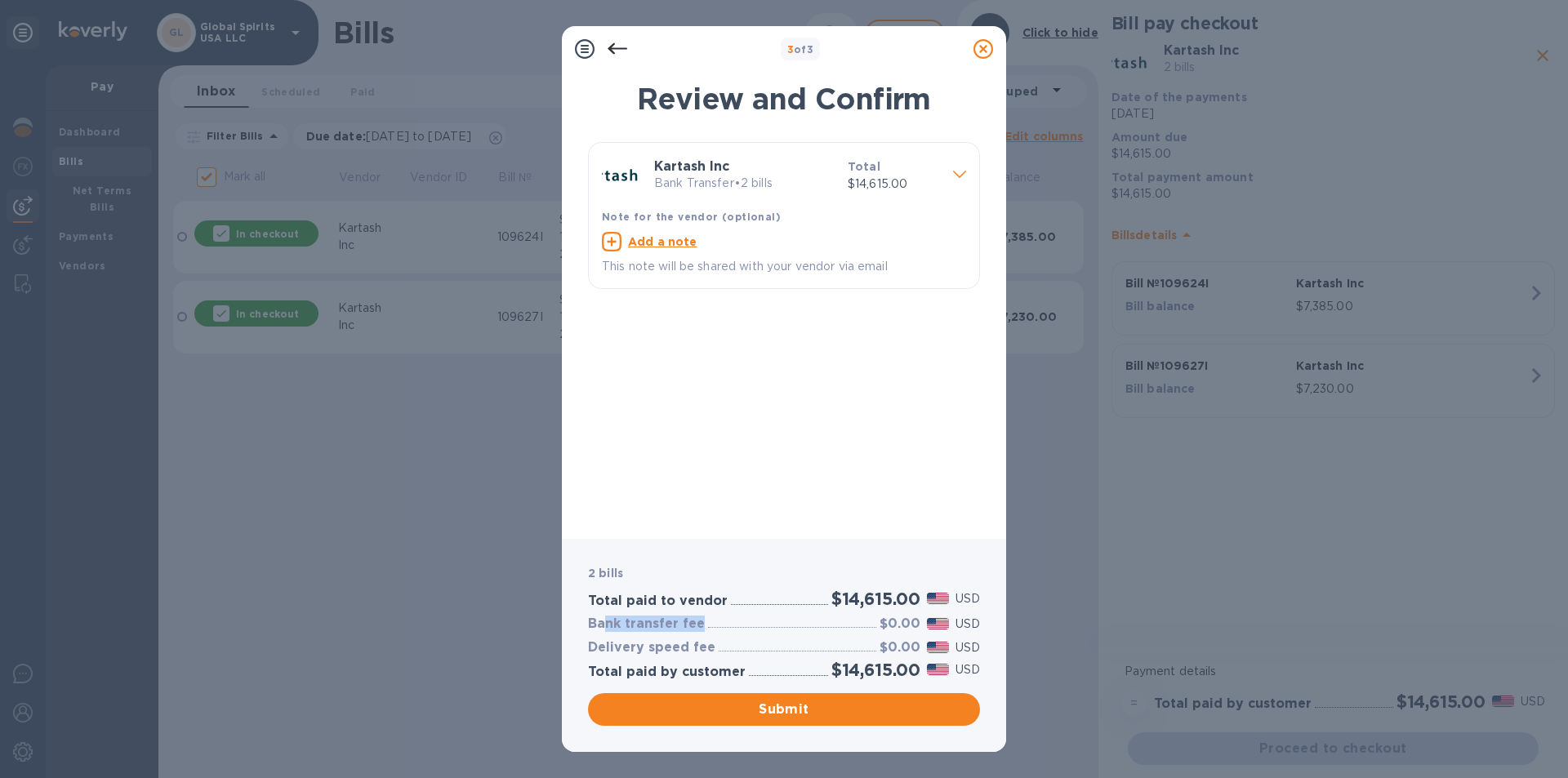
click at [957, 172] on icon at bounding box center [959, 174] width 13 height 7
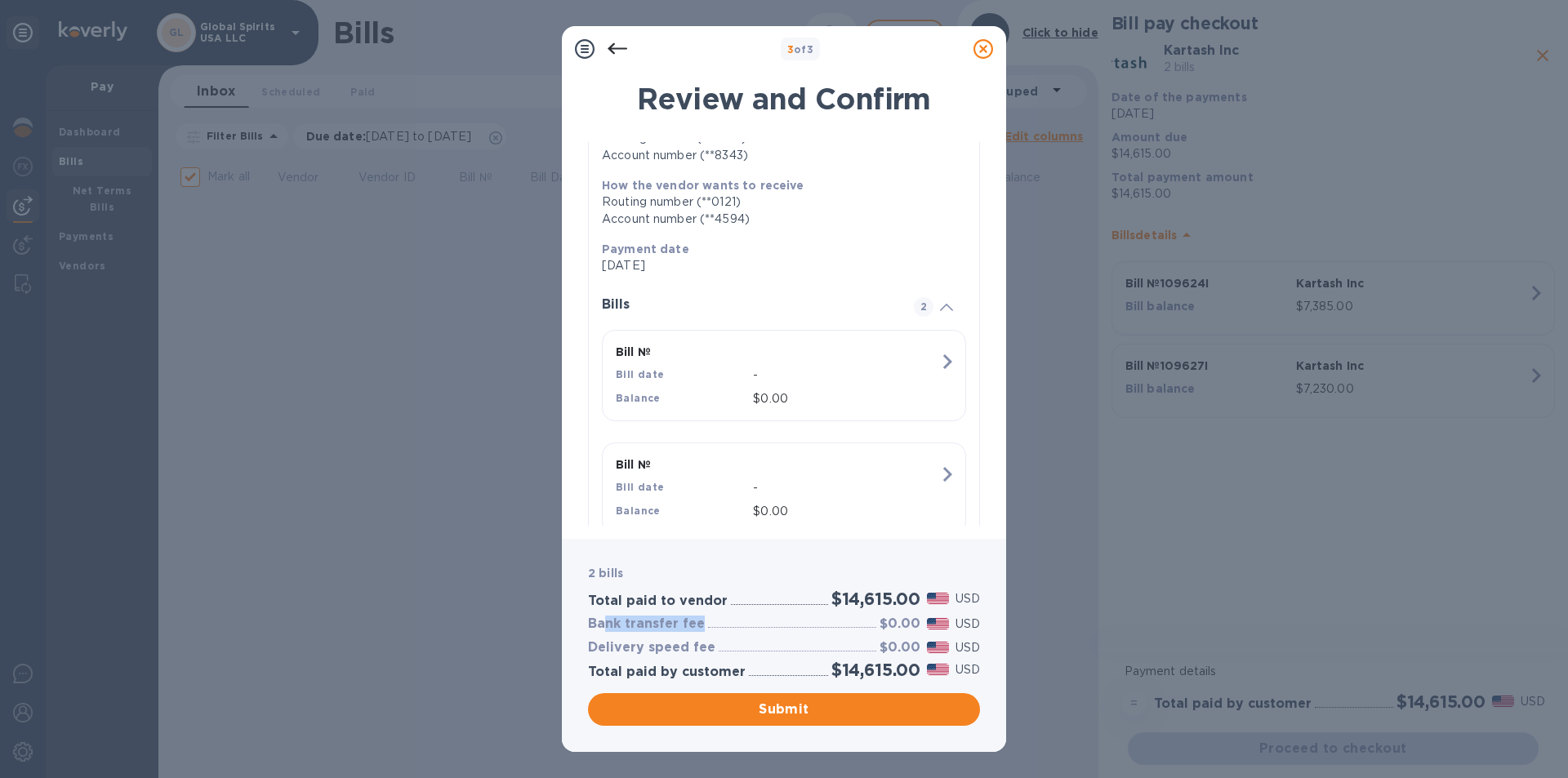
scroll to position [205, 0]
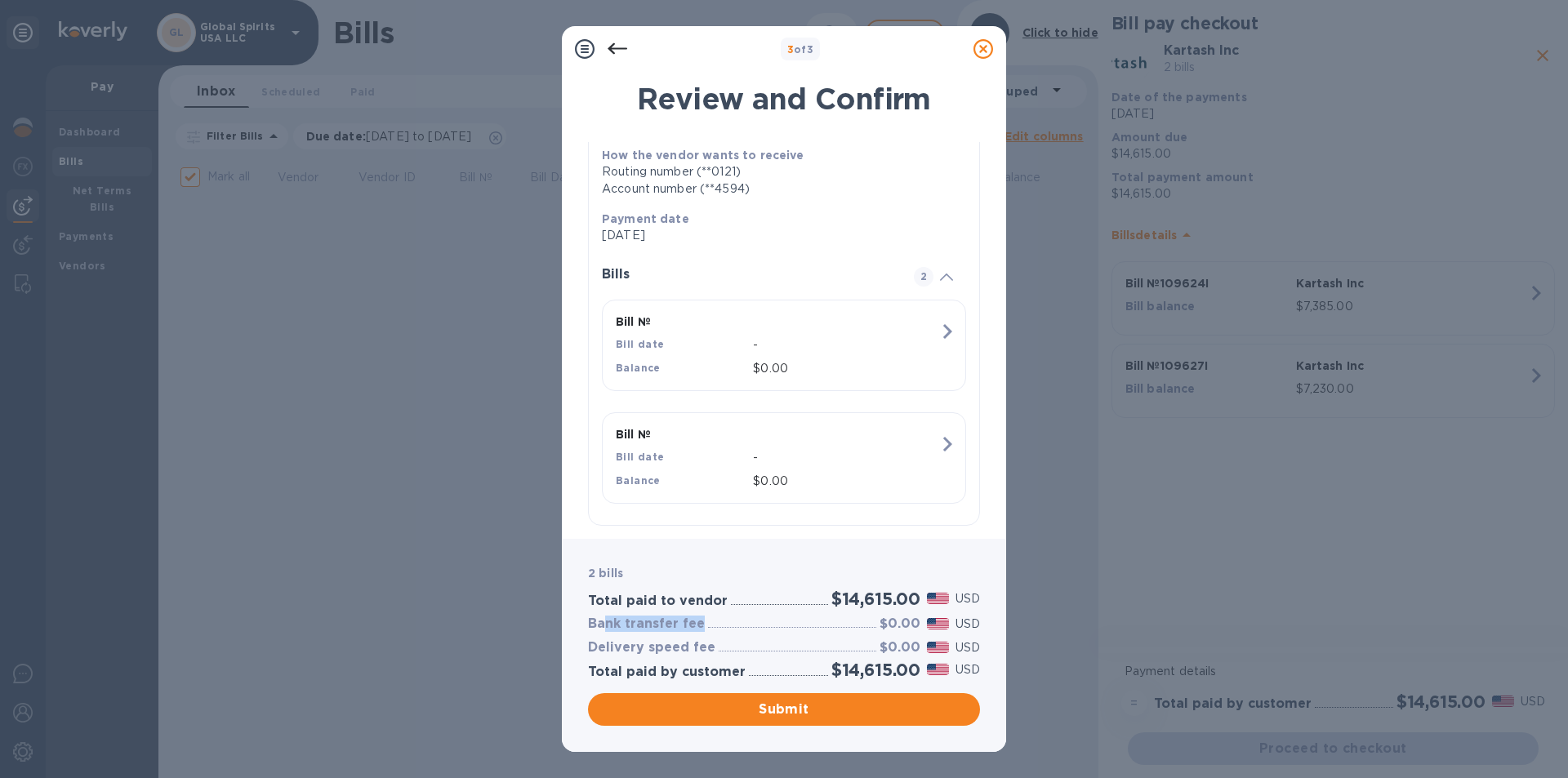
checkbox input "false"
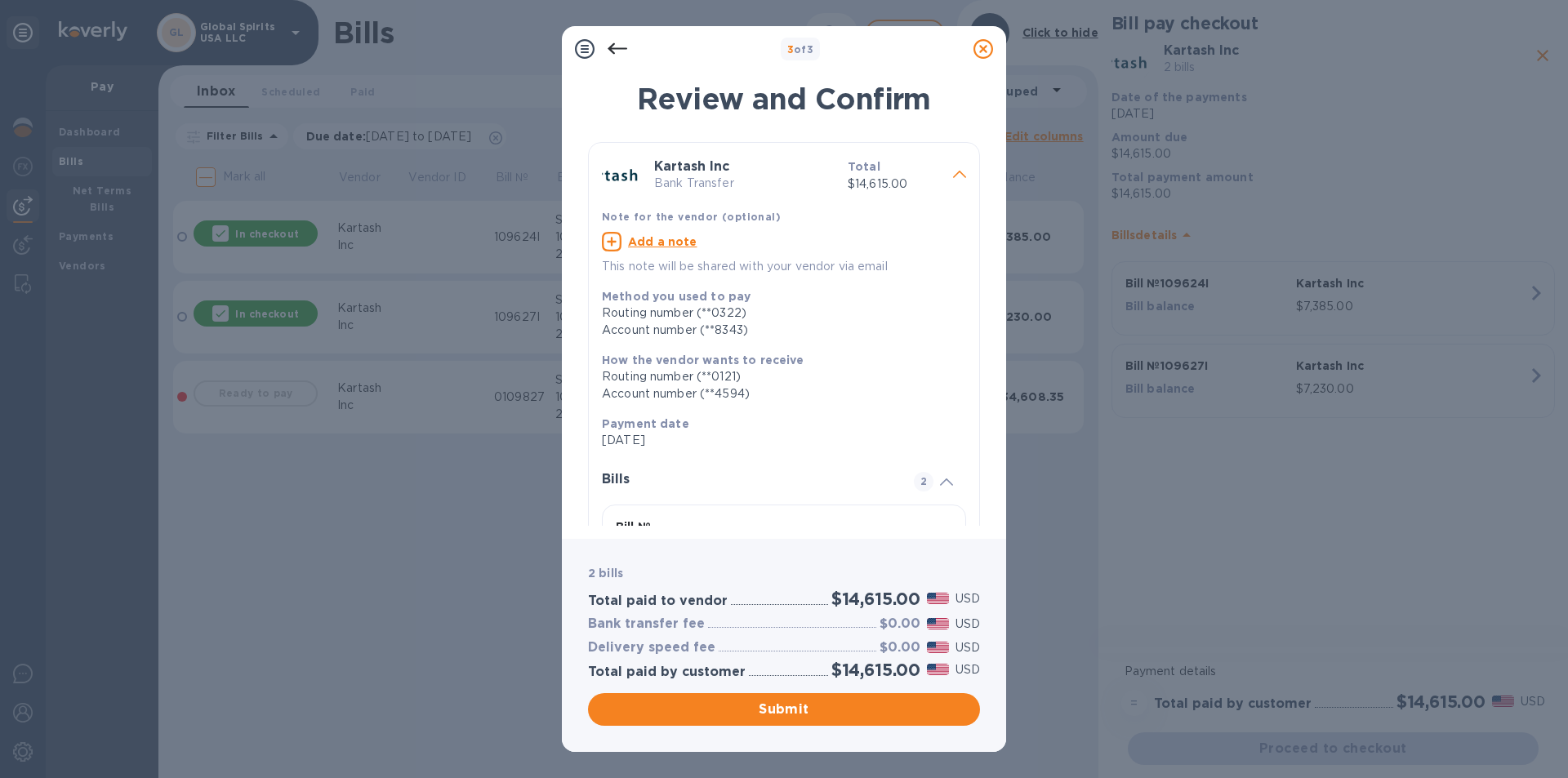
click at [976, 44] on icon at bounding box center [983, 49] width 19 height 19
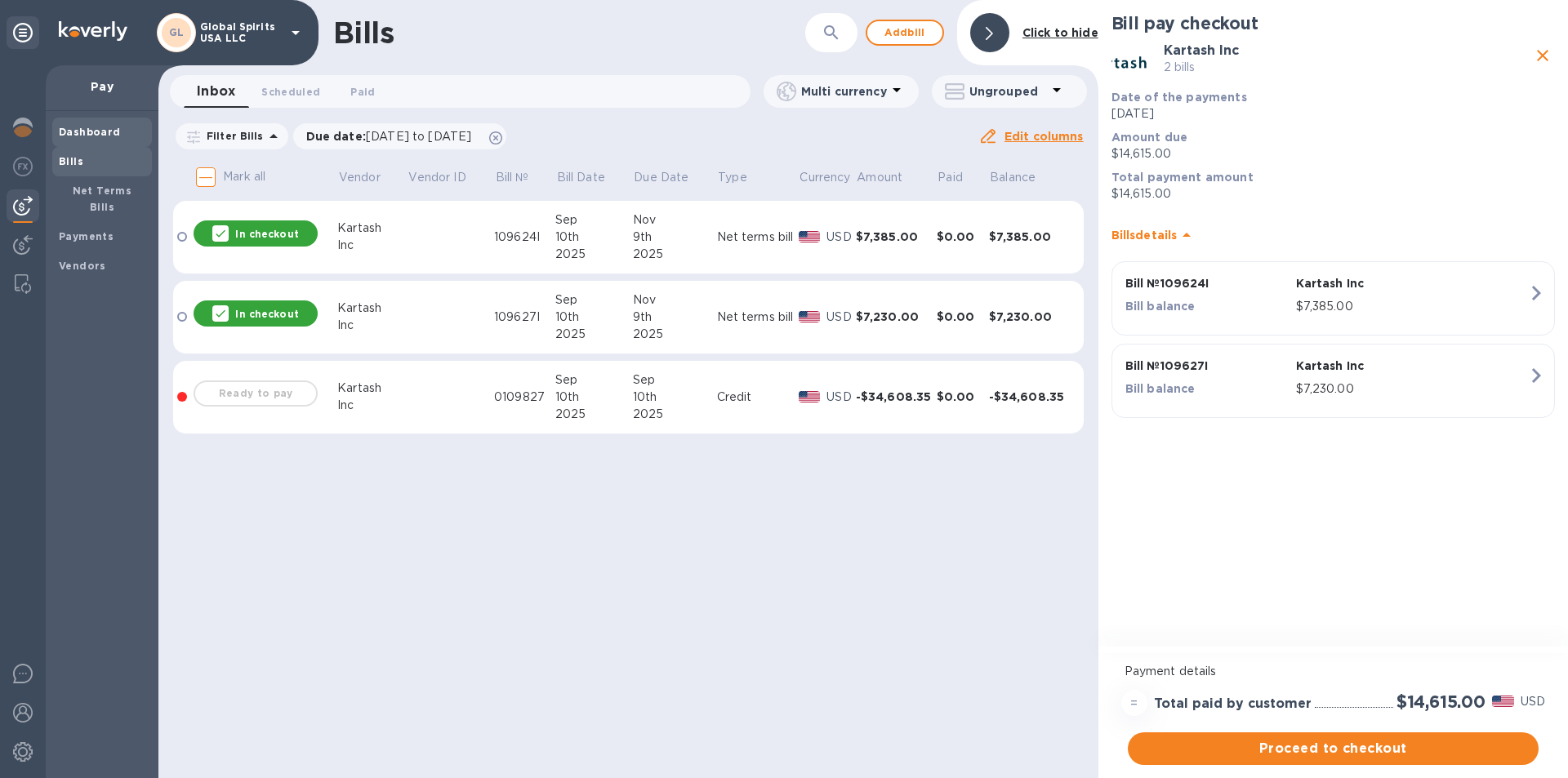
click at [102, 131] on b "Dashboard" at bounding box center [90, 132] width 62 height 12
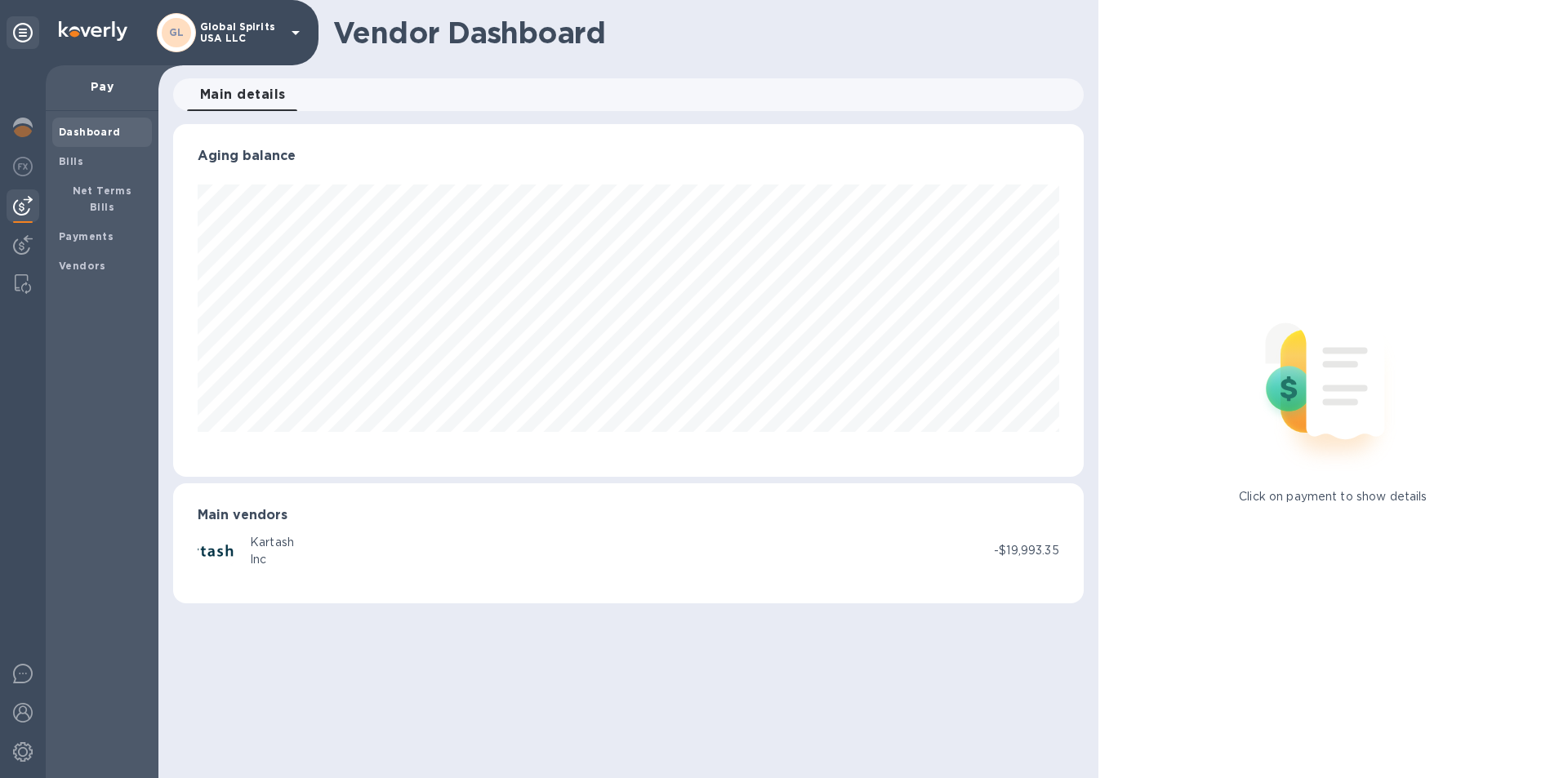
scroll to position [353, 909]
click at [79, 162] on b "Bills" at bounding box center [72, 162] width 25 height 12
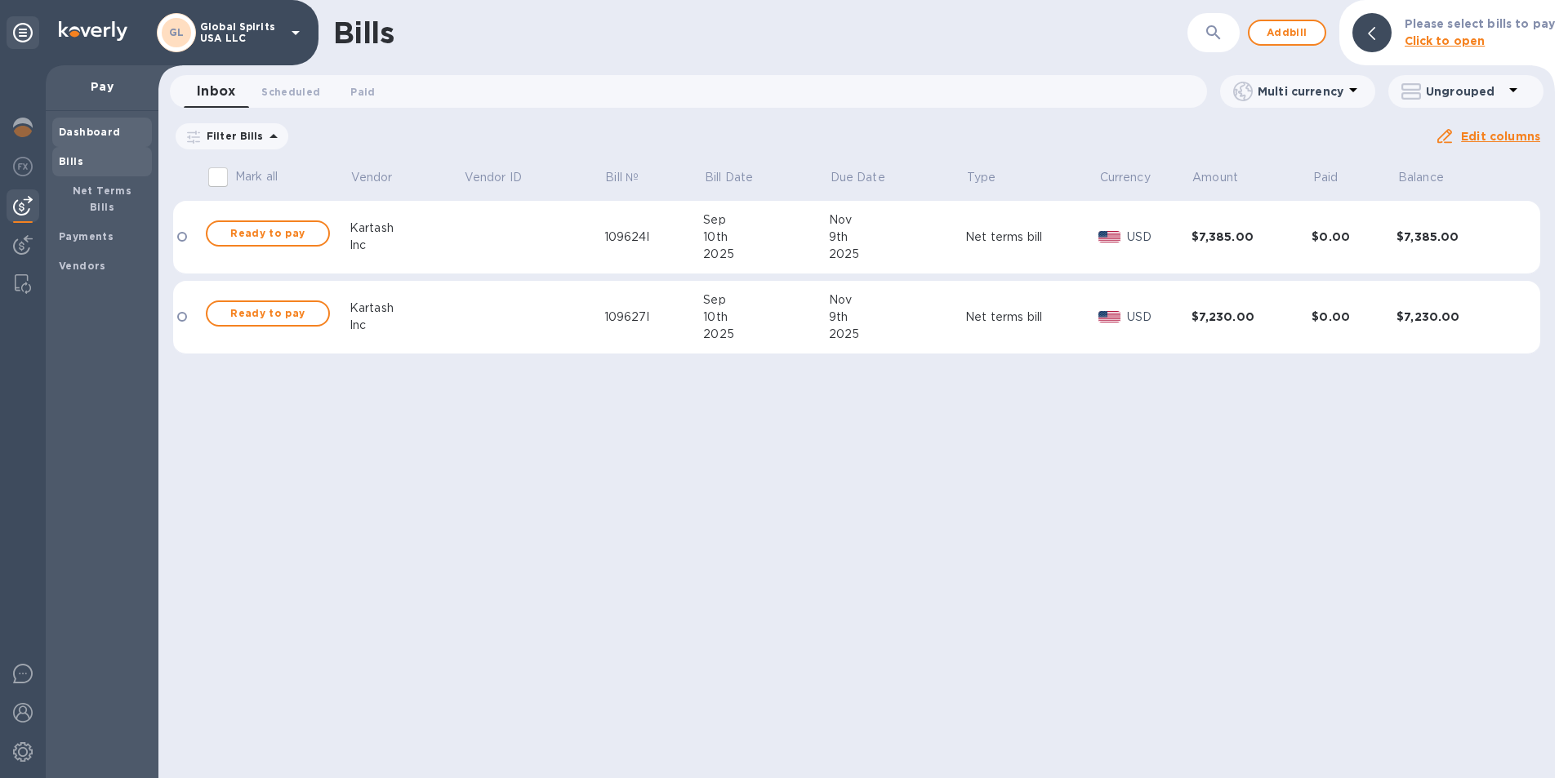
click at [69, 128] on b "Dashboard" at bounding box center [90, 132] width 62 height 12
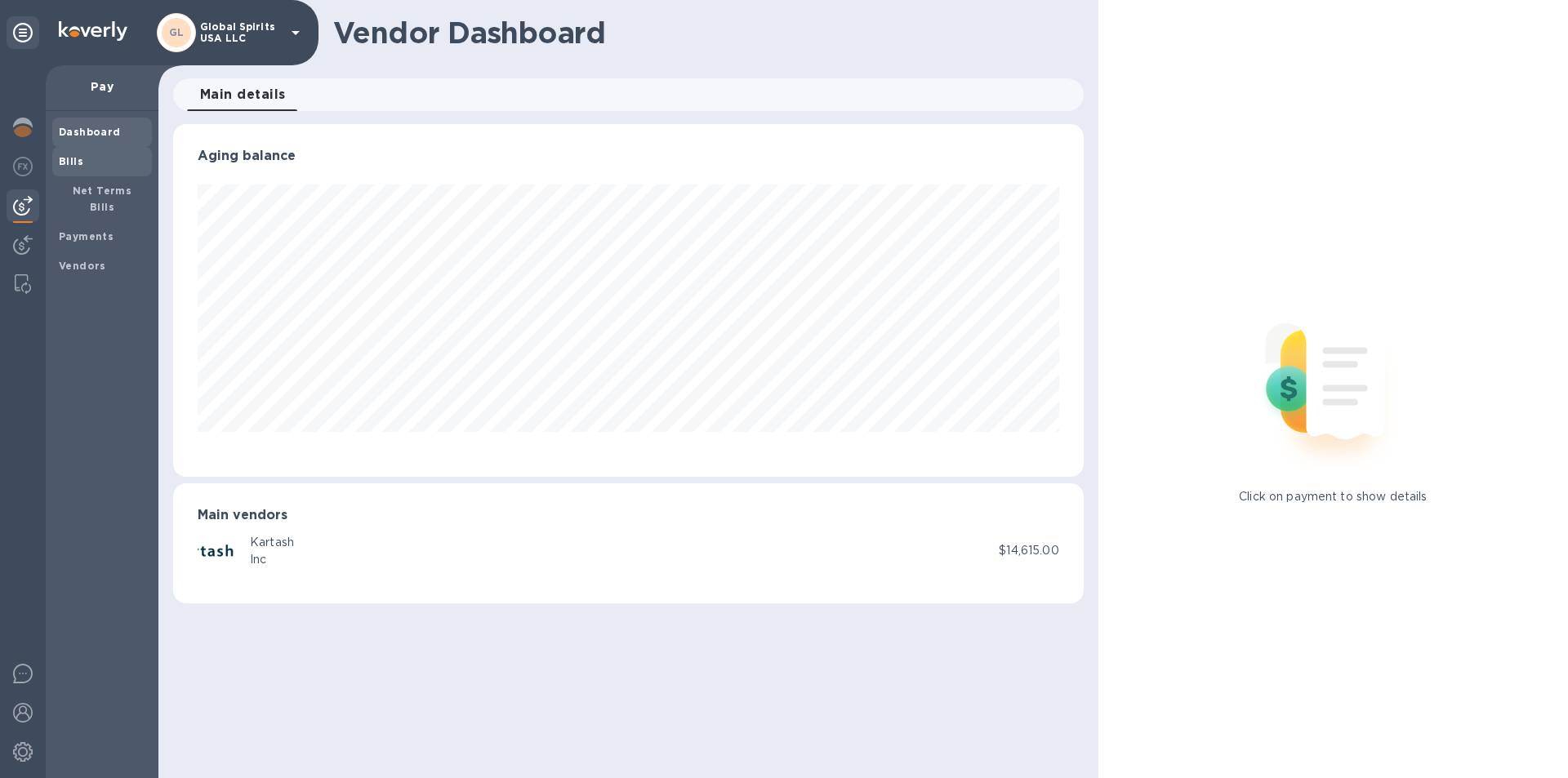
scroll to position [353, 909]
click at [19, 129] on img at bounding box center [23, 127] width 19 height 19
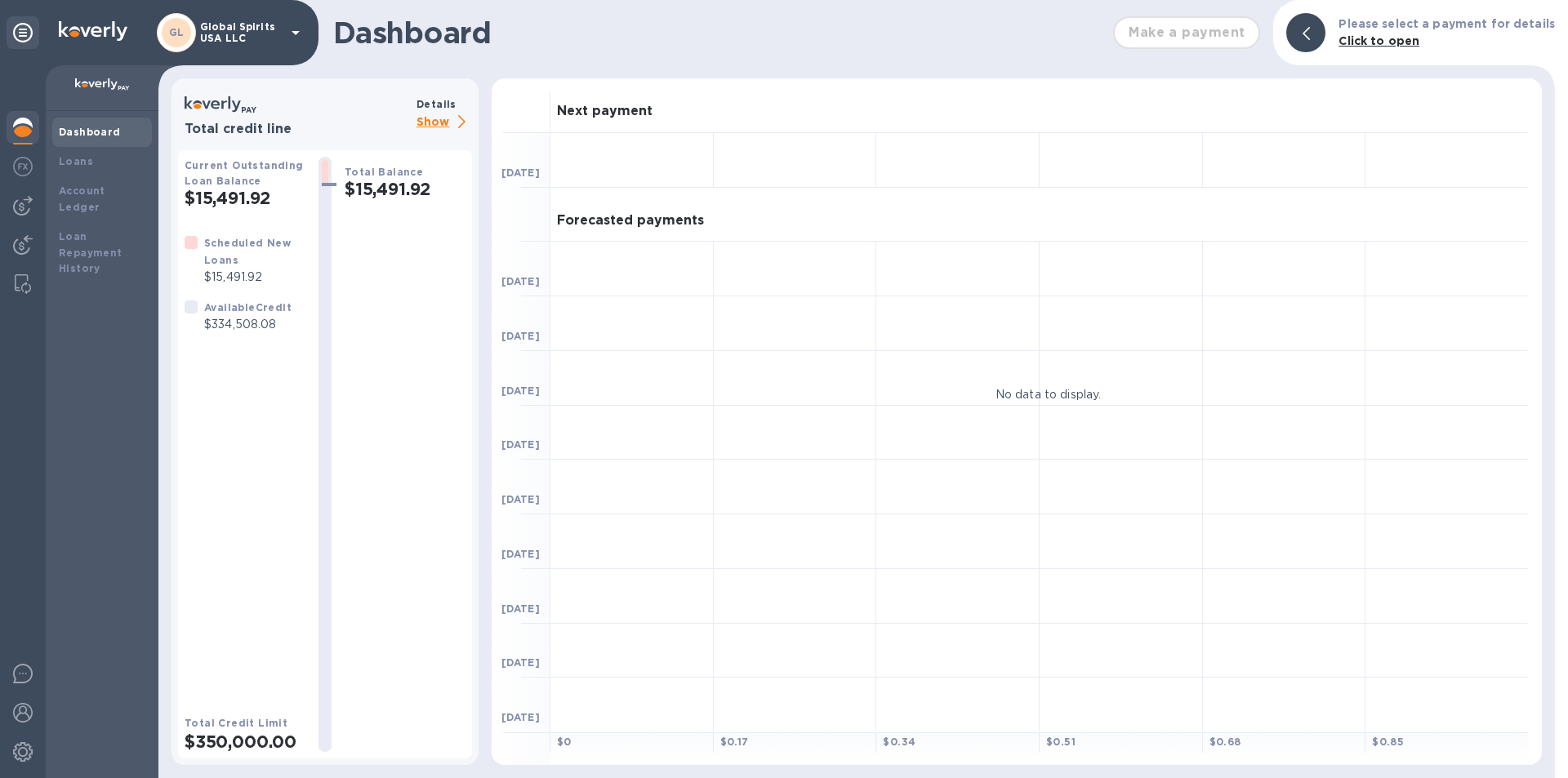
click at [255, 211] on div "Current Outstanding Loan Balance $15,491.92 Scheduled New Loans $15,491.92 Avai…" at bounding box center [245, 455] width 121 height 595
click at [429, 122] on p "Show" at bounding box center [444, 123] width 56 height 20
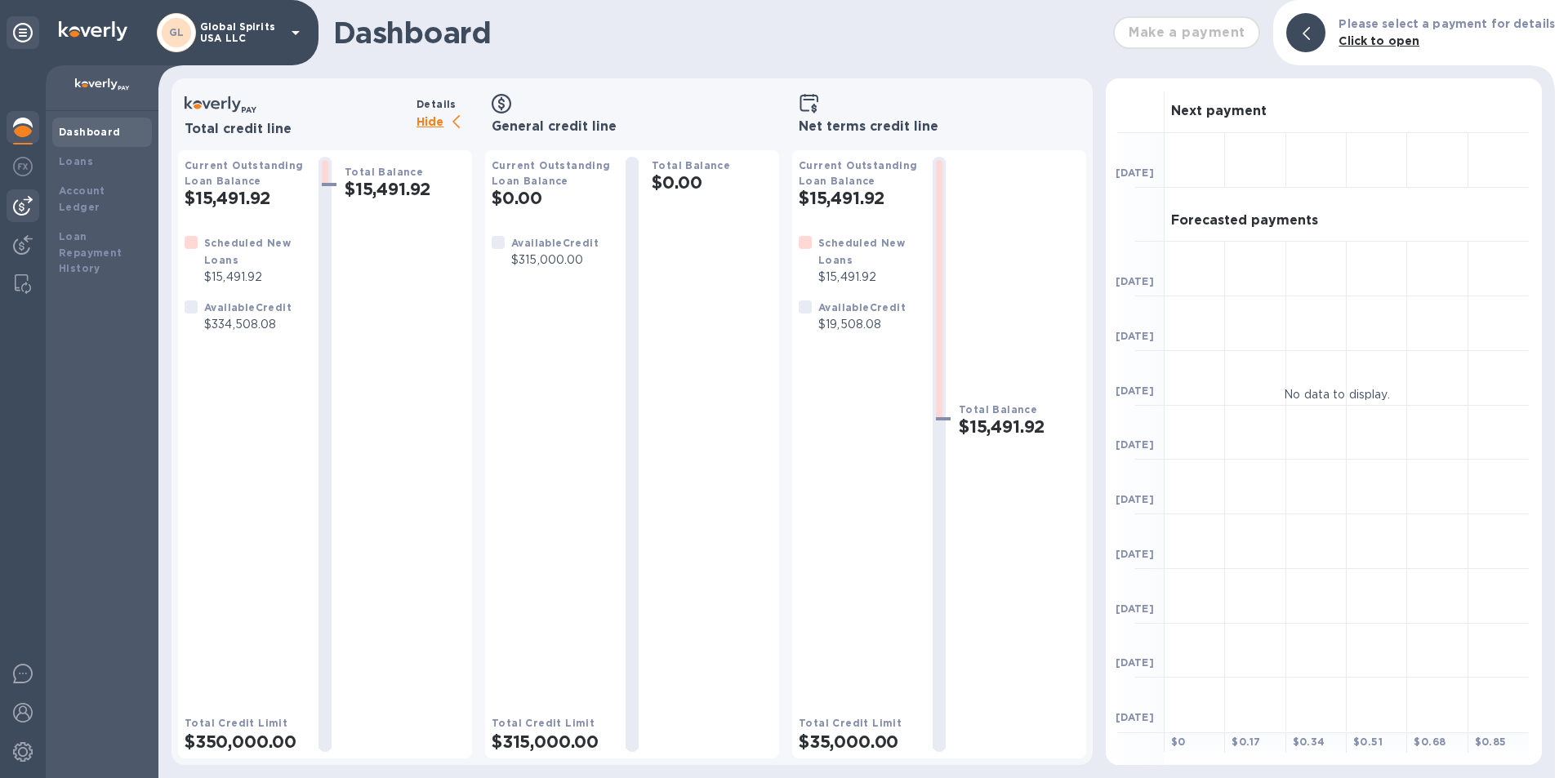
click at [20, 214] on img at bounding box center [23, 206] width 19 height 19
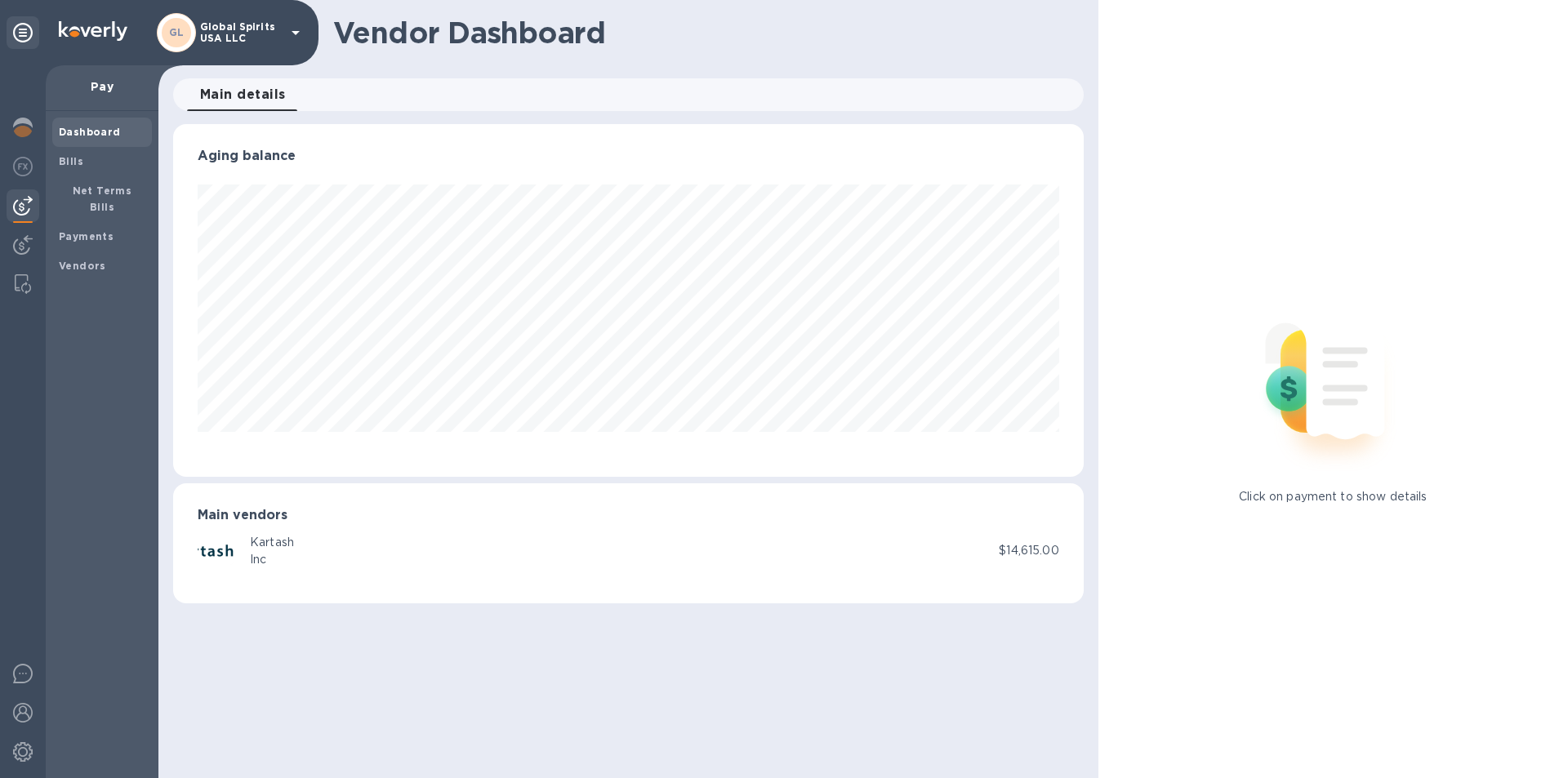
scroll to position [353, 909]
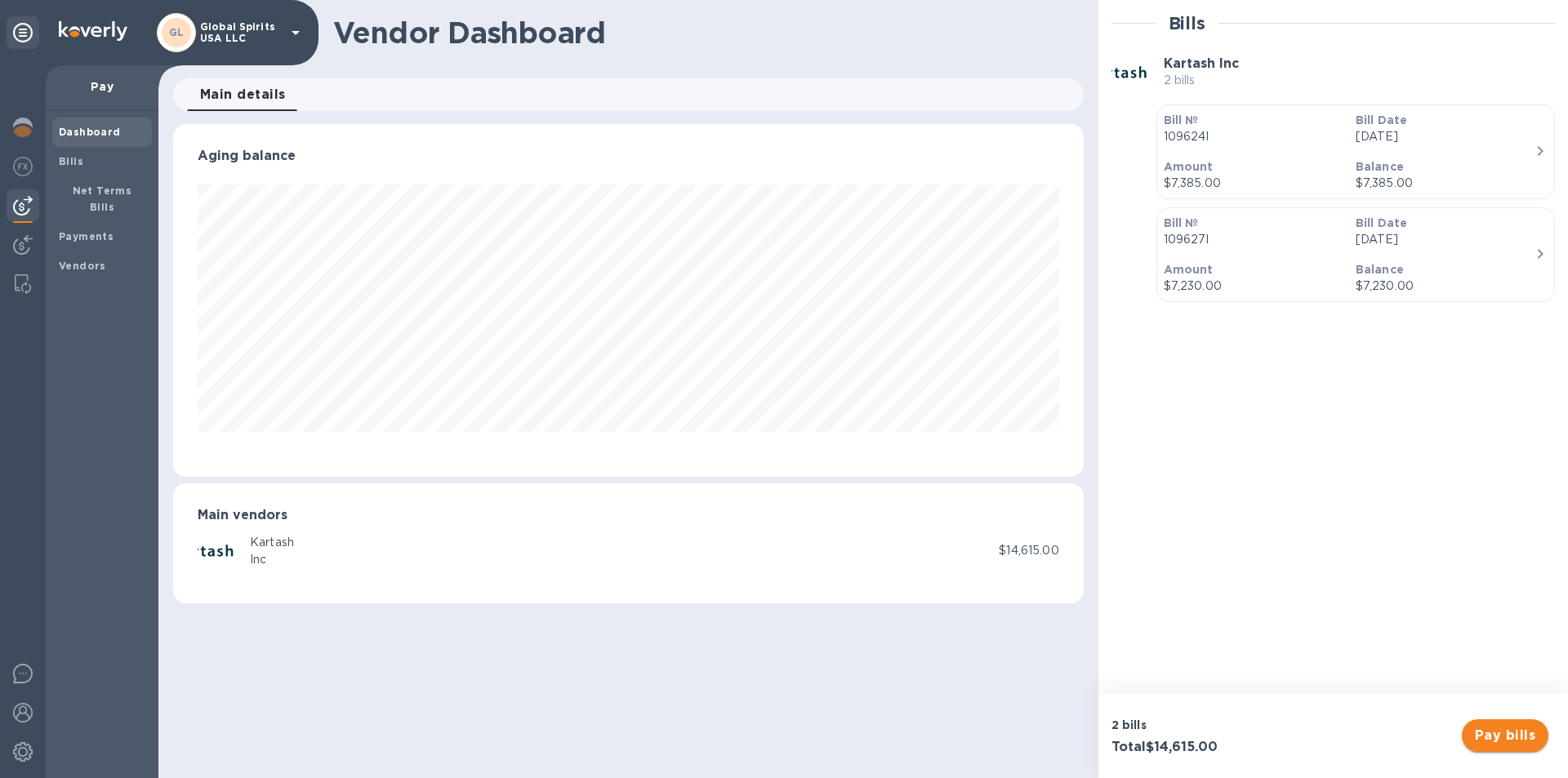
click at [1504, 731] on span "Pay bills" at bounding box center [1504, 736] width 60 height 19
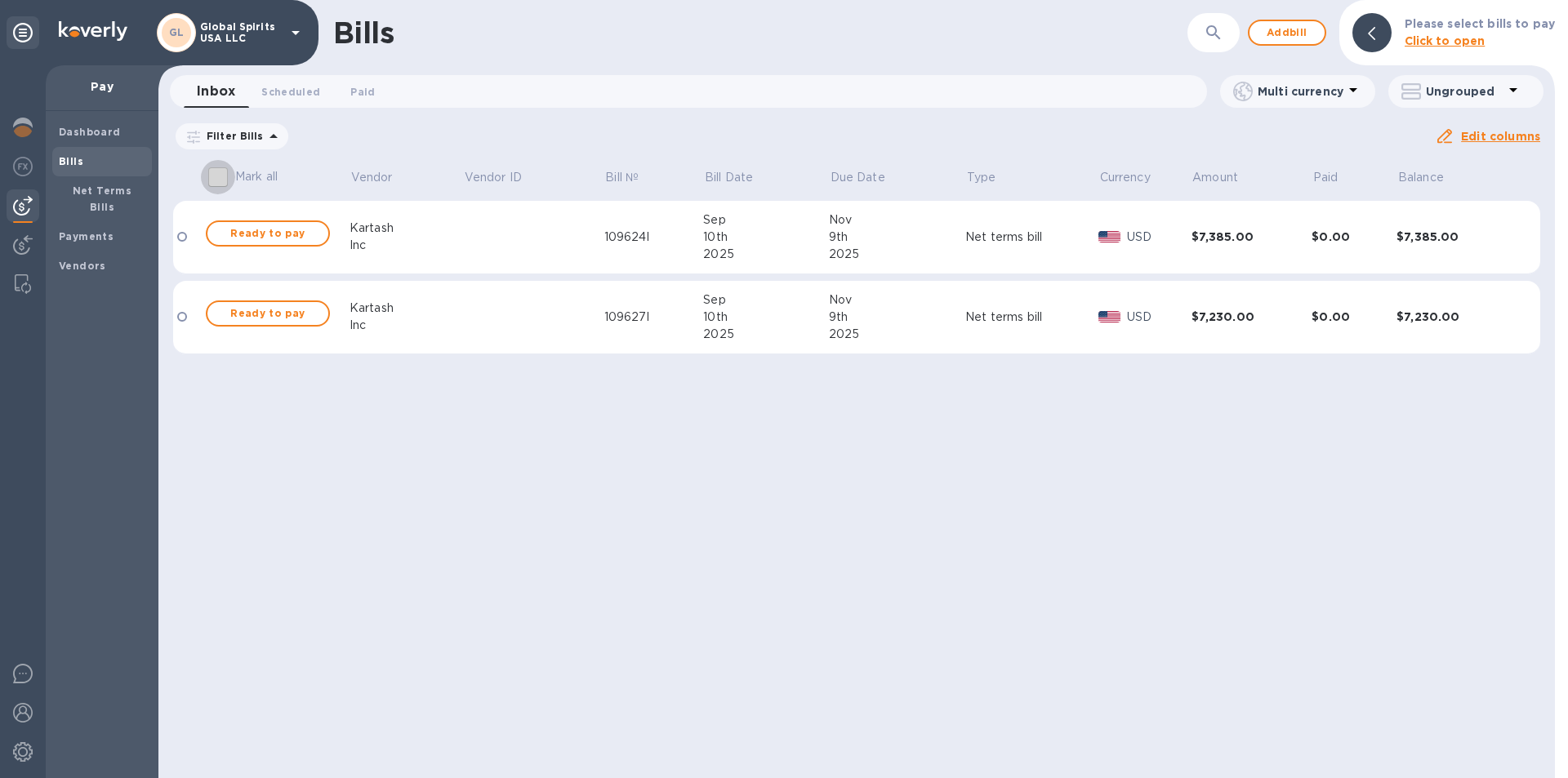
click at [219, 179] on input "Mark all" at bounding box center [218, 177] width 34 height 34
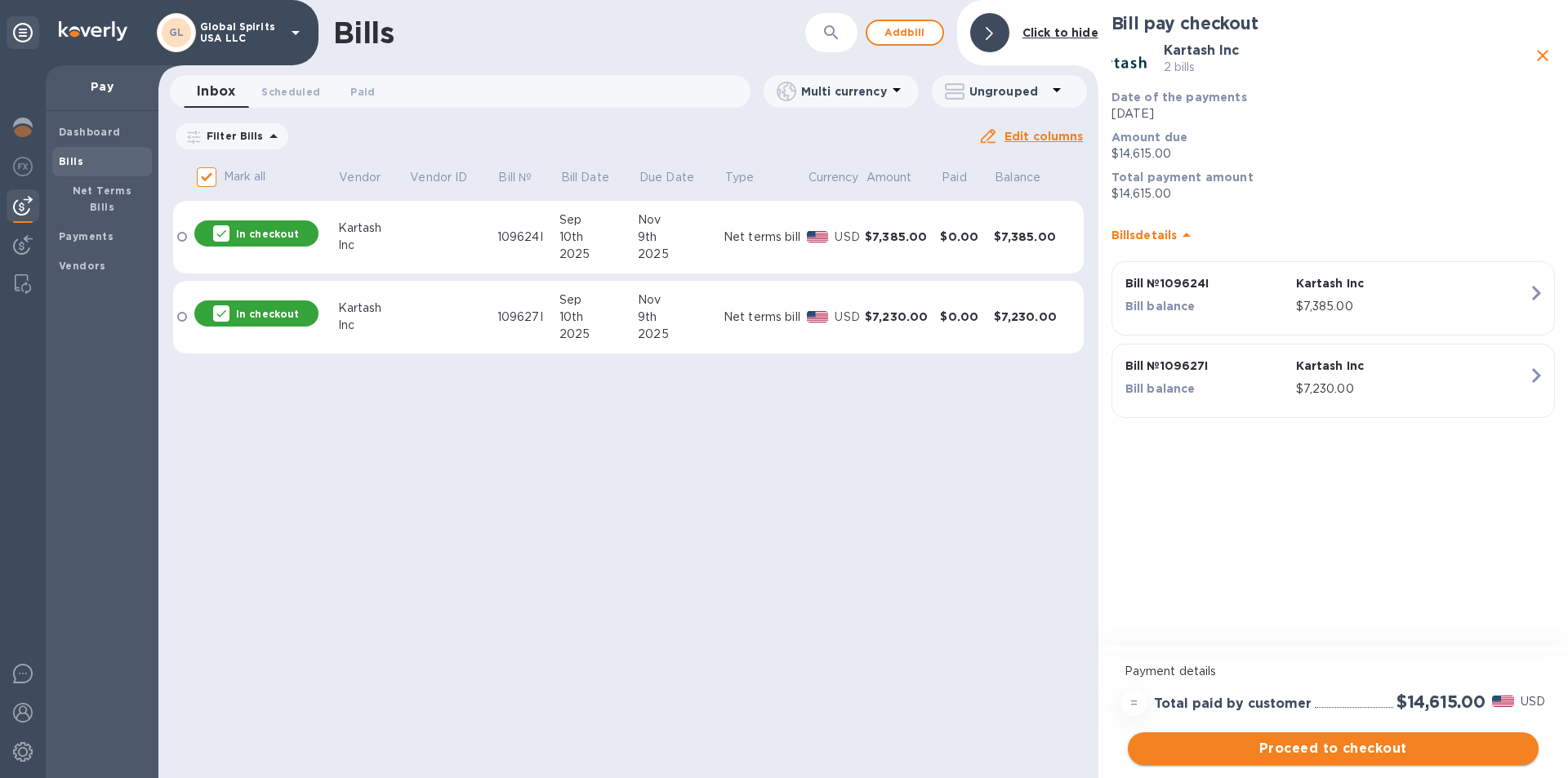
click at [1354, 745] on span "Proceed to checkout" at bounding box center [1333, 749] width 385 height 19
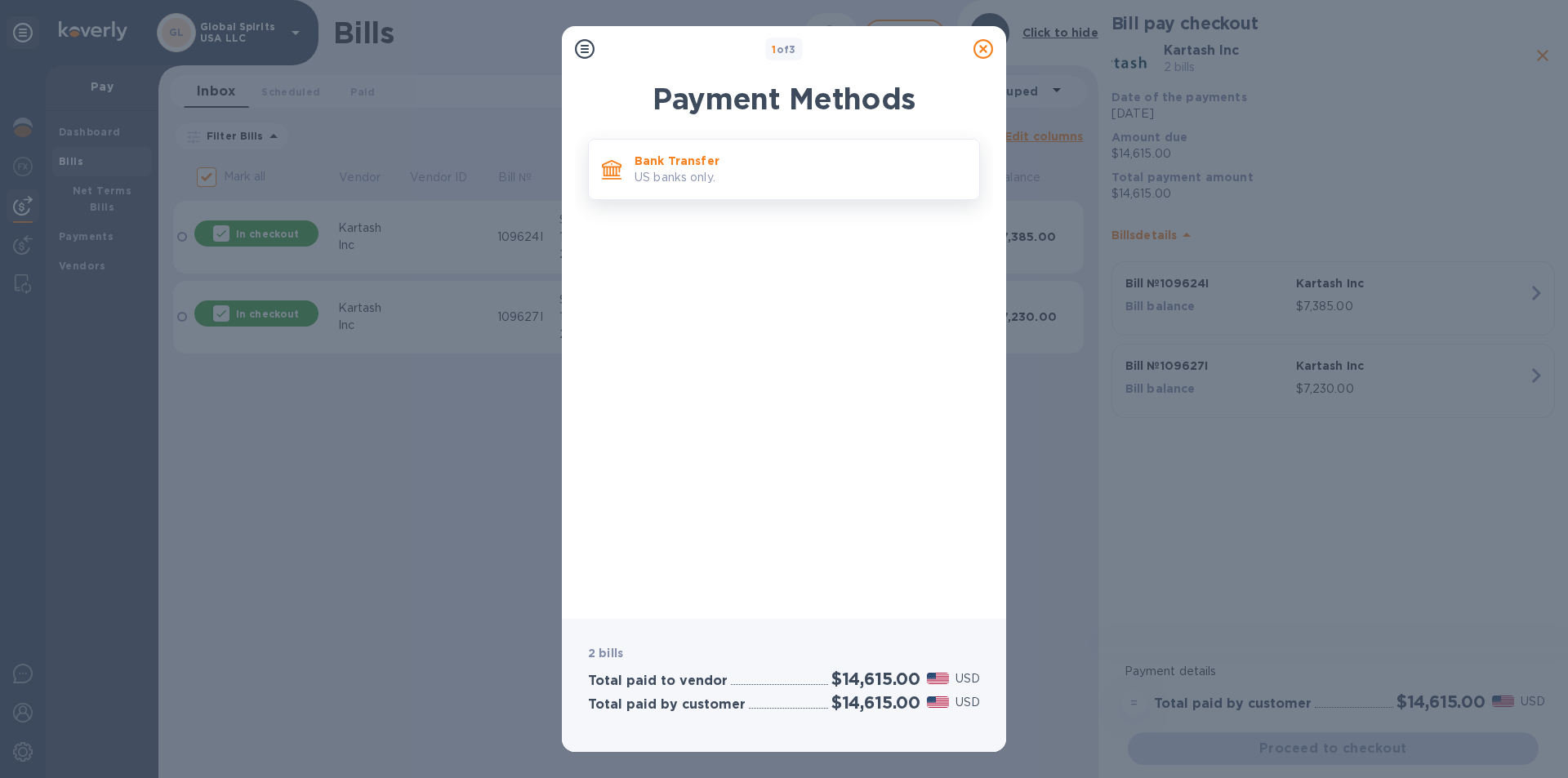
click at [719, 174] on p "US banks only." at bounding box center [801, 177] width 332 height 17
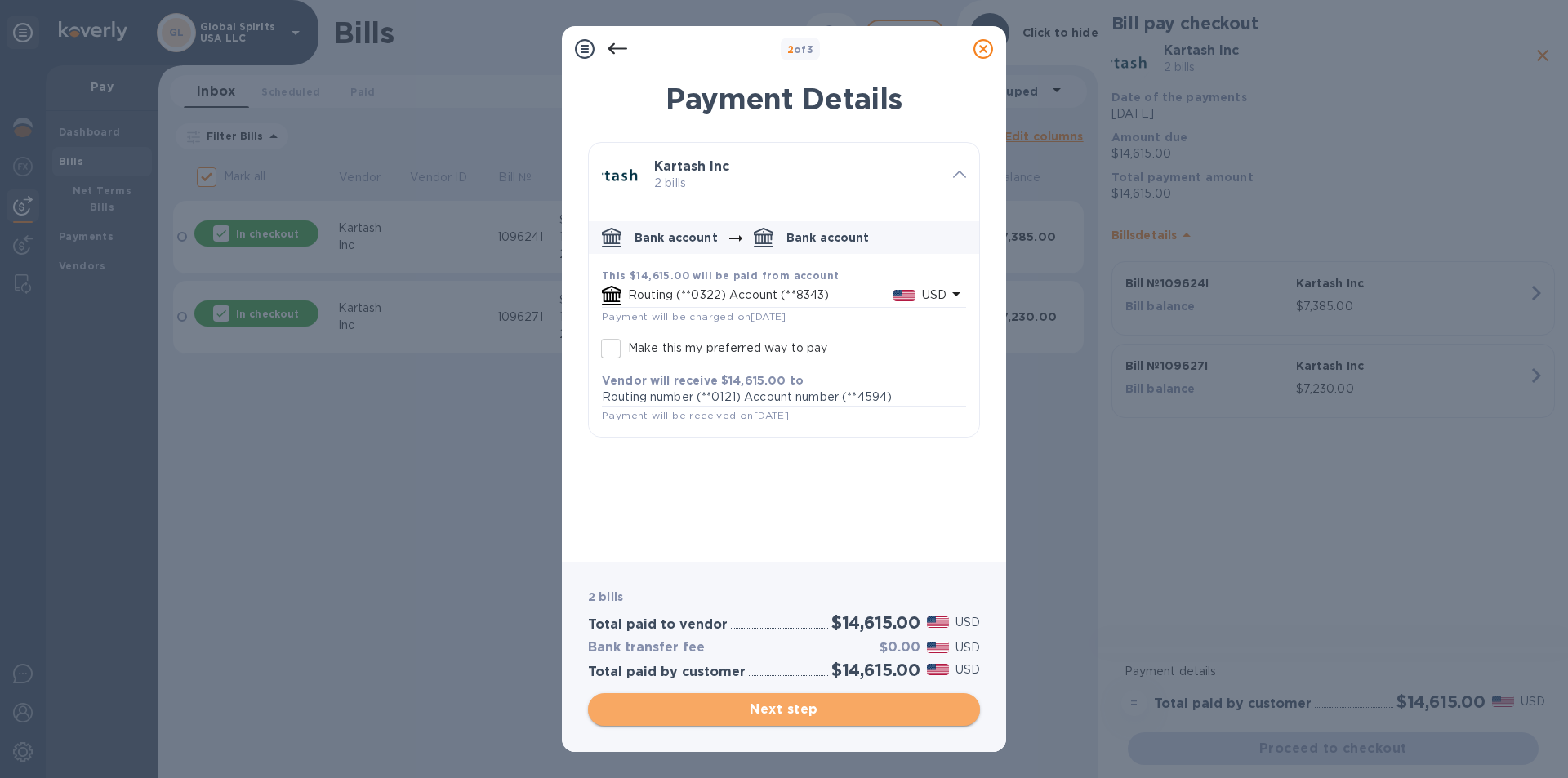
click at [726, 711] on span "Next step" at bounding box center [784, 710] width 366 height 19
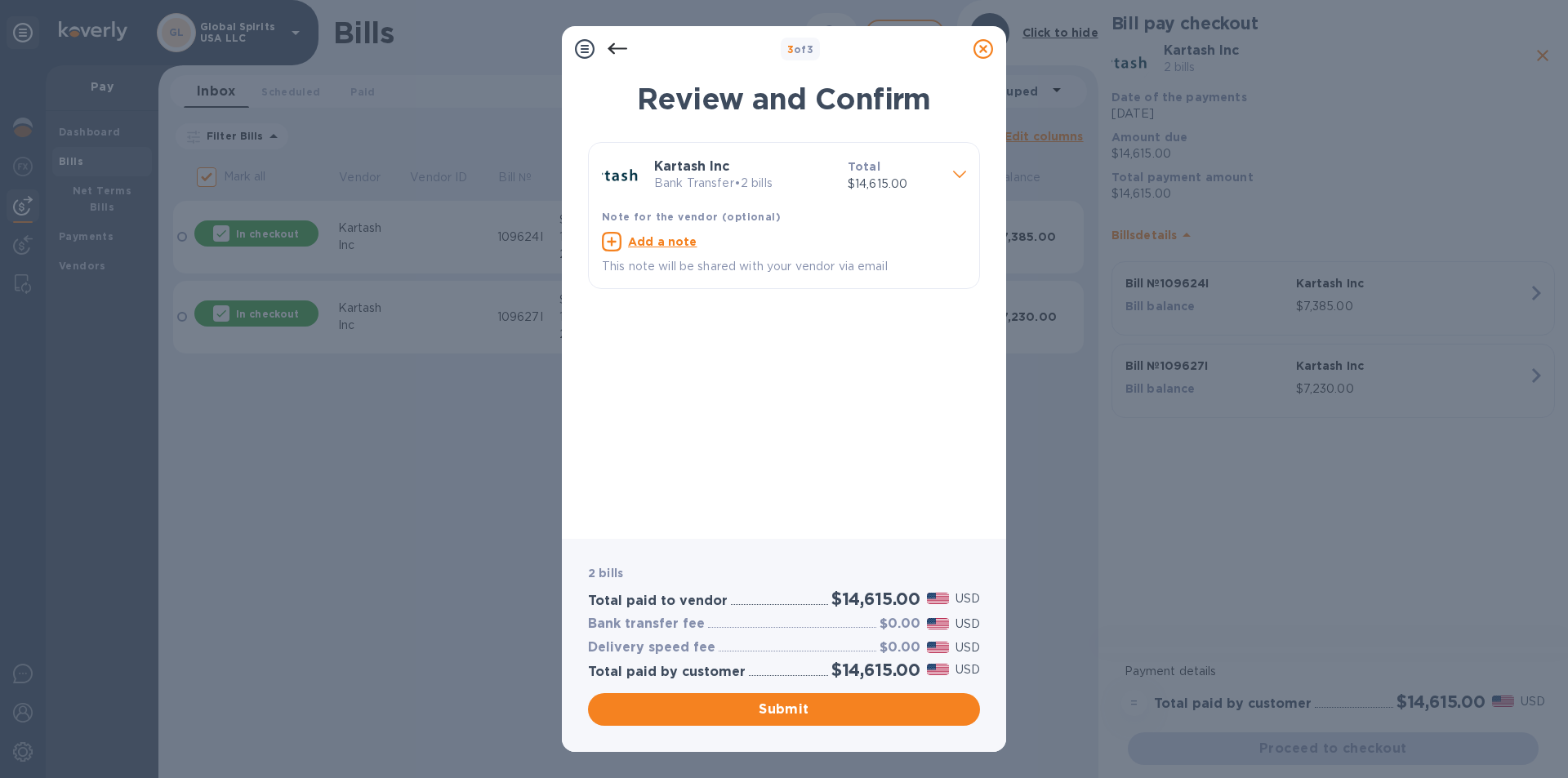
click at [727, 711] on span "Submit" at bounding box center [784, 710] width 366 height 19
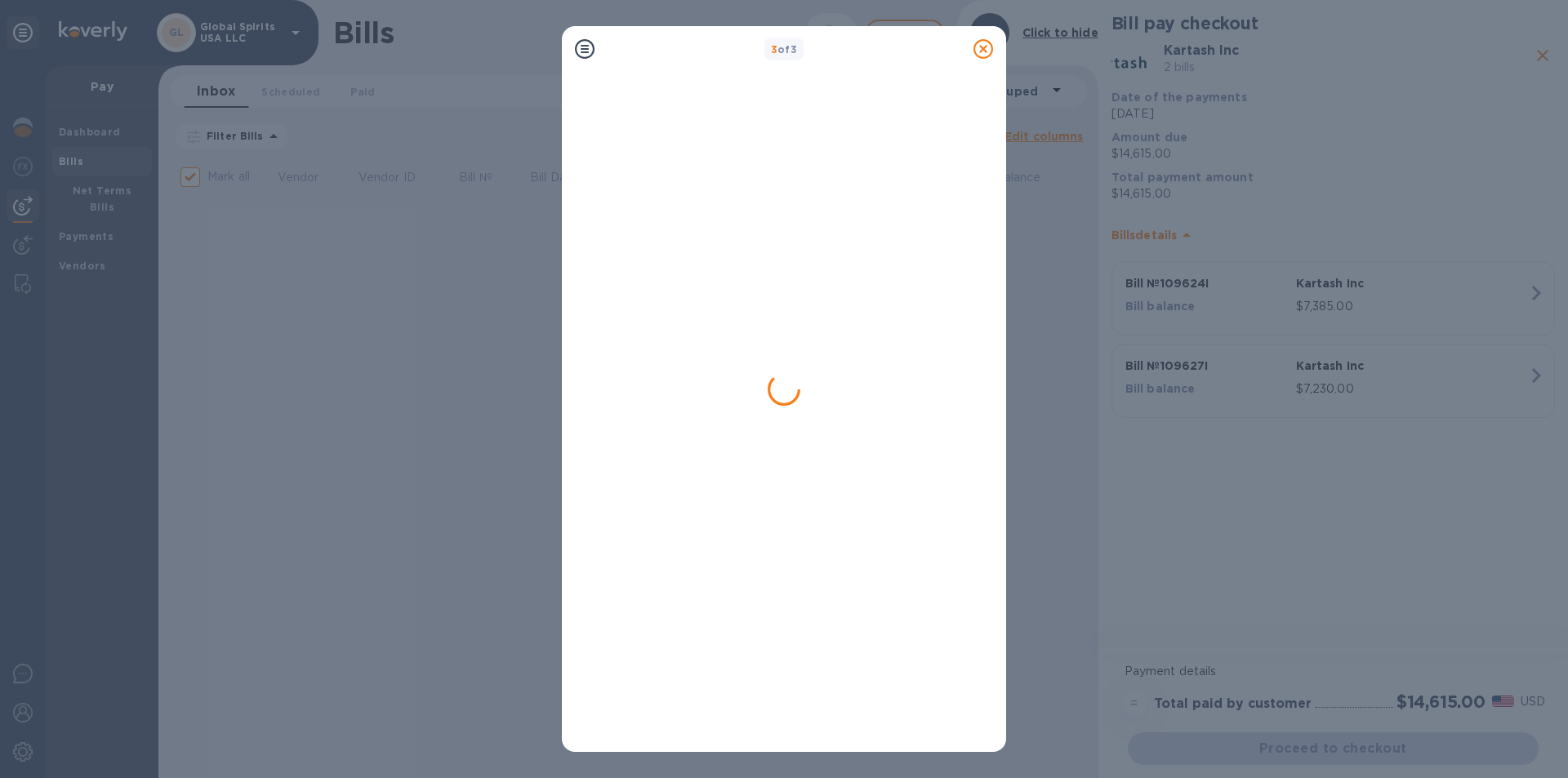
checkbox input "false"
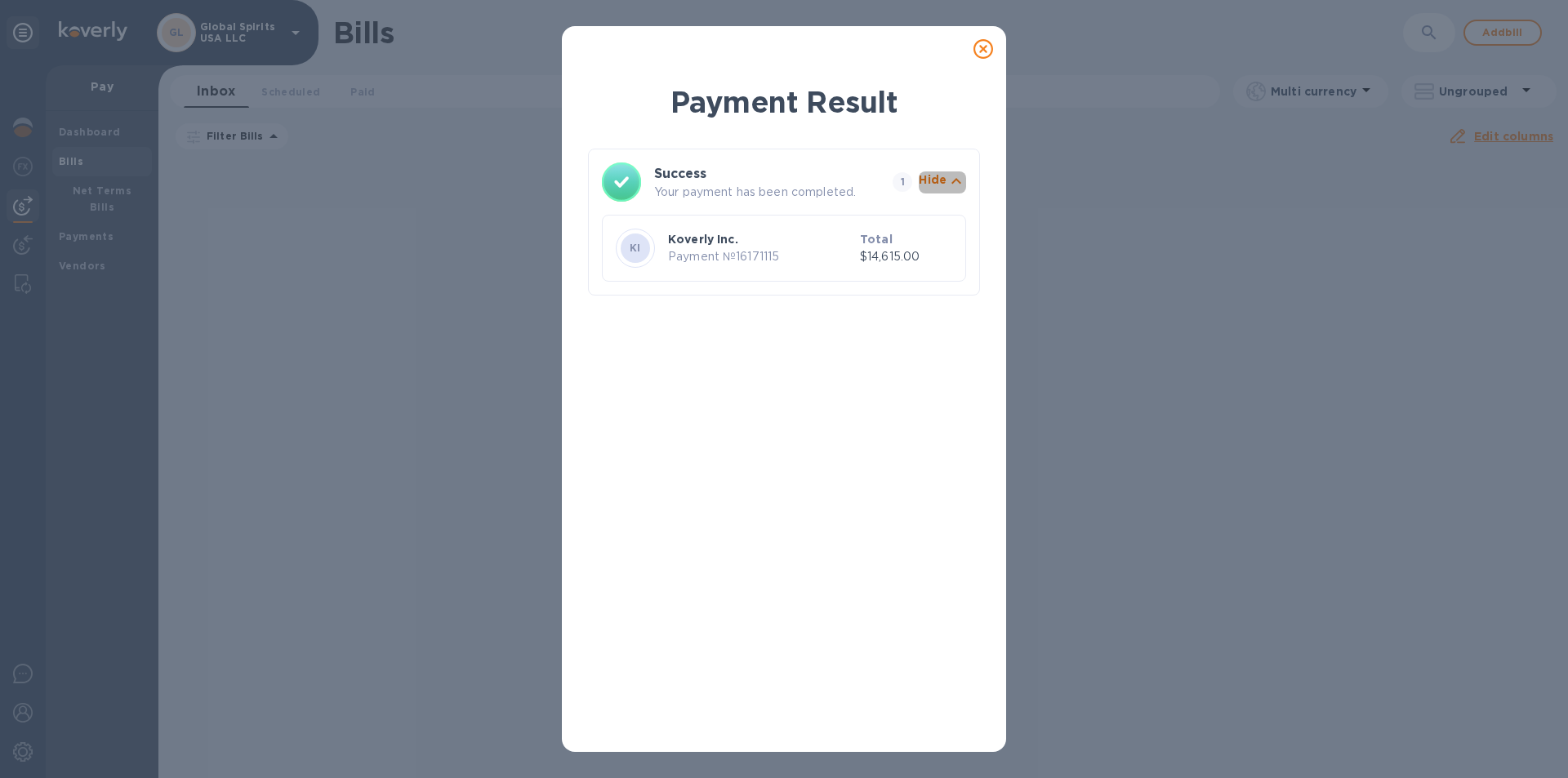
click at [933, 185] on p "Hide" at bounding box center [932, 179] width 27 height 16
click at [933, 185] on p "Show" at bounding box center [930, 179] width 34 height 16
click at [74, 131] on div "Payment Result Success Your payment has been completed. 1 Hide KI Koverly Inc. …" at bounding box center [784, 389] width 1568 height 778
click at [710, 248] on p "Payment № 16171115" at bounding box center [761, 256] width 185 height 17
drag, startPoint x: 989, startPoint y: 42, endPoint x: 270, endPoint y: 84, distance: 720.2
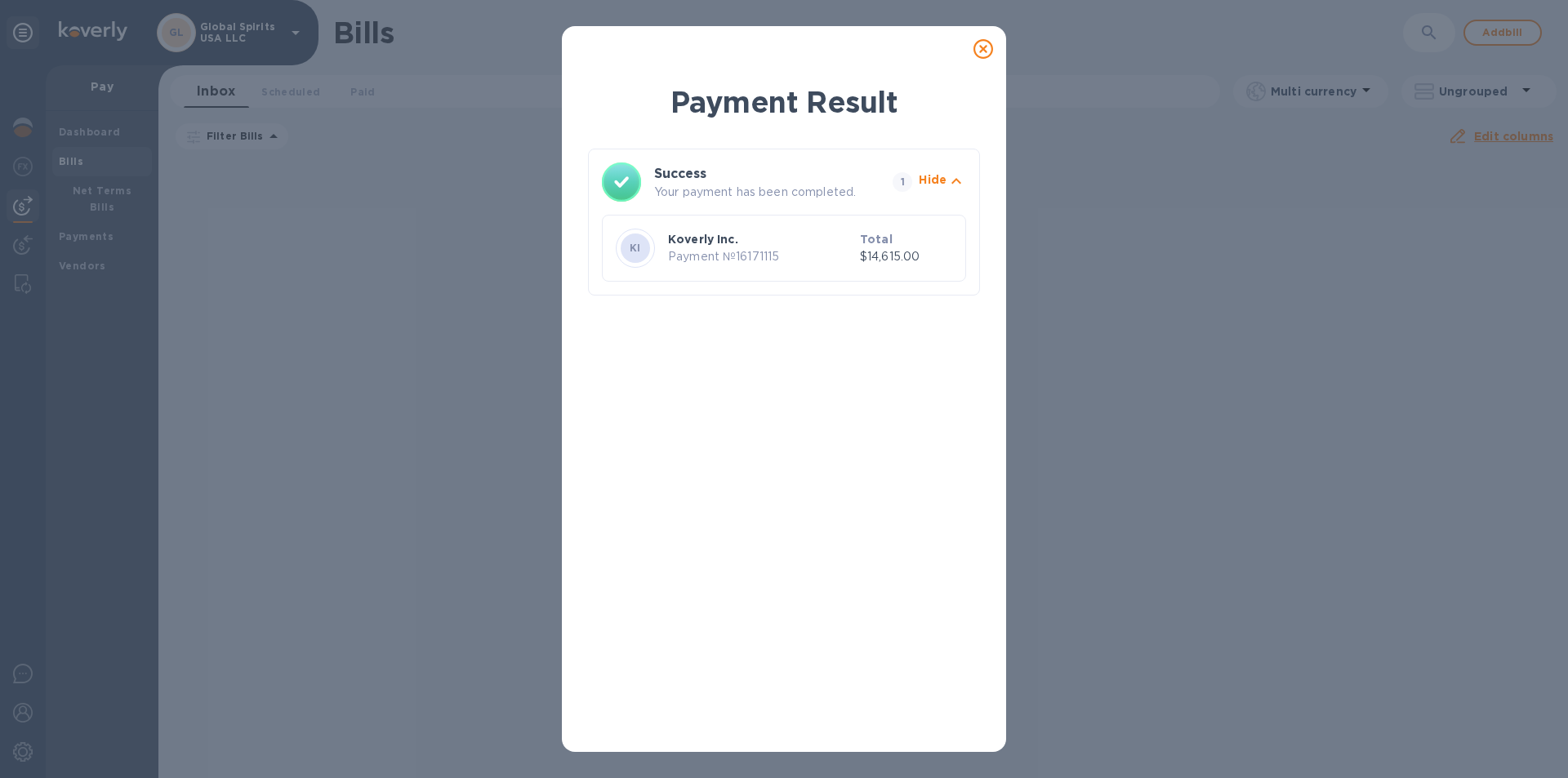
click at [987, 42] on icon at bounding box center [983, 49] width 19 height 19
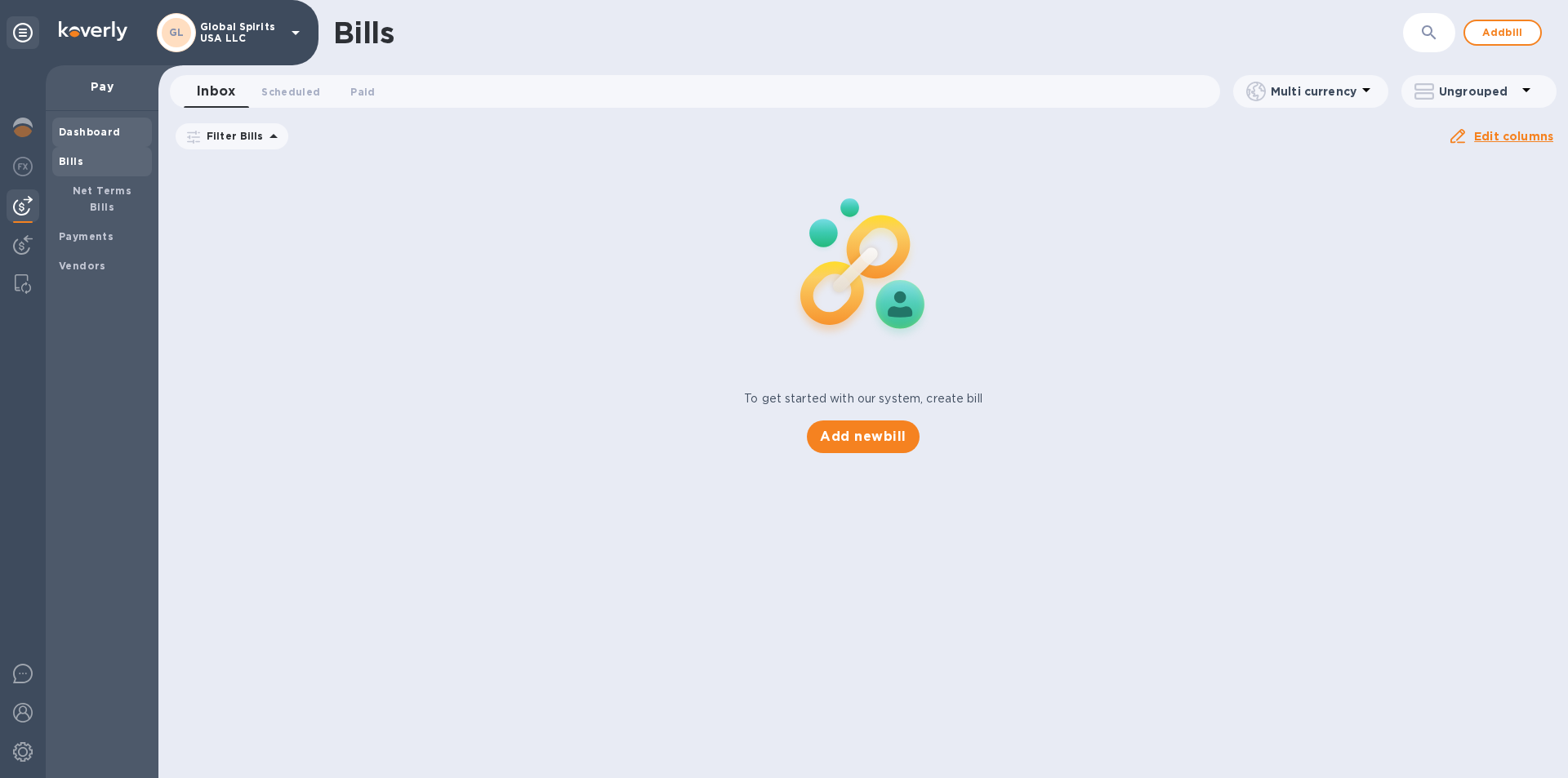
click at [79, 130] on b "Dashboard" at bounding box center [90, 132] width 62 height 12
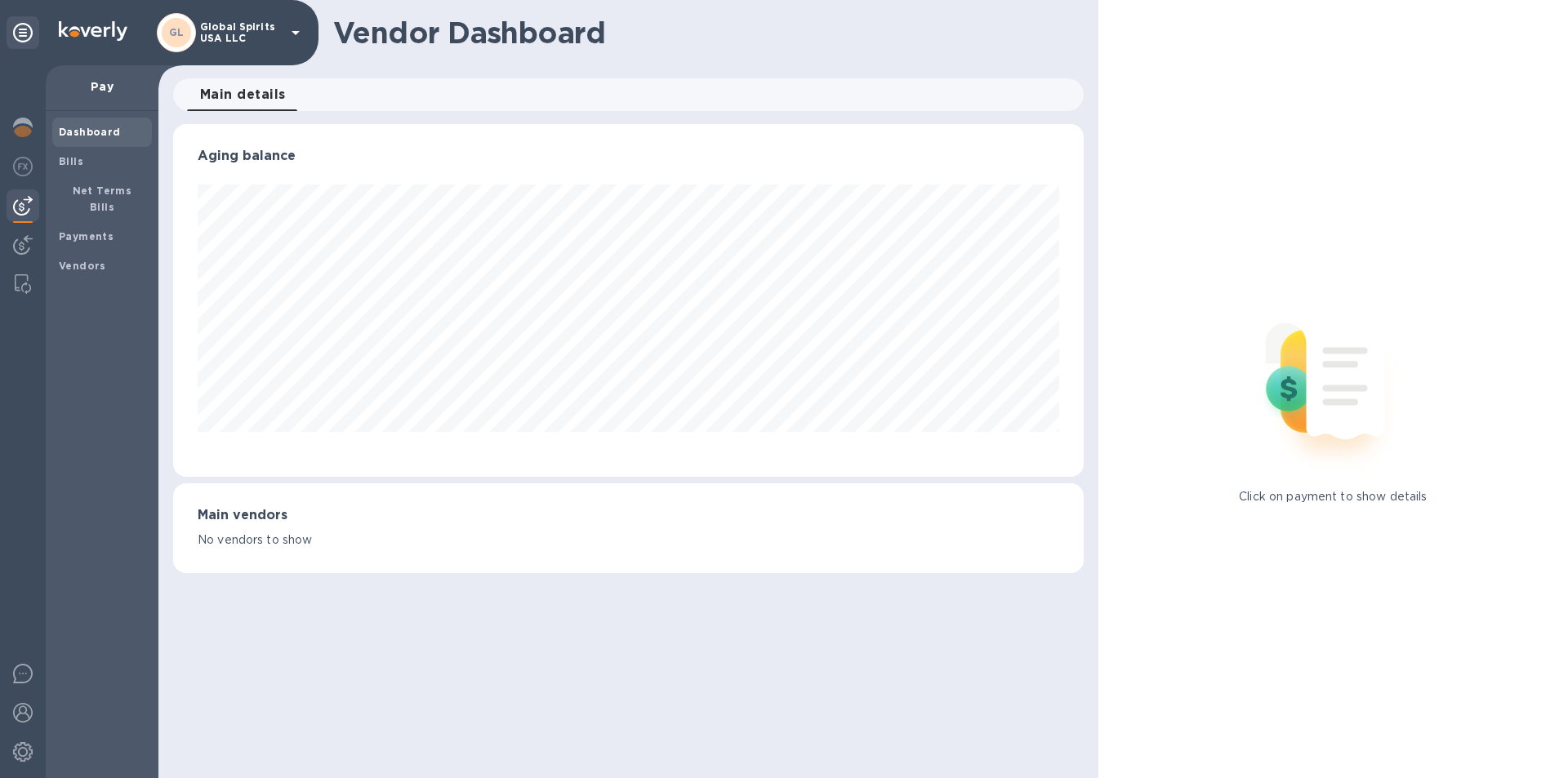
scroll to position [353, 909]
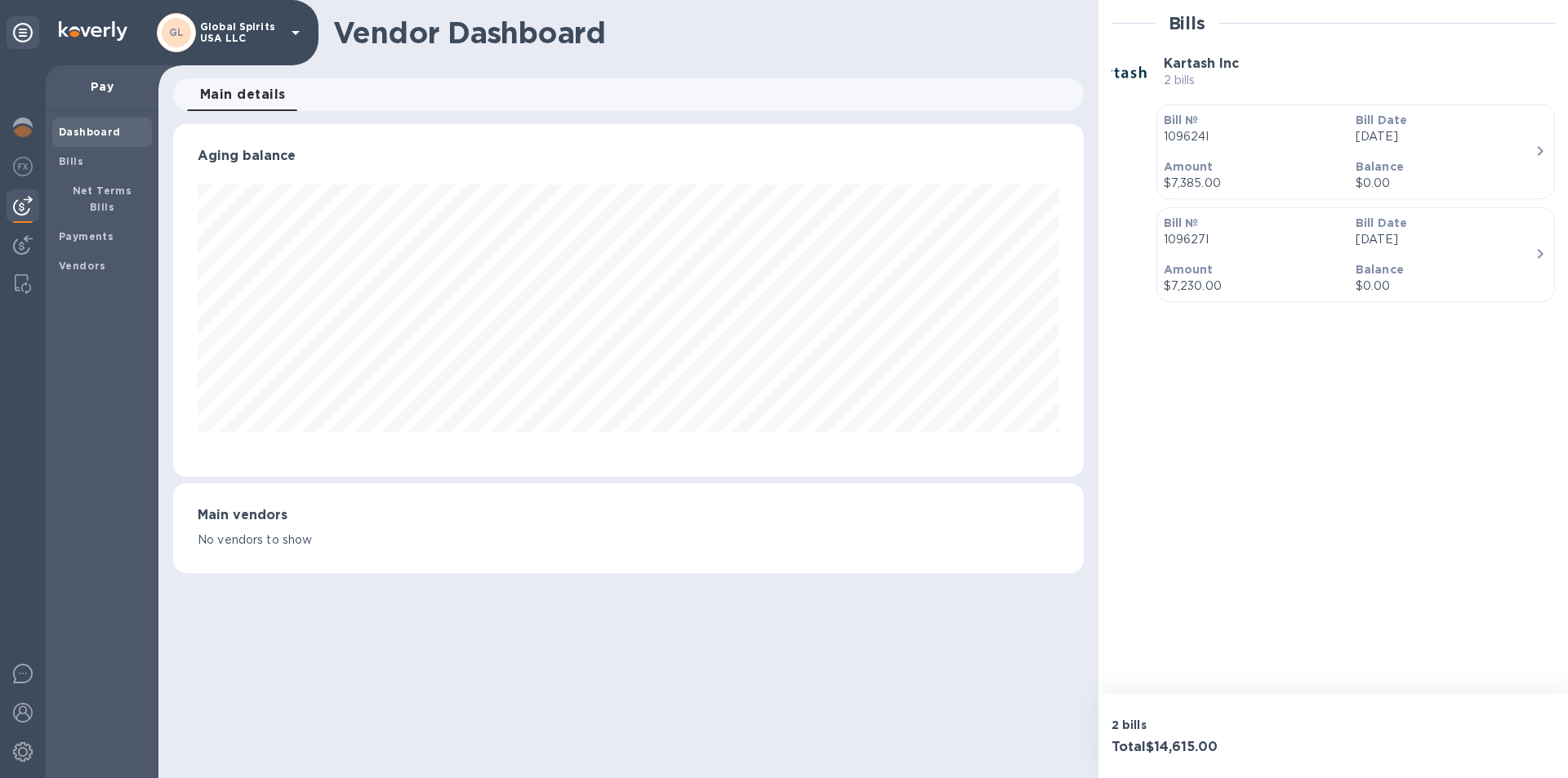
click at [1474, 165] on p "Balance" at bounding box center [1444, 166] width 179 height 16
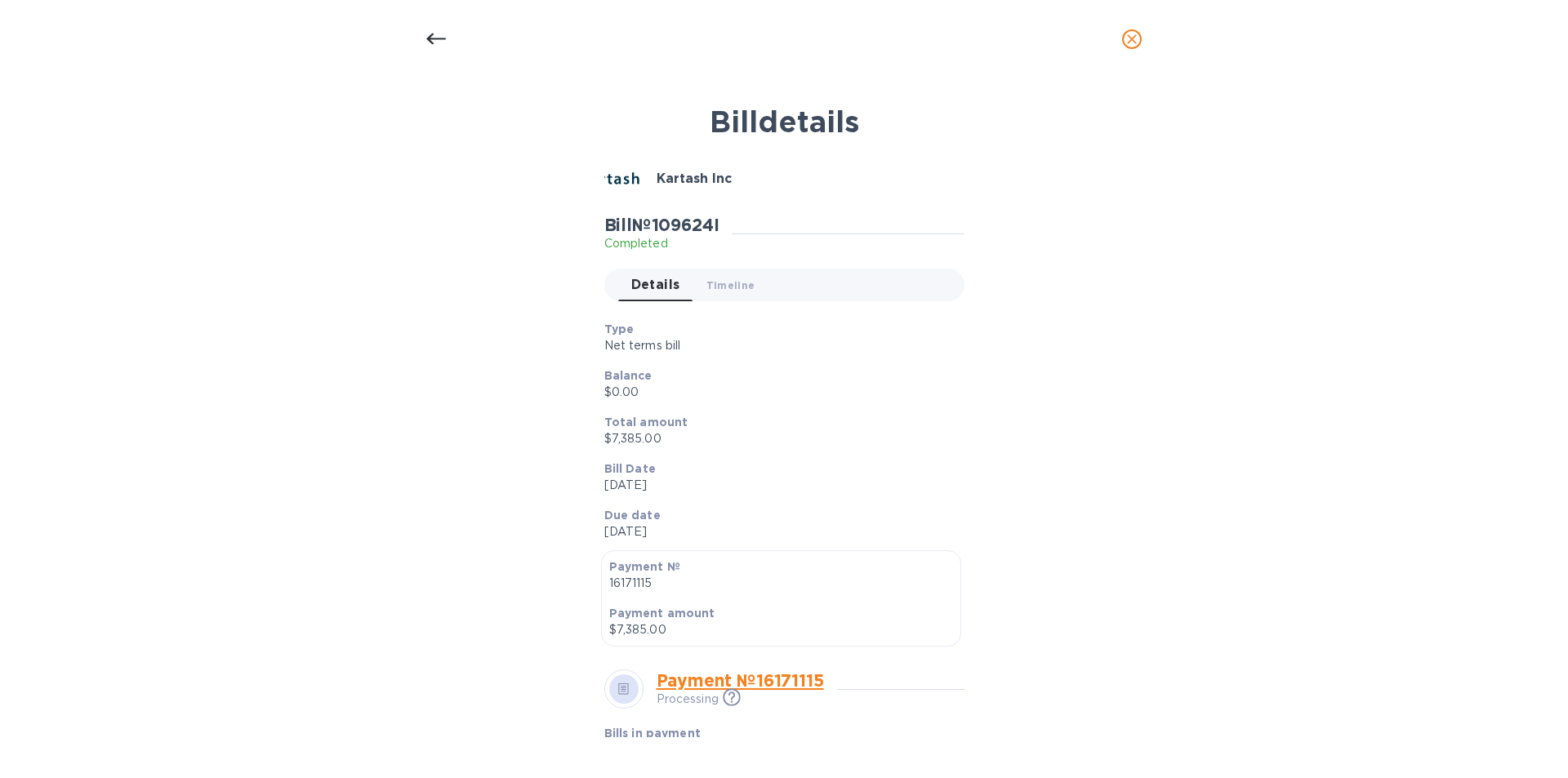
click at [710, 684] on link "Payment № 16171115" at bounding box center [741, 680] width 168 height 20
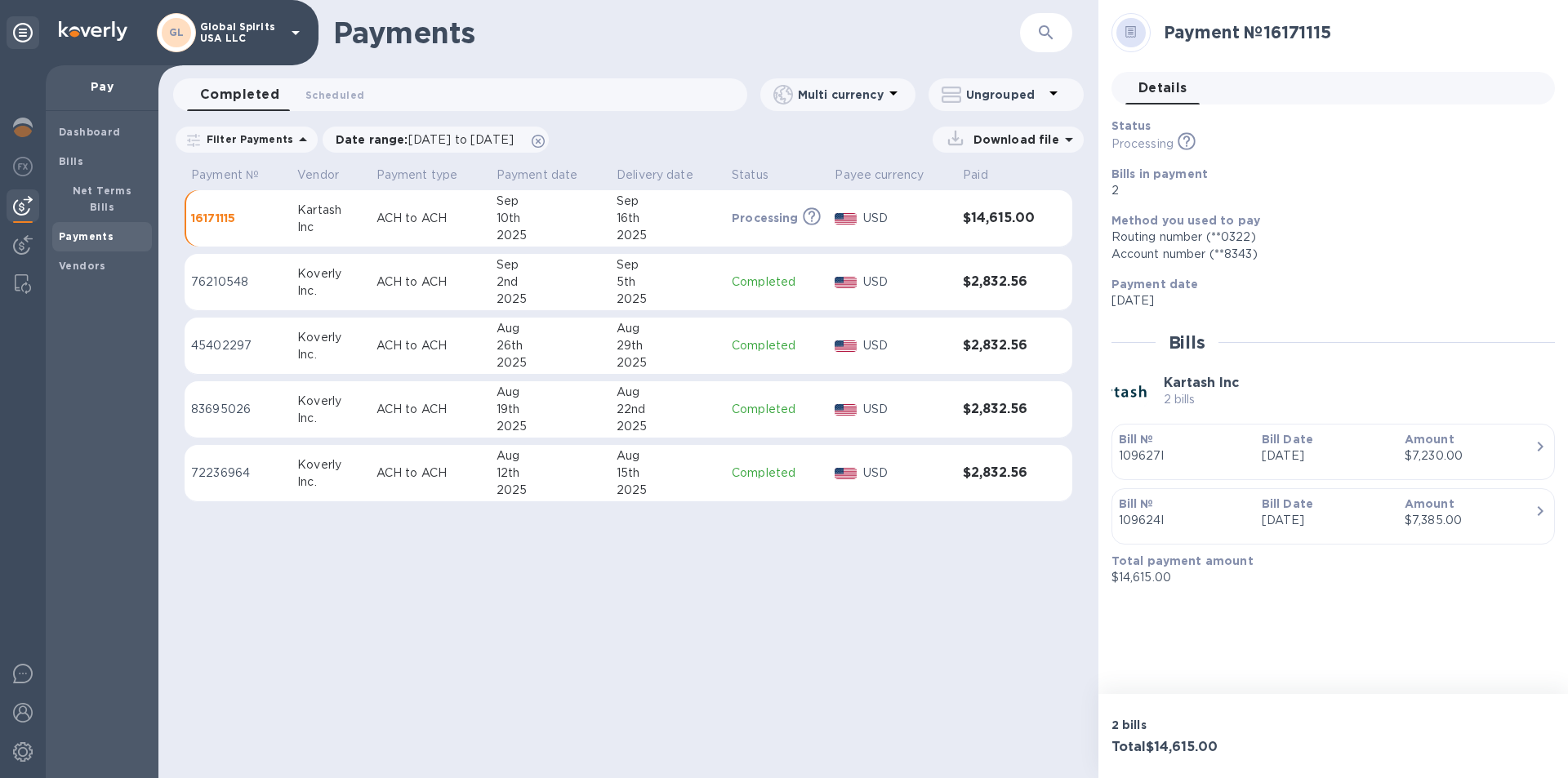
click at [336, 223] on div "Inc" at bounding box center [330, 227] width 65 height 17
click at [875, 219] on p "USD" at bounding box center [907, 218] width 87 height 17
click at [1025, 137] on p "Download file" at bounding box center [1013, 140] width 93 height 16
click at [969, 208] on p "Payments detailed" at bounding box center [996, 207] width 143 height 16
click at [909, 208] on icon at bounding box center [911, 208] width 7 height 13
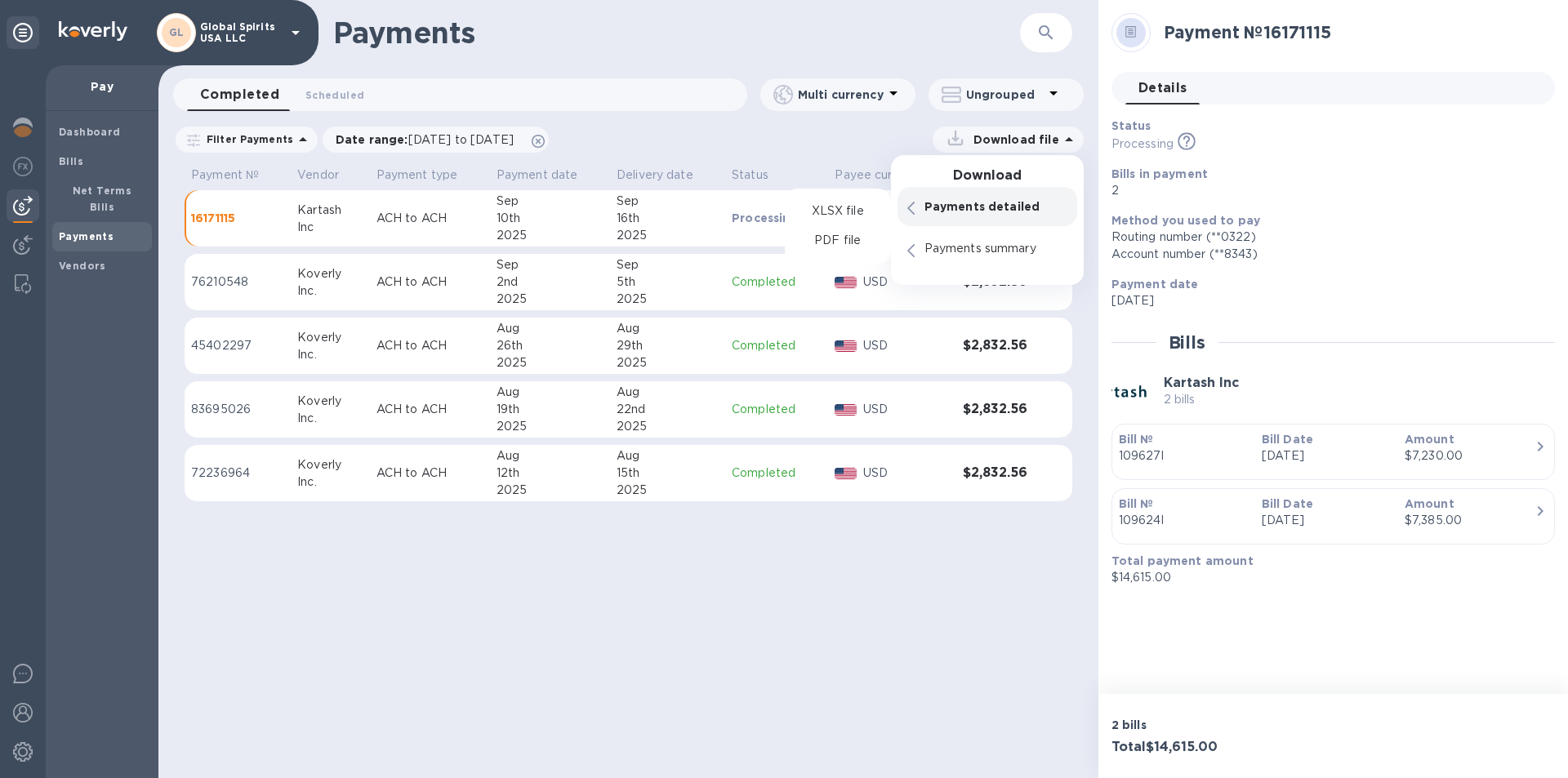
click at [961, 202] on p "Payments detailed" at bounding box center [996, 207] width 143 height 16
click at [849, 242] on p "PDF file" at bounding box center [837, 241] width 49 height 16
click at [338, 697] on div "Payments ​ Completed 0 Scheduled 0 Multi currency Ungrouped Filter Payments Dat…" at bounding box center [628, 389] width 940 height 778
click at [222, 214] on p "16171115" at bounding box center [237, 218] width 93 height 16
drag, startPoint x: 228, startPoint y: 212, endPoint x: 819, endPoint y: 713, distance: 774.8
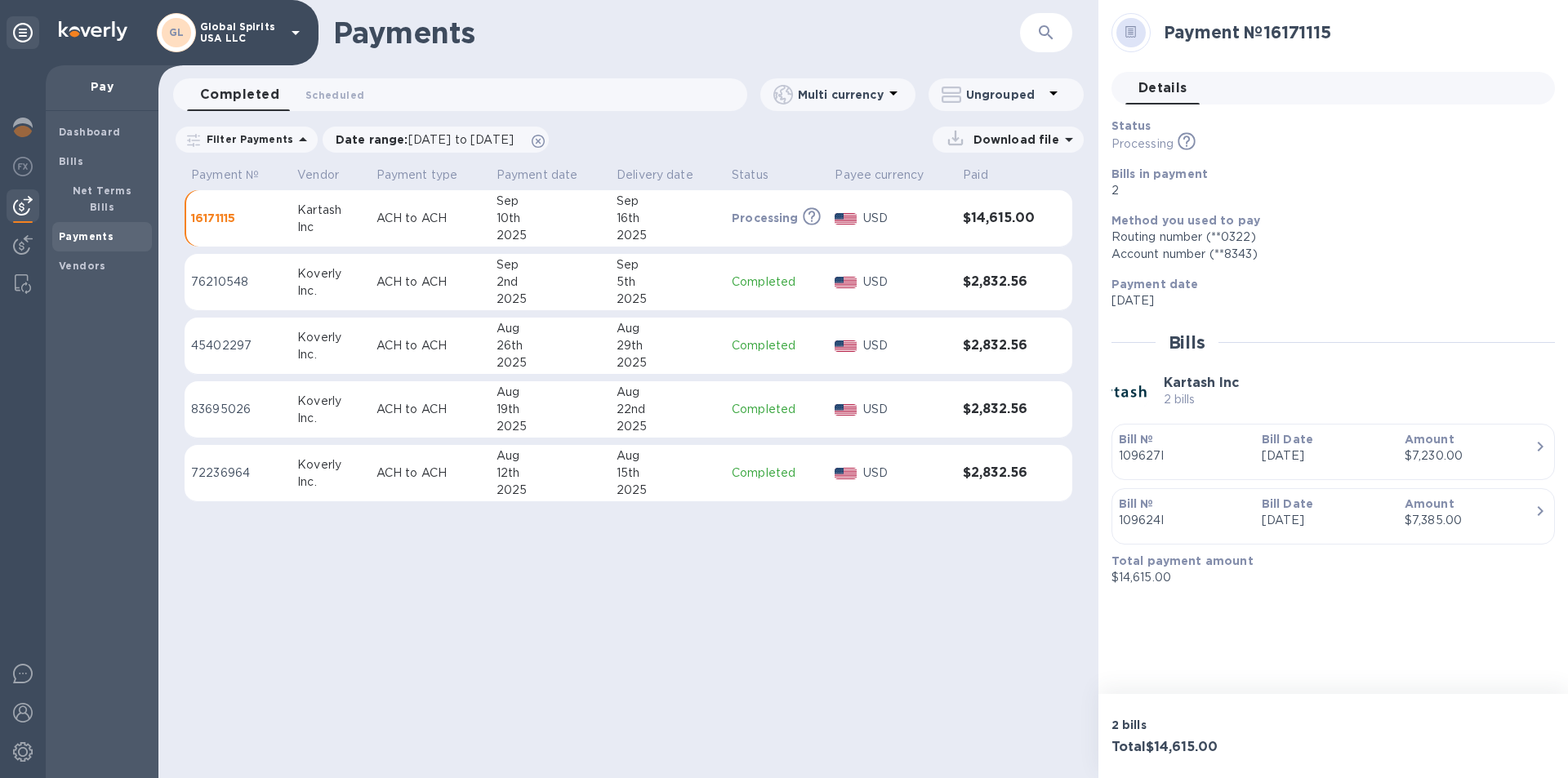
click at [819, 713] on div "Payments ​ Completed 0 Scheduled 0 Multi currency Ungrouped Filter Payments Dat…" at bounding box center [628, 389] width 940 height 778
click at [459, 566] on div "Payments ​ Completed 0 Scheduled 0 Multi currency Ungrouped Filter Payments Dat…" at bounding box center [628, 389] width 940 height 778
click at [87, 130] on b "Dashboard" at bounding box center [90, 132] width 62 height 12
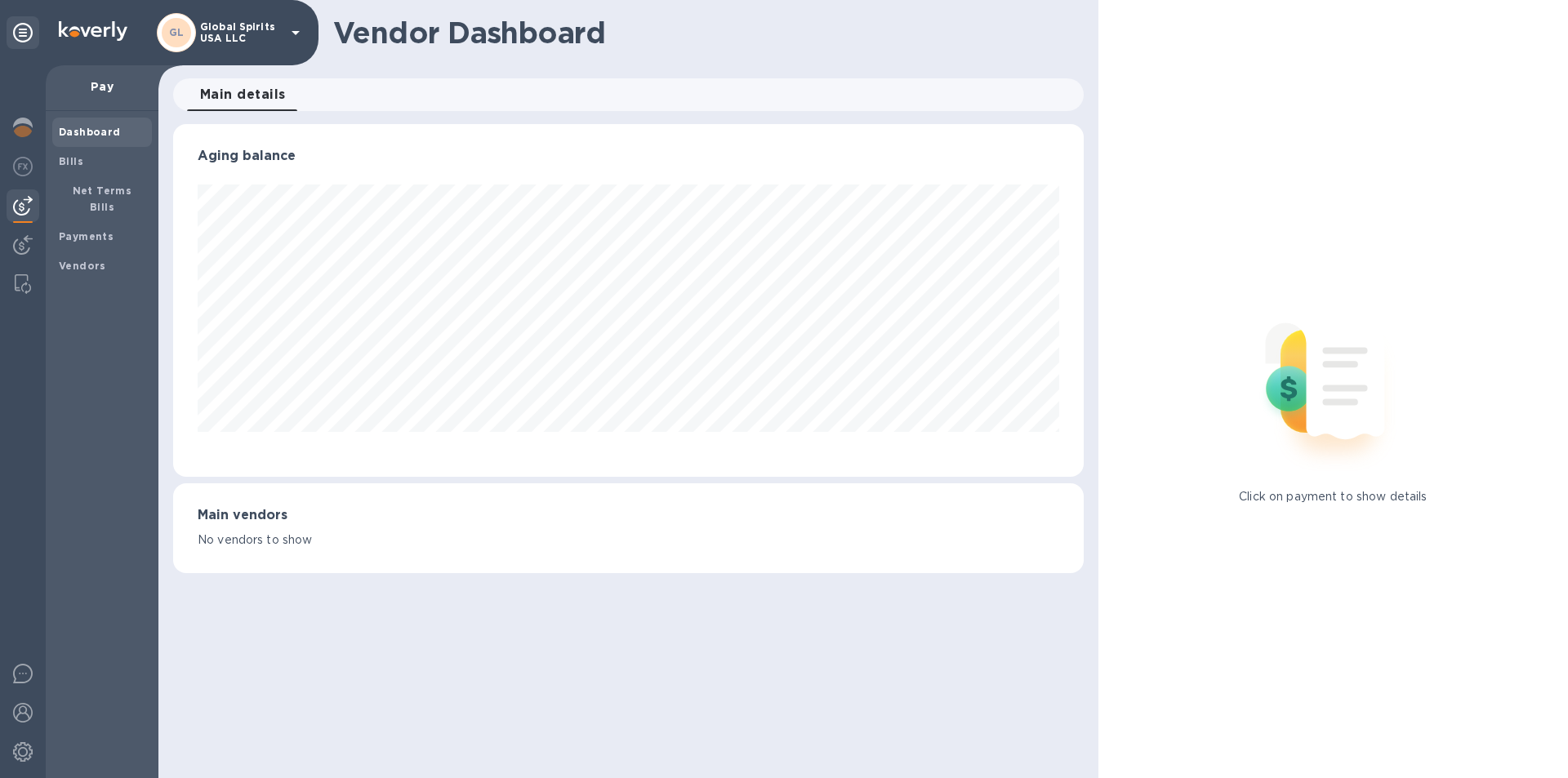
scroll to position [353, 909]
drag, startPoint x: 71, startPoint y: 158, endPoint x: 146, endPoint y: 169, distance: 75.8
click at [70, 158] on b "Bills" at bounding box center [72, 162] width 25 height 12
